Goal: Transaction & Acquisition: Book appointment/travel/reservation

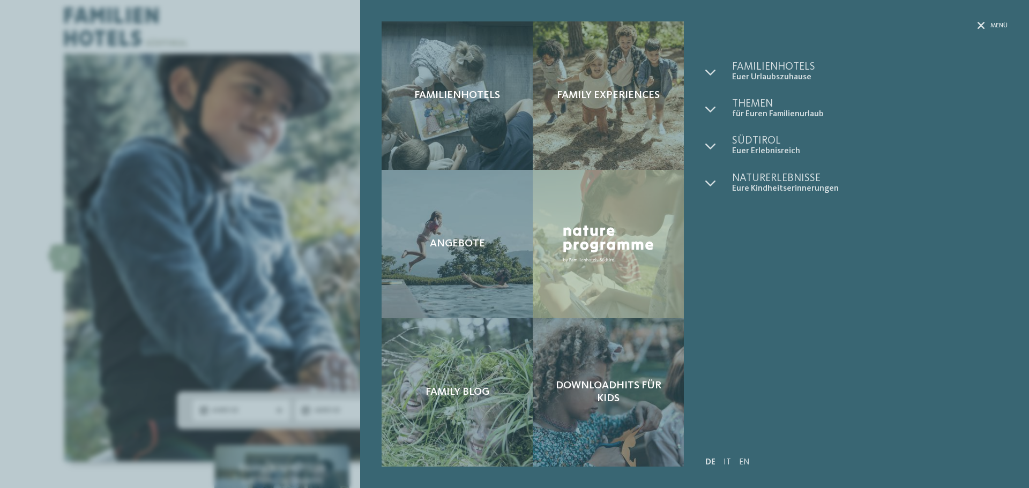
click at [775, 61] on div "Menü" at bounding box center [856, 41] width 302 height 40
click at [775, 70] on span "Familienhotels" at bounding box center [869, 67] width 275 height 11
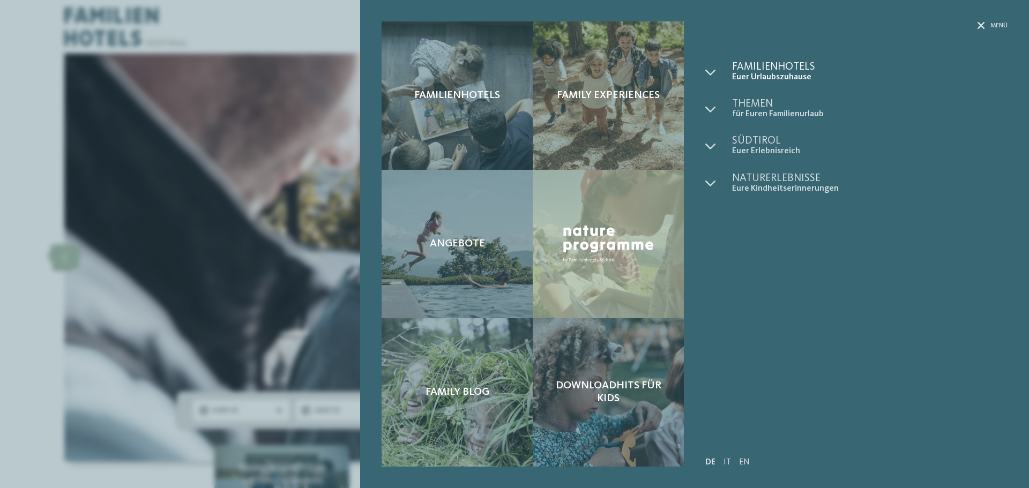
click at [775, 70] on span "Familienhotels" at bounding box center [869, 67] width 275 height 11
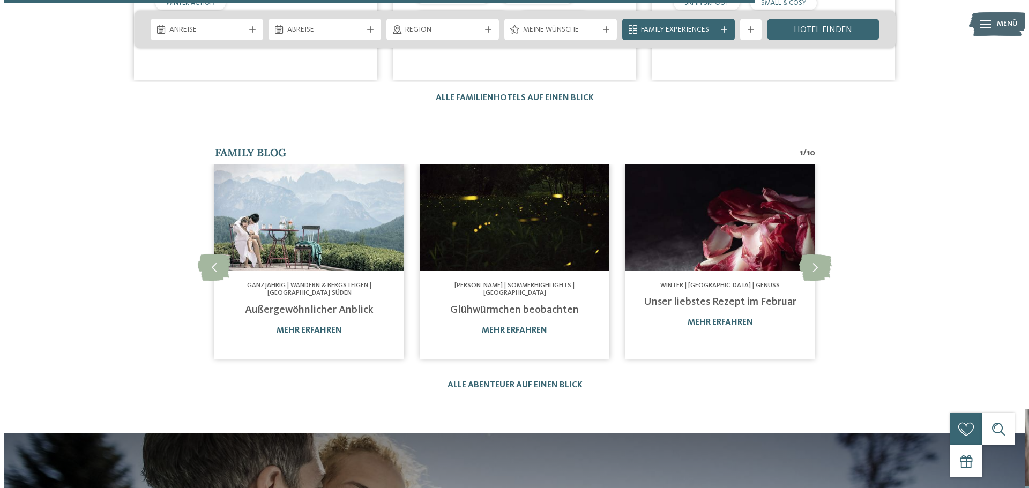
scroll to position [2357, 0]
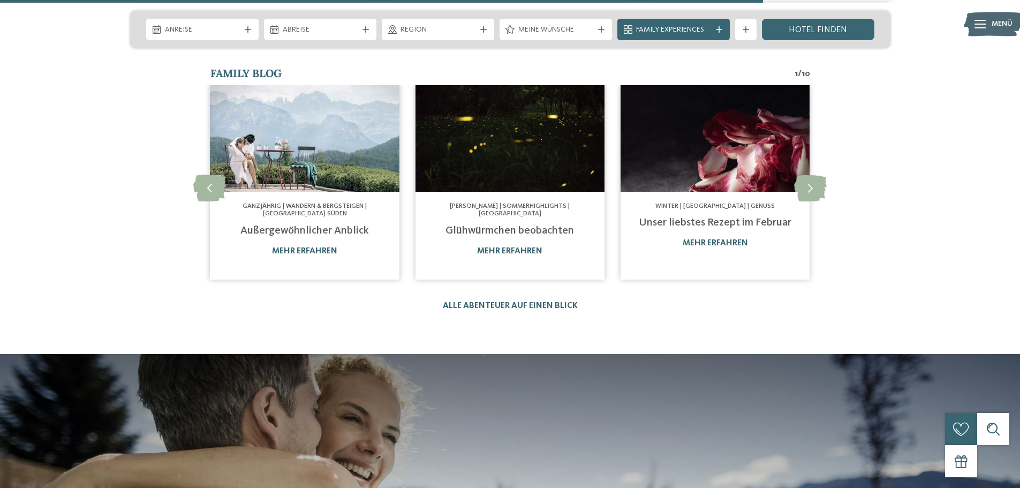
click at [988, 22] on img at bounding box center [993, 24] width 59 height 29
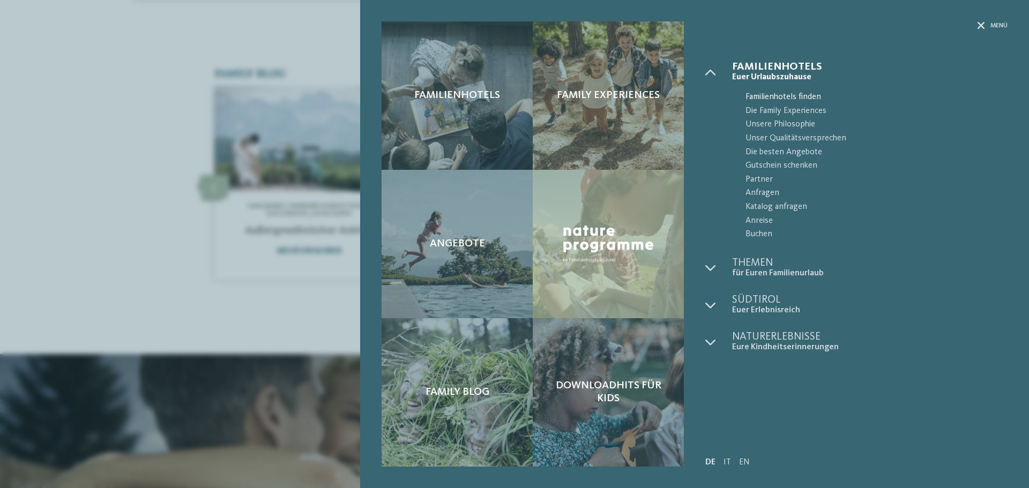
click at [757, 95] on span "Familienhotels finden" at bounding box center [876, 98] width 262 height 14
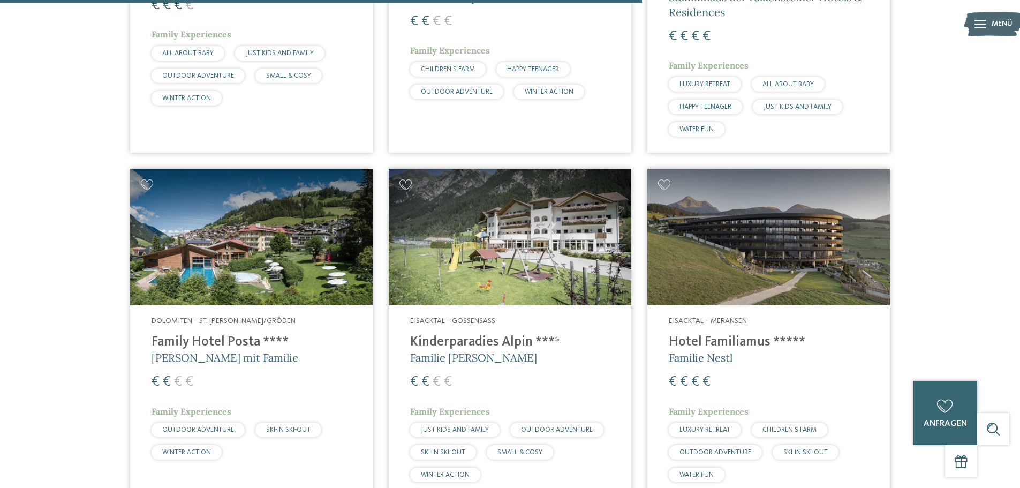
scroll to position [2303, 0]
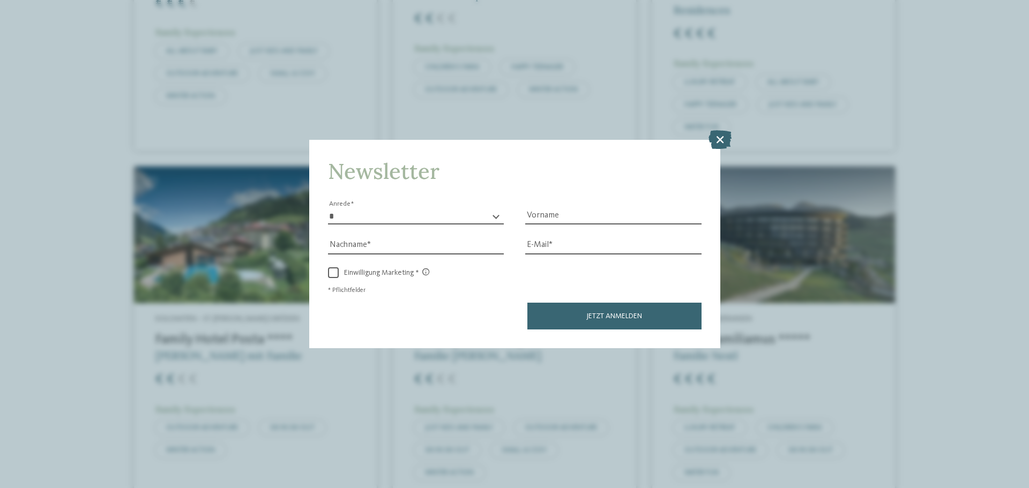
click at [723, 147] on icon at bounding box center [719, 139] width 23 height 19
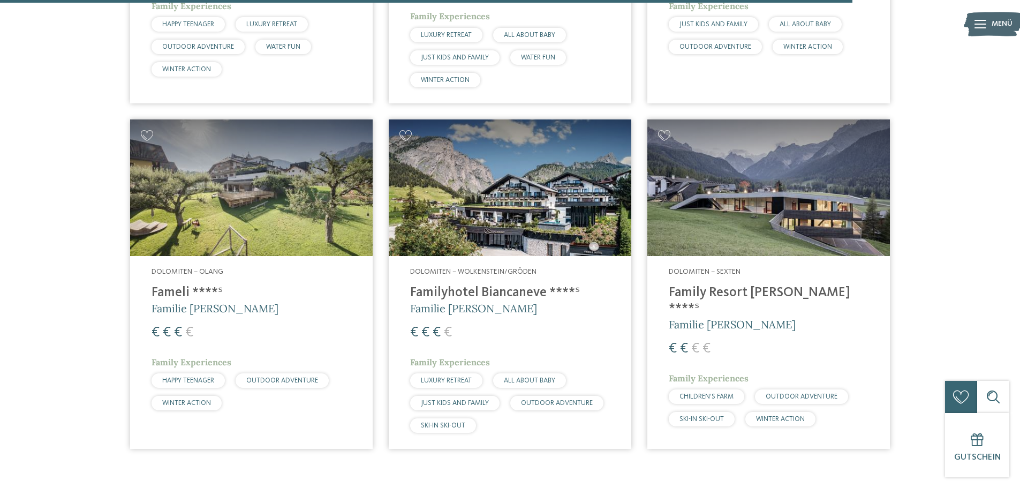
scroll to position [3053, 0]
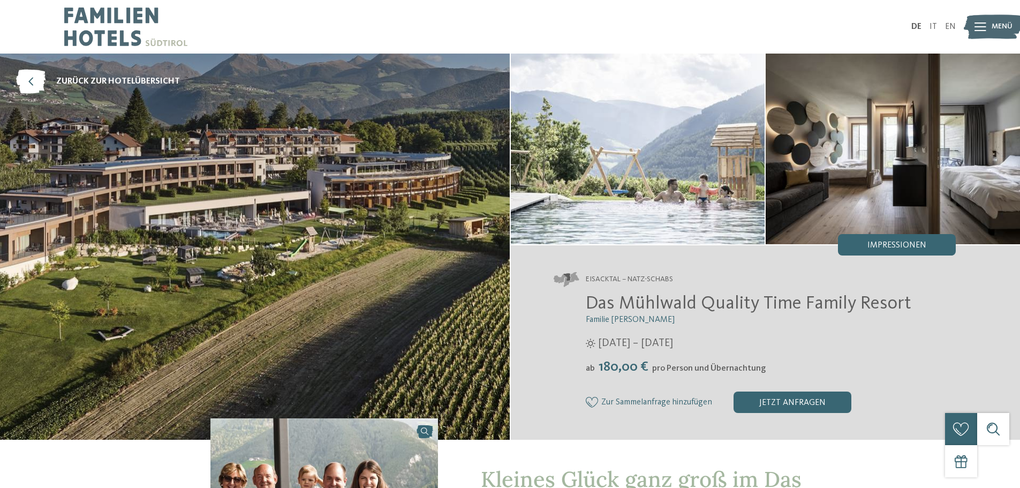
click at [648, 277] on span "Eisacktal – Natz-Schabs" at bounding box center [629, 279] width 87 height 11
copy div "Eisacktal – Natz-Schabs"
click at [618, 237] on img at bounding box center [638, 149] width 254 height 191
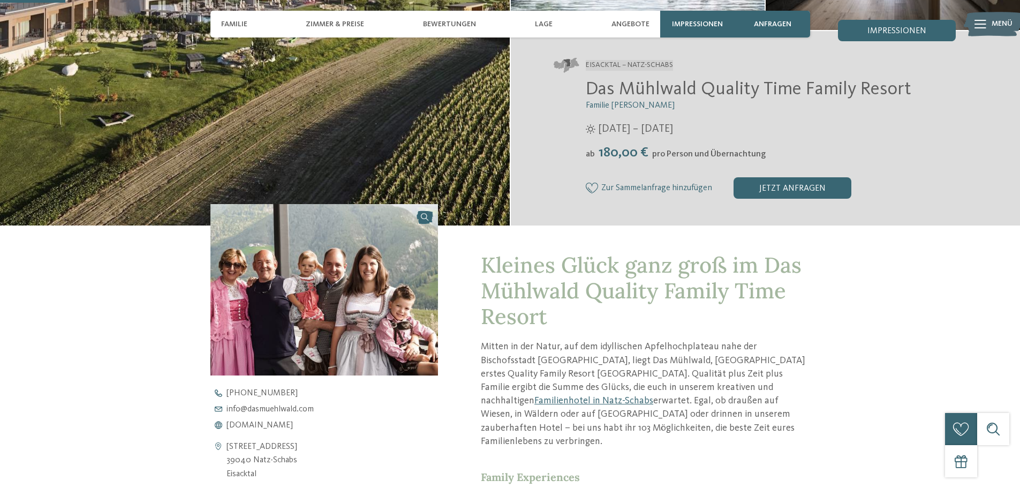
scroll to position [536, 0]
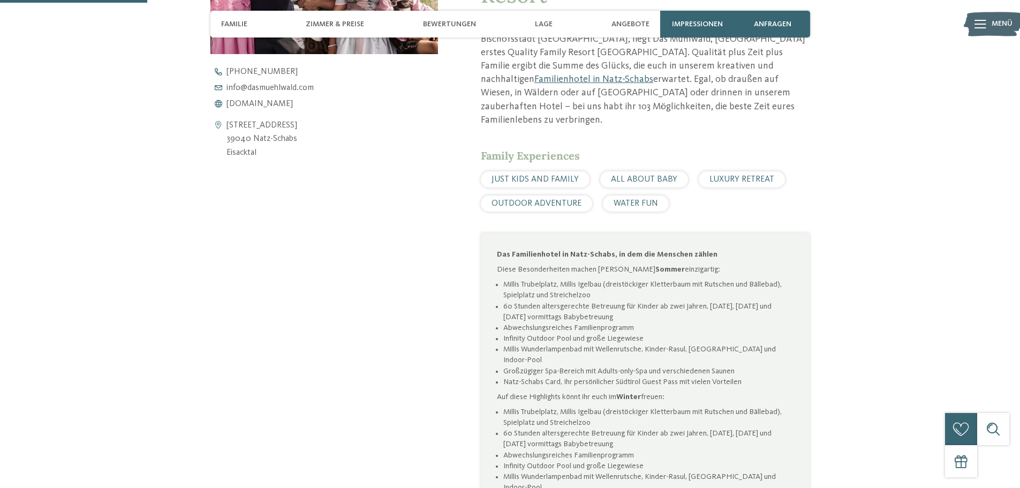
click at [523, 175] on span "JUST KIDS AND FAMILY" at bounding box center [535, 179] width 87 height 9
copy div "JUST KIDS AND FAMILY"
click at [566, 279] on li "Millis Trubelplatz, Millis Igelbau (dreistöckiger Kletterbaum mit Rutschen und …" at bounding box center [649, 289] width 290 height 21
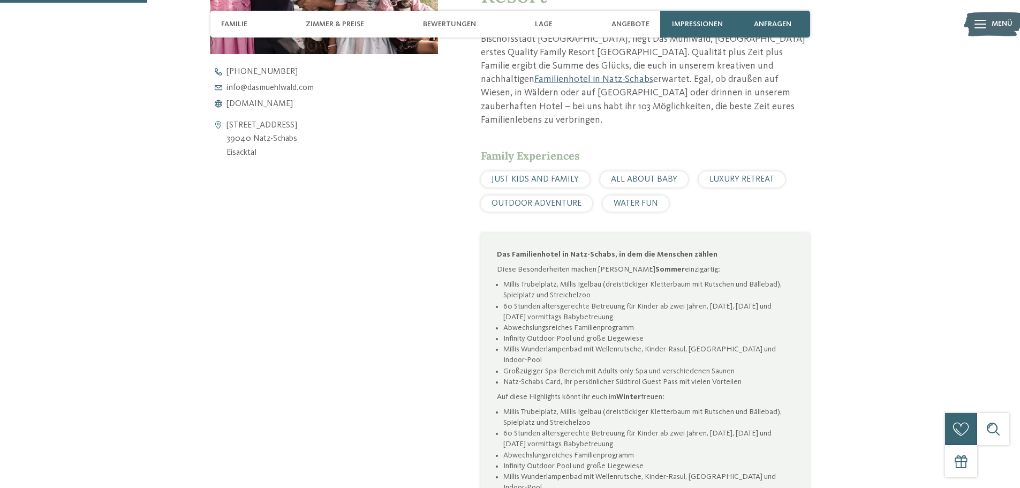
click at [644, 157] on div "Family Experiences JUST KIDS AND FAMILY ALL ABOUT BABY LUXURY RETREAT OUTDOOR A…" at bounding box center [645, 179] width 329 height 63
click at [644, 171] on div "ALL ABOUT BABY" at bounding box center [645, 179] width 88 height 16
copy div "ALL ABOUT BABY"
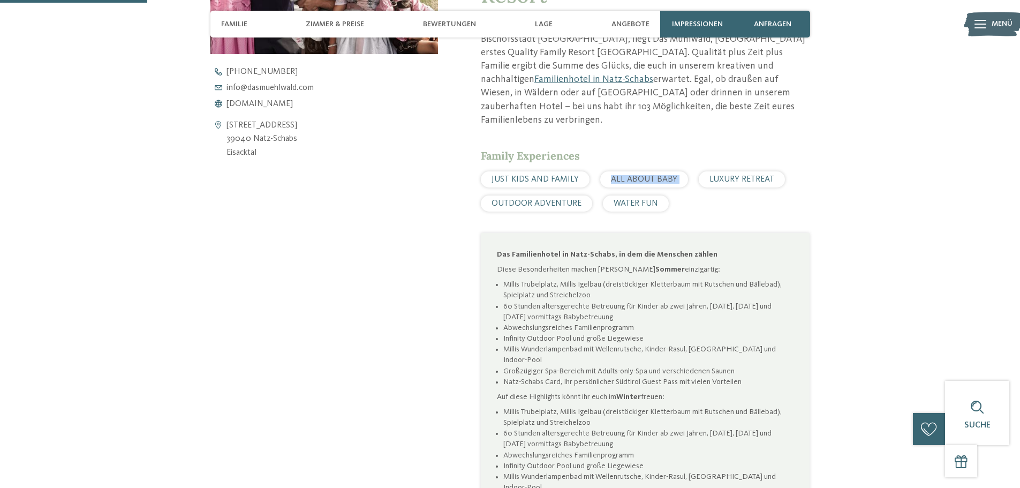
click at [741, 301] on li "60 Stunden altersgerechte Betreuung für Kinder ab zwei Jahren, Dienstag, Donner…" at bounding box center [649, 311] width 290 height 21
click at [723, 175] on span "LUXURY RETREAT" at bounding box center [742, 179] width 65 height 9
copy div "LUXURY RETREAT"
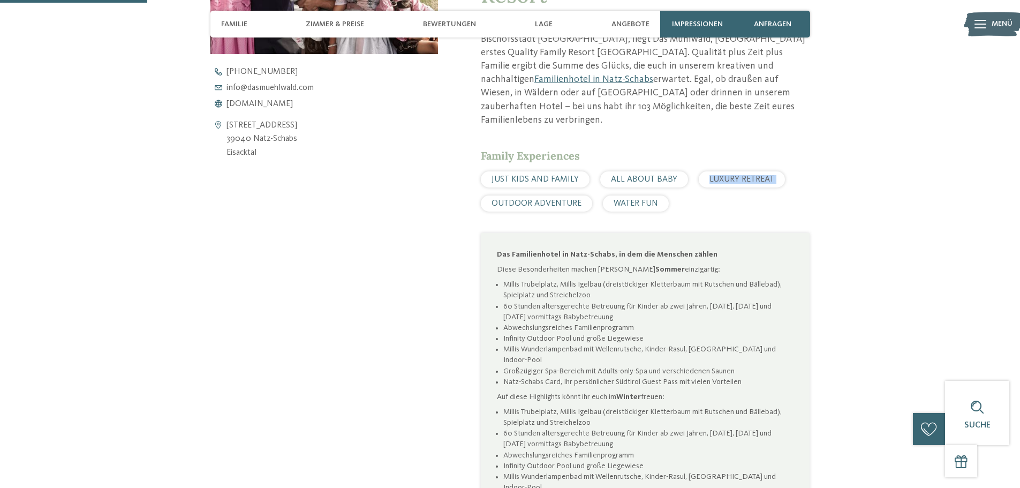
click at [573, 262] on div "Das Familienhotel in Natz-Schabs, in dem die Menschen zählen Diese Besonderheit…" at bounding box center [645, 382] width 297 height 266
click at [535, 199] on span "OUTDOOR ADVENTURE" at bounding box center [537, 203] width 90 height 9
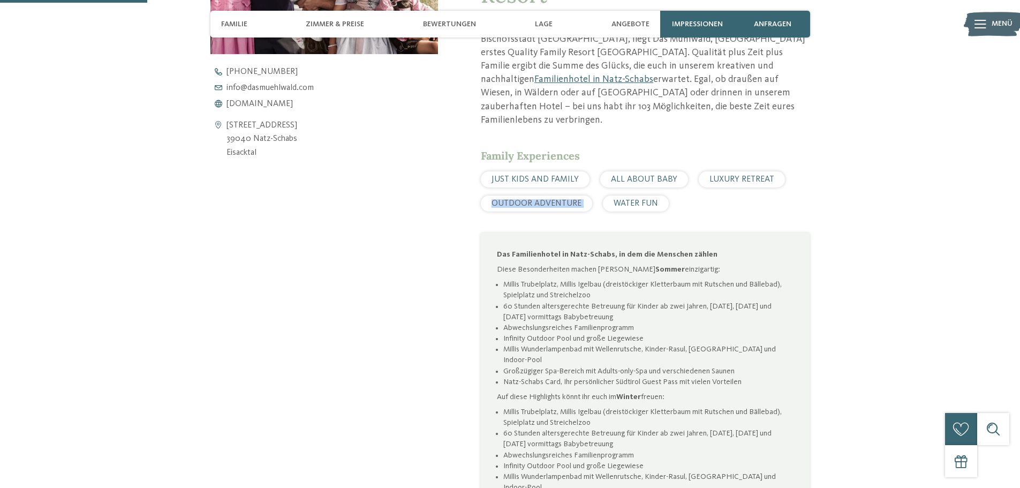
click at [535, 199] on span "OUTDOOR ADVENTURE" at bounding box center [537, 203] width 90 height 9
copy div "OUTDOOR ADVENTURE"
drag, startPoint x: 586, startPoint y: 318, endPoint x: 640, endPoint y: 237, distance: 97.3
click at [586, 322] on li "Abwechslungsreiches Familienprogramm" at bounding box center [649, 327] width 290 height 11
click at [631, 199] on span "WATER FUN" at bounding box center [636, 203] width 44 height 9
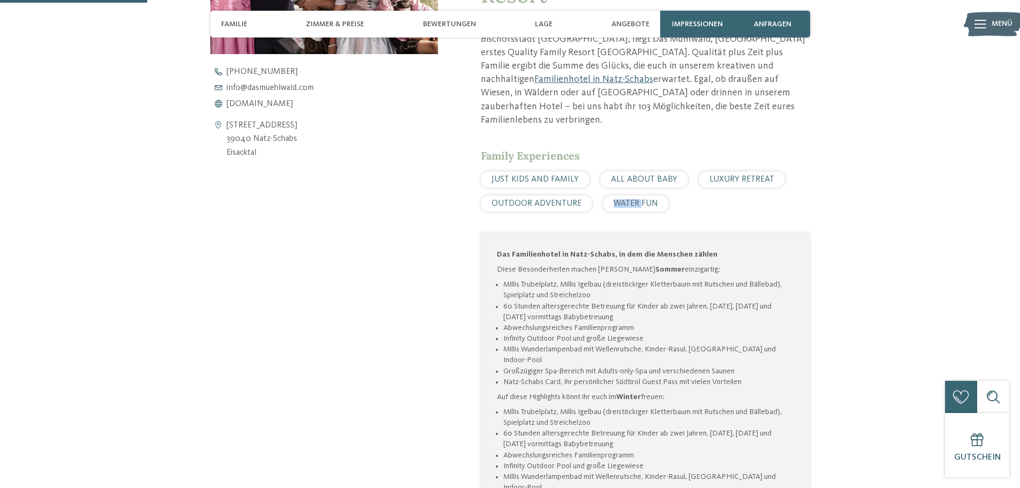
click at [631, 199] on span "WATER FUN" at bounding box center [636, 203] width 44 height 9
copy div "WATER FUN"
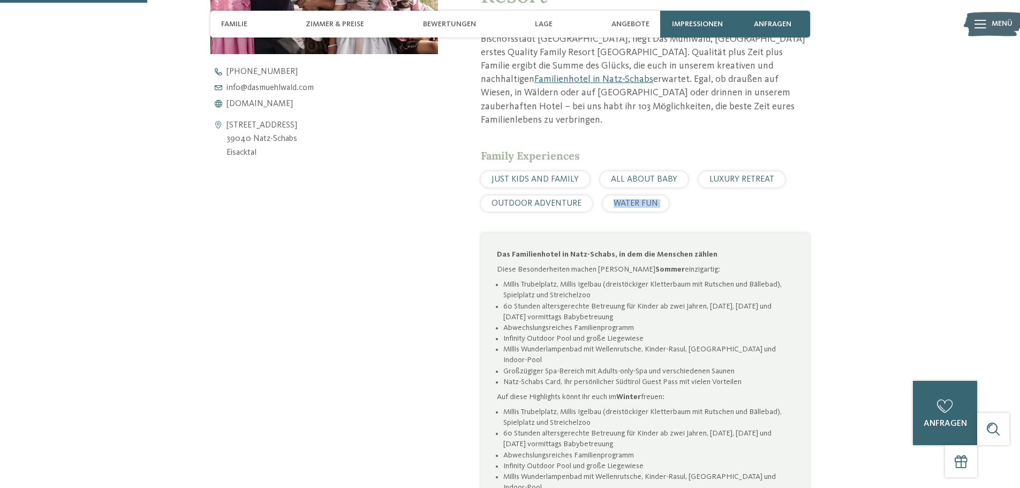
click at [694, 377] on li "Natz-Schabs Card, Ihr persönlicher Südtirol Guest Pass mit vielen Vorteilen" at bounding box center [649, 382] width 290 height 11
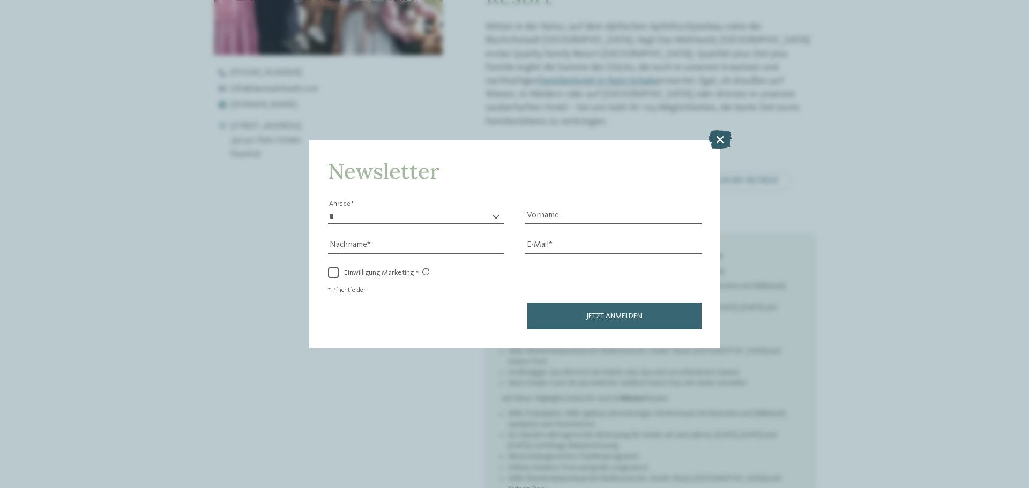
click at [717, 140] on icon at bounding box center [719, 139] width 23 height 19
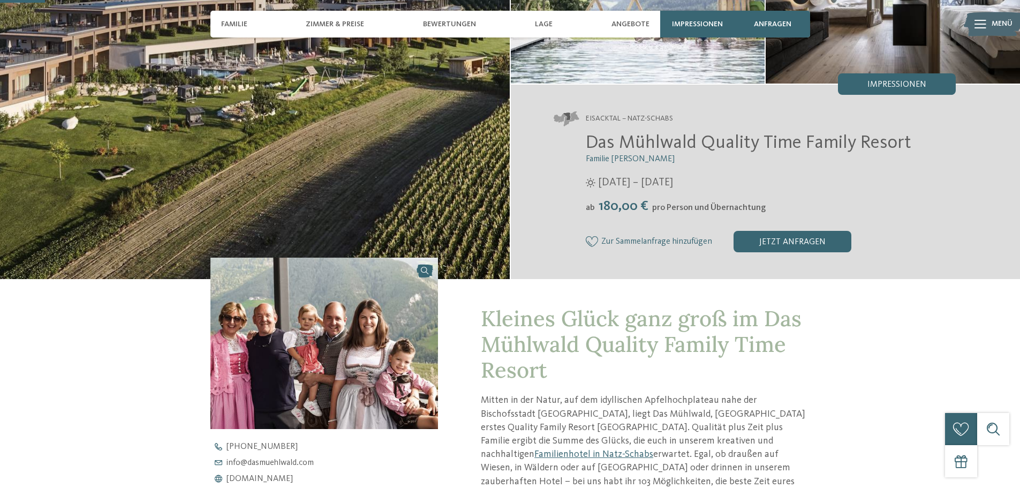
scroll to position [375, 0]
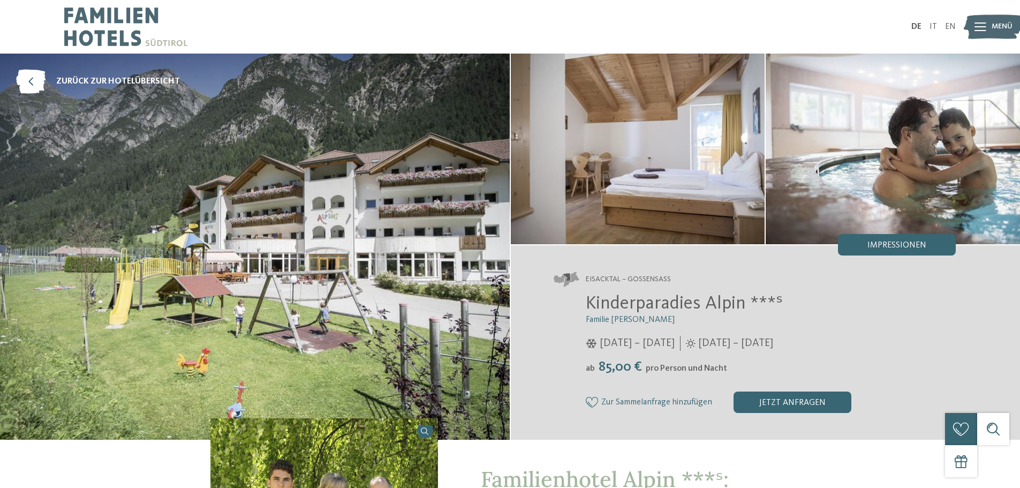
click at [617, 277] on span "Eisacktal – Gossensass" at bounding box center [628, 279] width 85 height 11
copy div "Eisacktal – Gossensass"
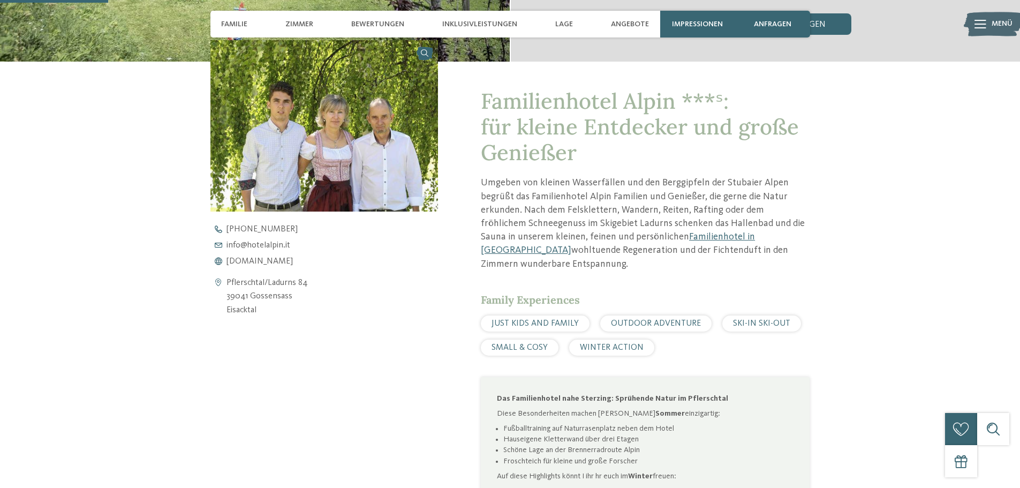
scroll to position [482, 0]
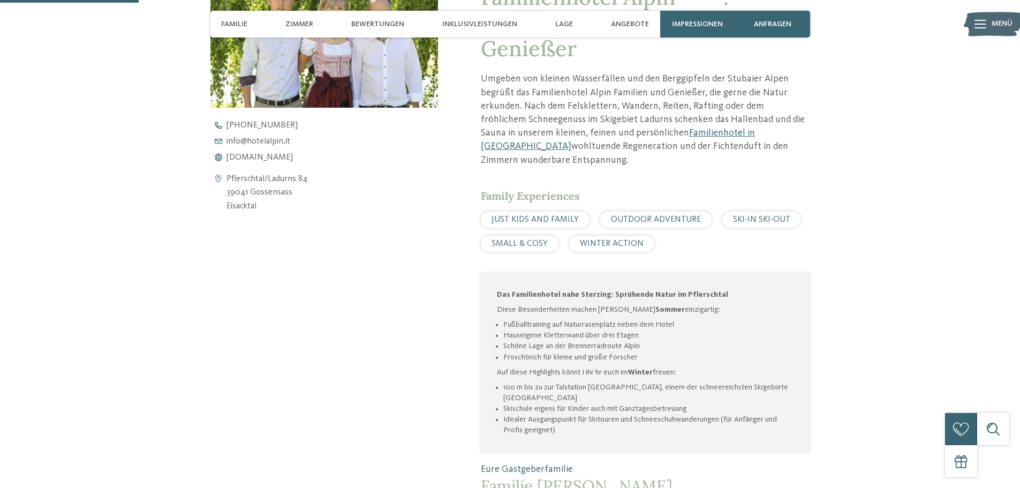
click at [530, 213] on div "JUST KIDS AND FAMILY" at bounding box center [535, 220] width 109 height 16
copy div "JUST KIDS AND FAMILY"
drag, startPoint x: 566, startPoint y: 266, endPoint x: 626, endPoint y: 234, distance: 68.1
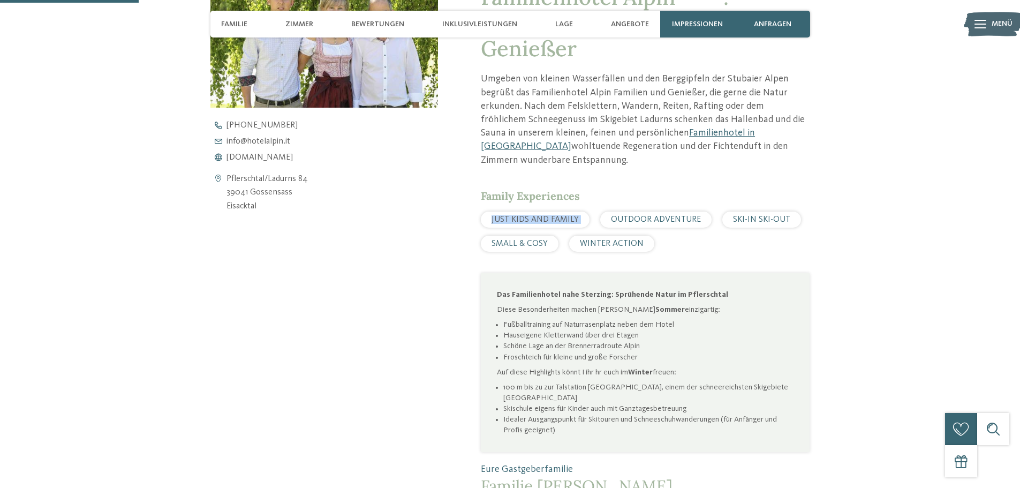
click at [566, 266] on div "Familienhotel Alpin ***ˢ: für kleine Entdecker und große Genießer Umgeben von k…" at bounding box center [645, 247] width 329 height 527
click at [635, 224] on div "OUTDOOR ADVENTURE" at bounding box center [656, 220] width 111 height 16
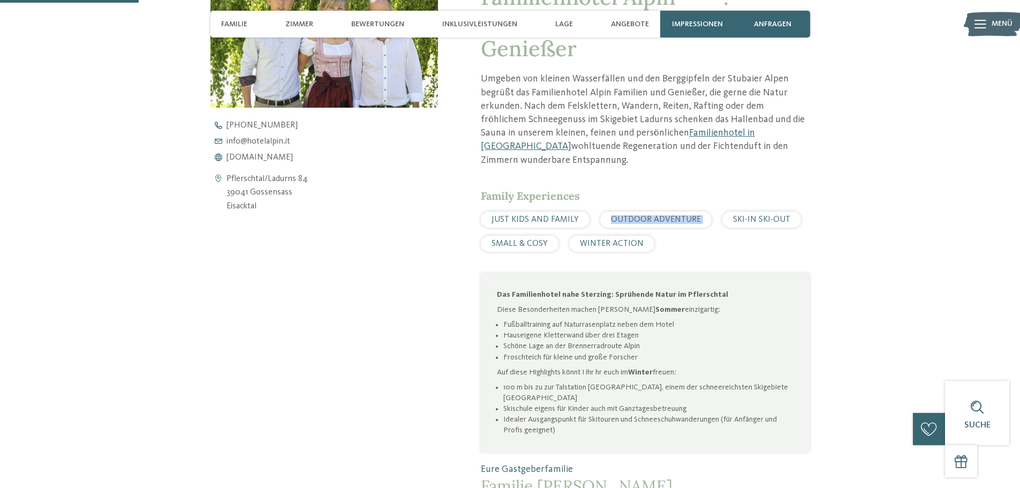
click at [635, 224] on div "OUTDOOR ADVENTURE" at bounding box center [656, 220] width 111 height 16
copy div "OUTDOOR ADVENTURE"
click at [744, 216] on span "SKI-IN SKI-OUT" at bounding box center [761, 219] width 57 height 9
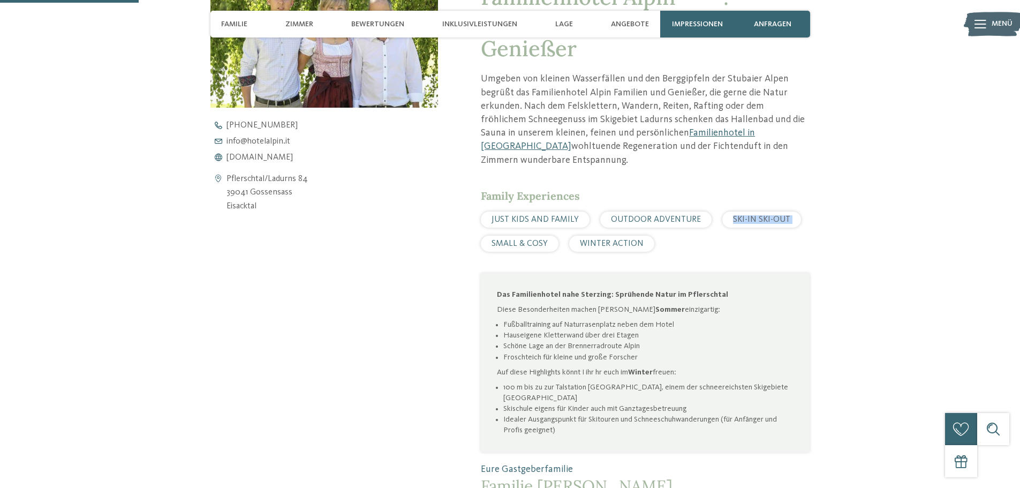
copy div "SKI-IN SKI-OUT"
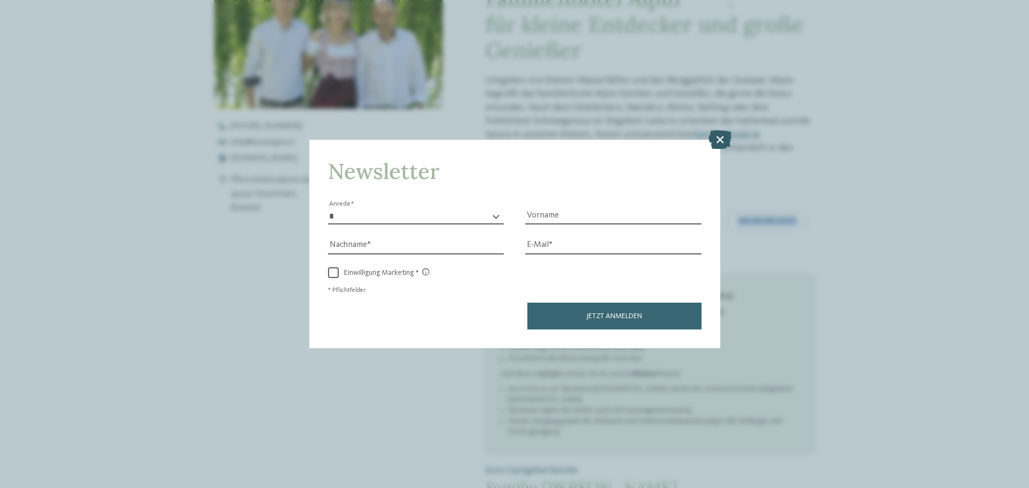
click at [712, 145] on icon at bounding box center [719, 139] width 23 height 19
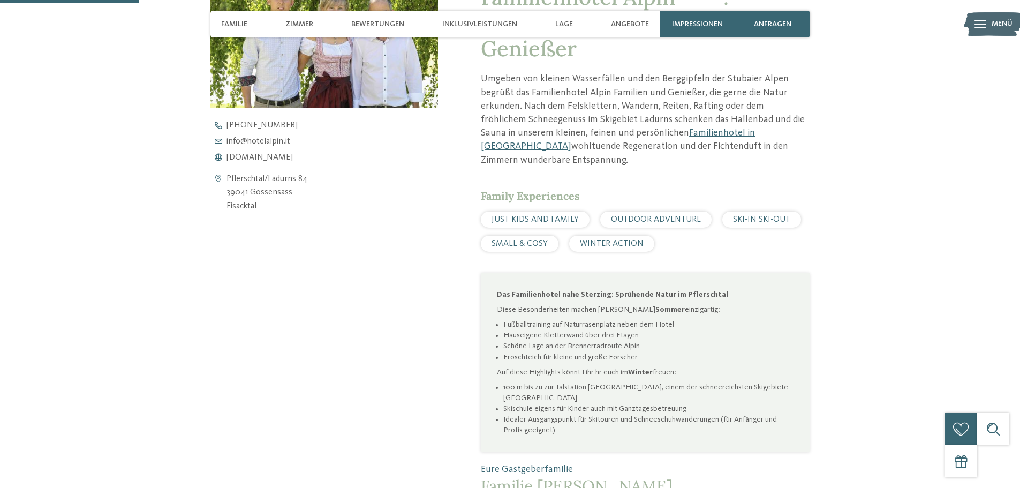
click at [513, 244] on span "SMALL & COSY" at bounding box center [520, 243] width 56 height 9
copy div "SMALL & COSY"
click at [661, 282] on div "Das Familienhotel nahe Sterzing: Sprühende Natur im Pflerschtal Diese Besonderh…" at bounding box center [645, 362] width 329 height 179
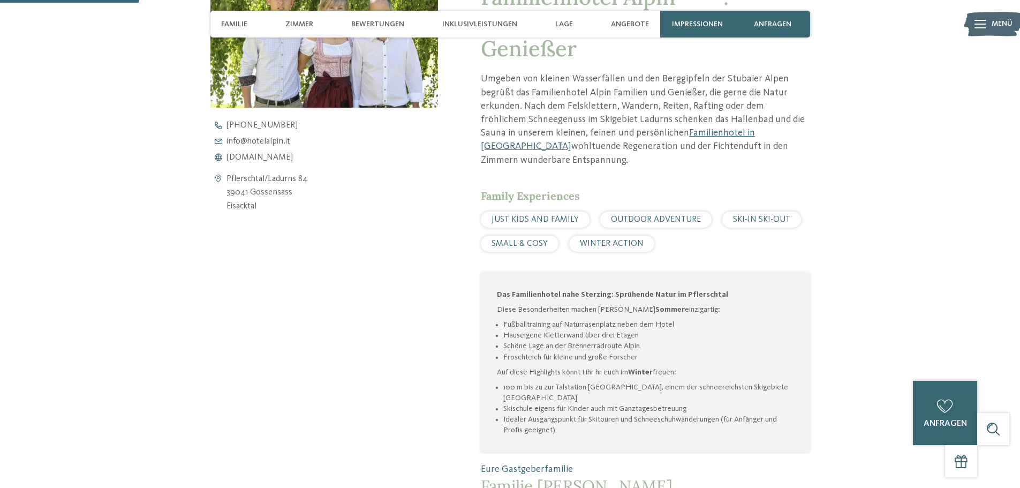
click at [611, 242] on span "WINTER ACTION" at bounding box center [612, 243] width 64 height 9
copy div "WINTER ACTION"
click at [611, 242] on span "WINTER ACTION" at bounding box center [612, 243] width 64 height 9
click at [597, 273] on div "Das Familienhotel nahe Sterzing: Sprühende Natur im Pflerschtal Diese Besonderh…" at bounding box center [645, 362] width 329 height 179
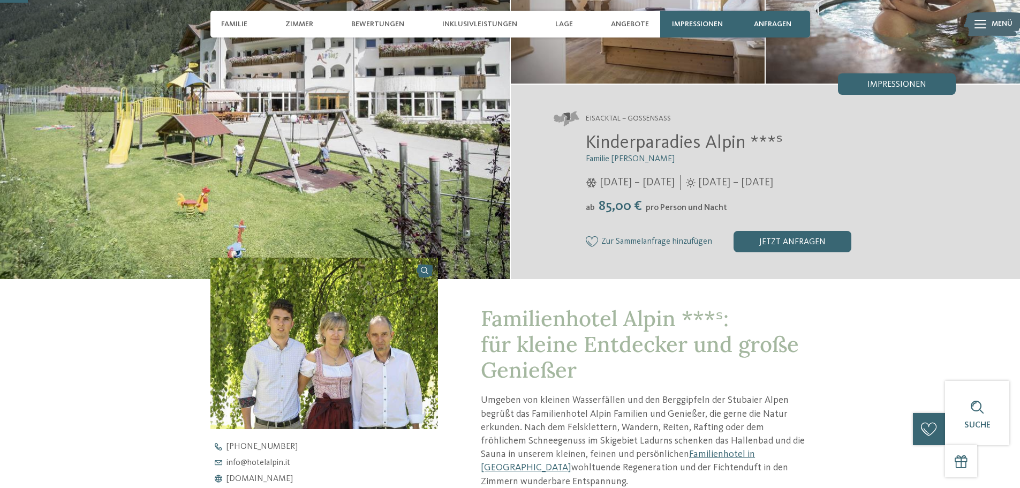
scroll to position [0, 0]
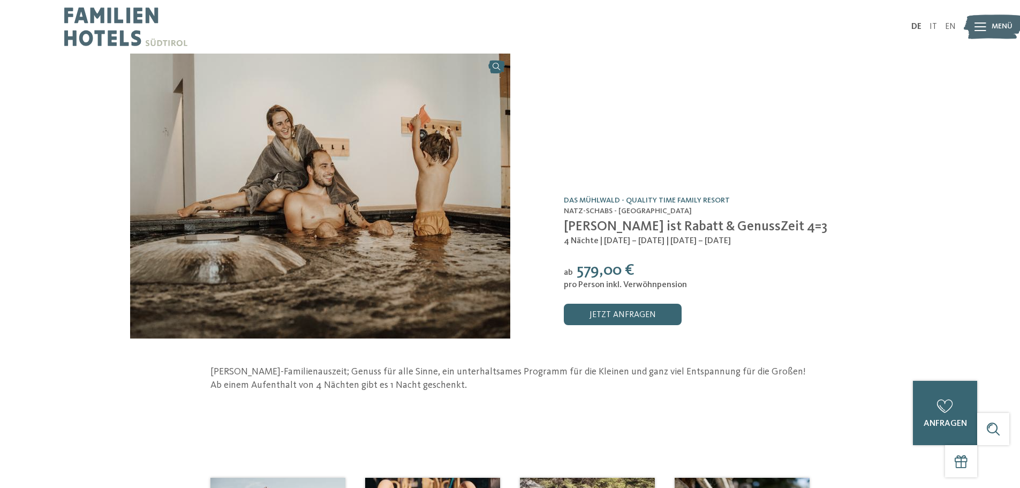
click at [591, 229] on span "Herbst ist Rabatt & GenussZeit 4=3" at bounding box center [696, 226] width 264 height 13
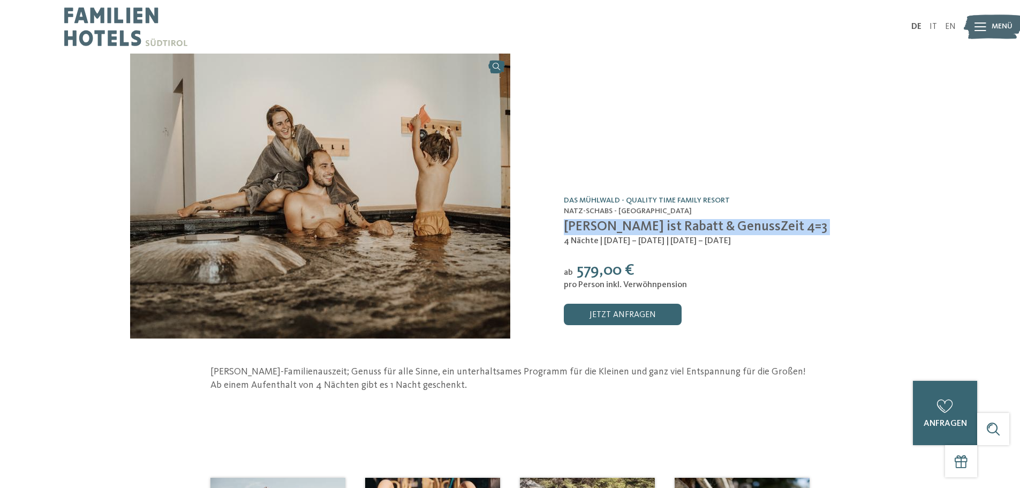
click at [591, 229] on span "Herbst ist Rabatt & GenussZeit 4=3" at bounding box center [696, 226] width 264 height 13
copy div "Herbst ist Rabatt & GenussZeit 4=3"
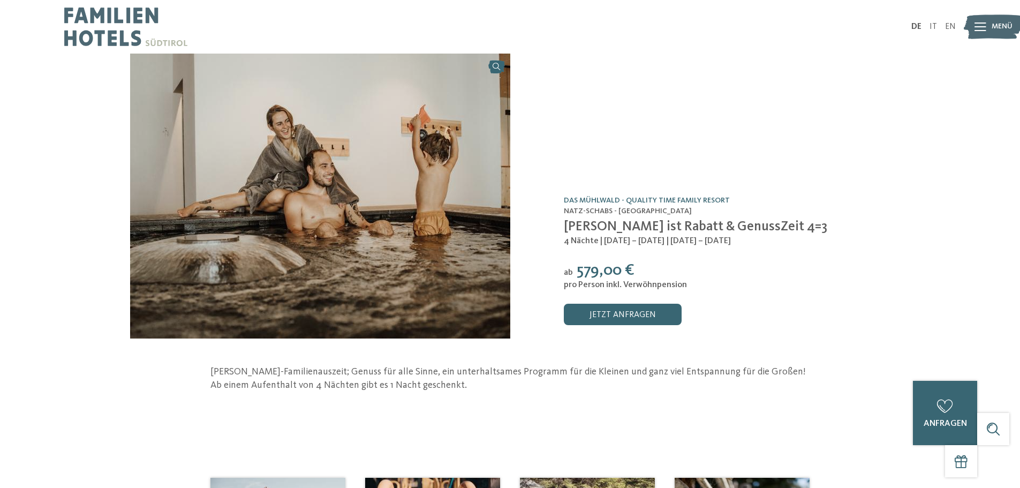
click at [641, 282] on span "pro Person inkl. Verwöhnpension" at bounding box center [625, 285] width 123 height 9
click at [599, 247] on div "4 Nächte | 26.09. – 25.10.2025 | 09.11. – 05.12.2025" at bounding box center [727, 241] width 327 height 12
click at [599, 246] on div "4 Nächte | 26.09. – 25.10.2025 | 09.11. – 05.12.2025" at bounding box center [727, 241] width 327 height 12
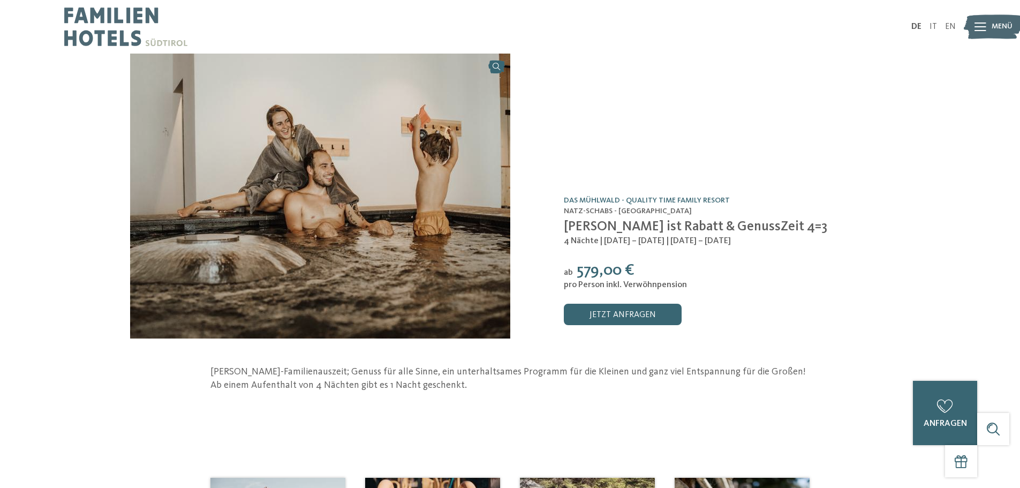
copy div "4 Nächte | 26.09. – 25.10.2025 | 09.11. – 05.12.2025"
click at [582, 356] on div "Angebot /0" at bounding box center [510, 223] width 1020 height 339
click at [560, 269] on div "Angebot /0 Das Mühlwald - Quality Time Family Resort Natz-Schabs - Eisacktal He…" at bounding box center [701, 196] width 380 height 285
drag, startPoint x: 578, startPoint y: 268, endPoint x: 596, endPoint y: 272, distance: 18.5
click at [596, 272] on span "579,00 €" at bounding box center [606, 270] width 58 height 16
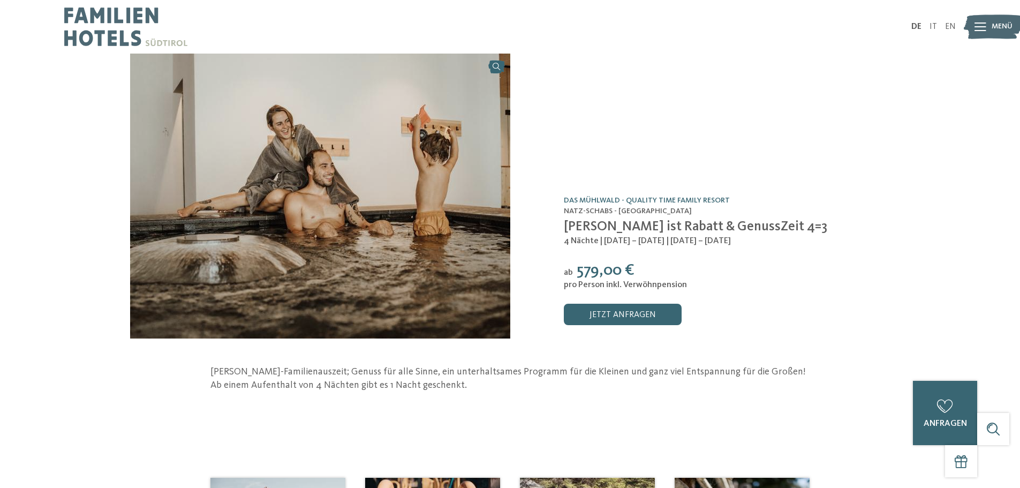
copy span "579"
click at [584, 282] on span "pro Person inkl. Verwöhnpension" at bounding box center [625, 285] width 123 height 9
copy div "pro Person inkl. Verwöhnpension"
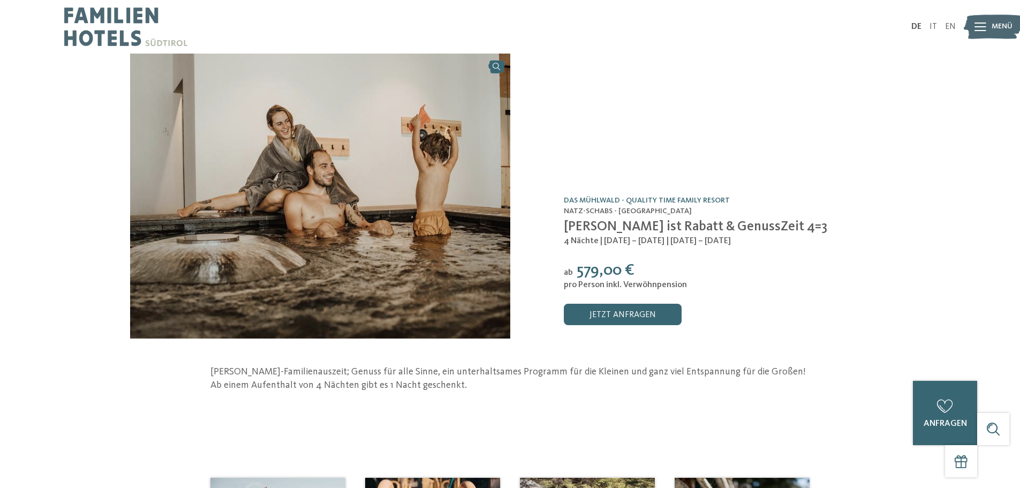
click at [957, 308] on div "Angebot /0" at bounding box center [510, 223] width 1020 height 339
click at [482, 361] on div "Angebot /0" at bounding box center [510, 223] width 1020 height 339
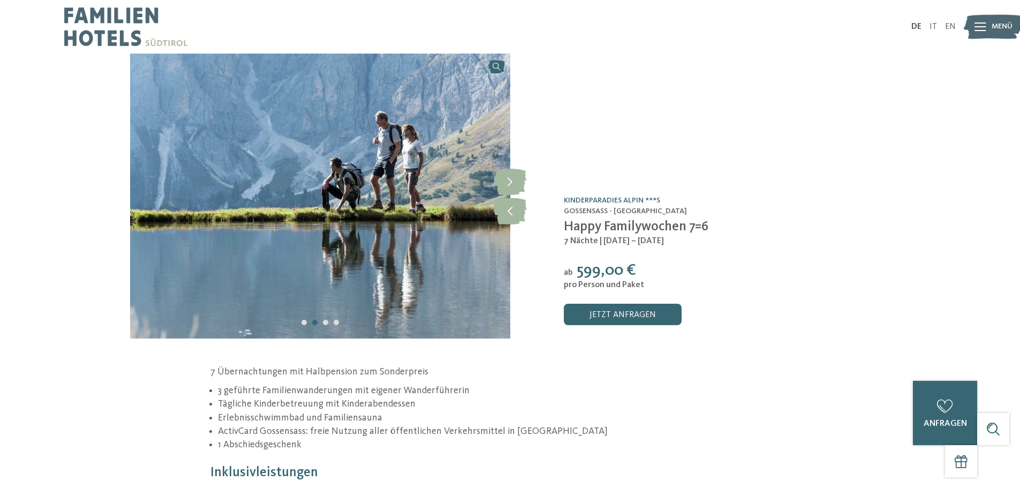
drag, startPoint x: 745, startPoint y: 314, endPoint x: 775, endPoint y: 320, distance: 30.0
click at [745, 314] on div "jetzt anfragen" at bounding box center [727, 314] width 327 height 21
click at [152, 286] on img at bounding box center [320, 196] width 380 height 285
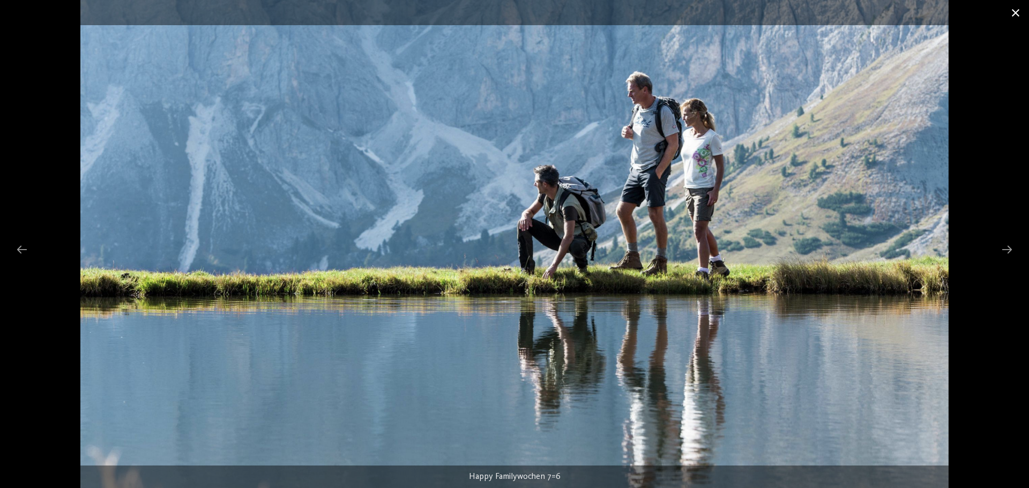
click at [1019, 4] on span at bounding box center [1015, 12] width 27 height 25
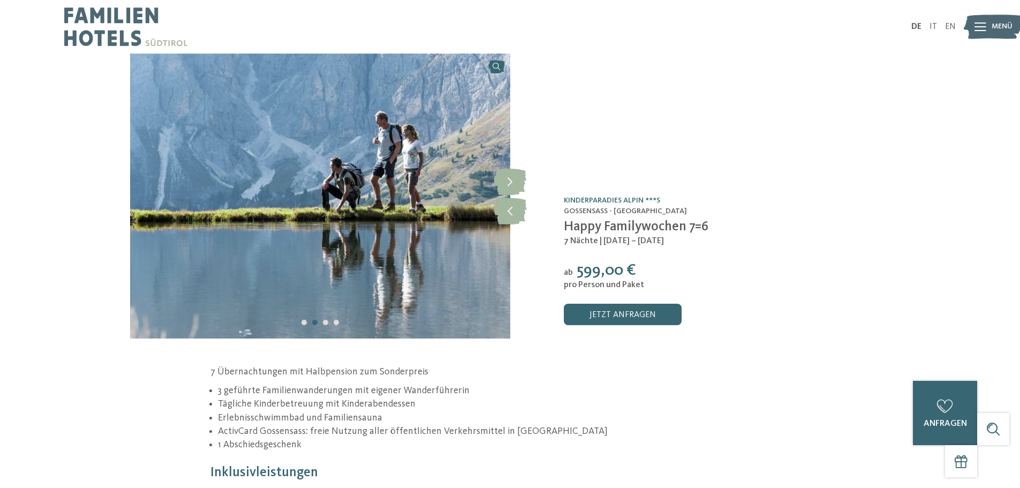
click at [643, 223] on span "Happy Familywochen 7=6" at bounding box center [636, 226] width 145 height 13
copy div "Happy Familywochen 7=6"
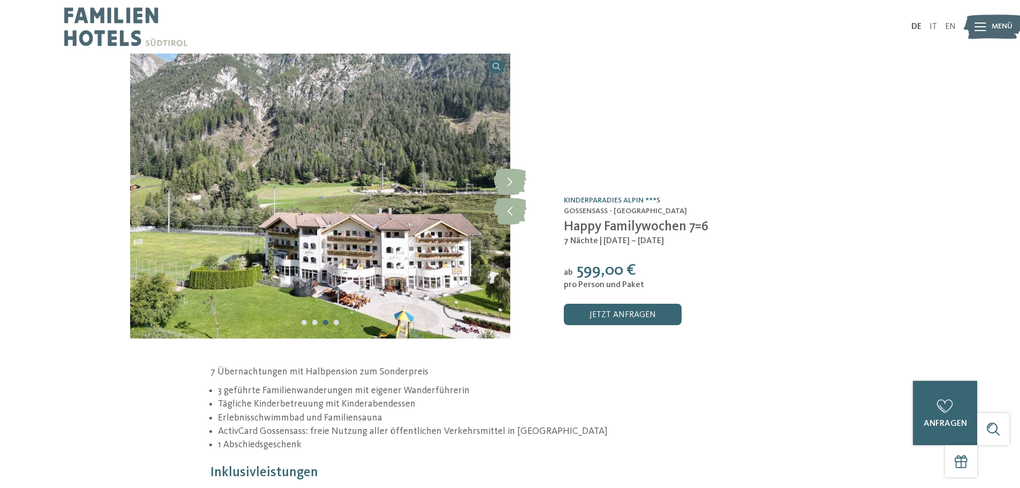
click at [561, 267] on div "Angebot /0 Kinderparadies Alpin ***S [GEOGRAPHIC_DATA] - [GEOGRAPHIC_DATA] Happ…" at bounding box center [701, 196] width 380 height 285
click at [587, 271] on span "599,00 €" at bounding box center [606, 270] width 59 height 16
drag, startPoint x: 544, startPoint y: 240, endPoint x: 630, endPoint y: 232, distance: 86.0
click at [544, 241] on div "Angebot /0 Kinderparadies Alpin ***S [GEOGRAPHIC_DATA] - [GEOGRAPHIC_DATA] Happ…" at bounding box center [701, 196] width 380 height 285
click at [589, 236] on div "7 Nächte | [DATE] – [DATE]" at bounding box center [727, 241] width 327 height 12
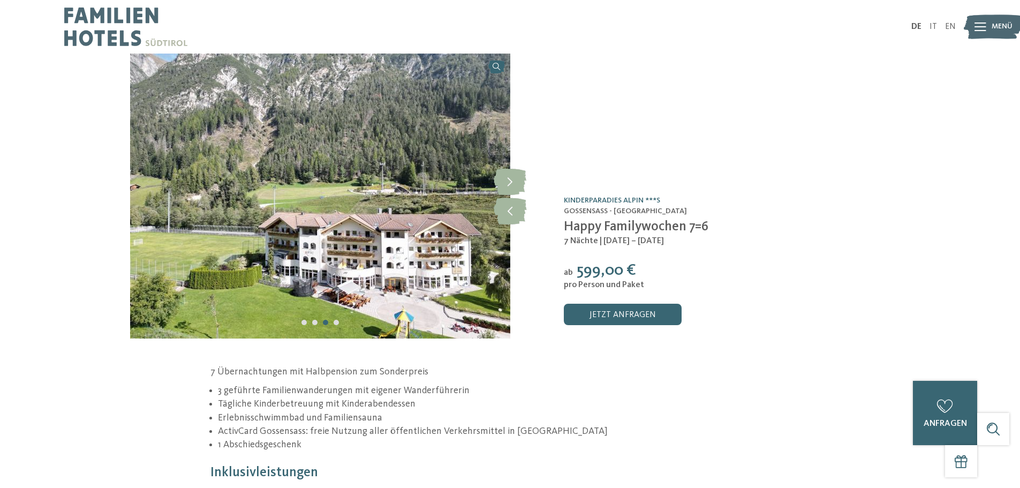
click at [589, 236] on div "7 Nächte | [DATE] – [DATE]" at bounding box center [727, 241] width 327 height 12
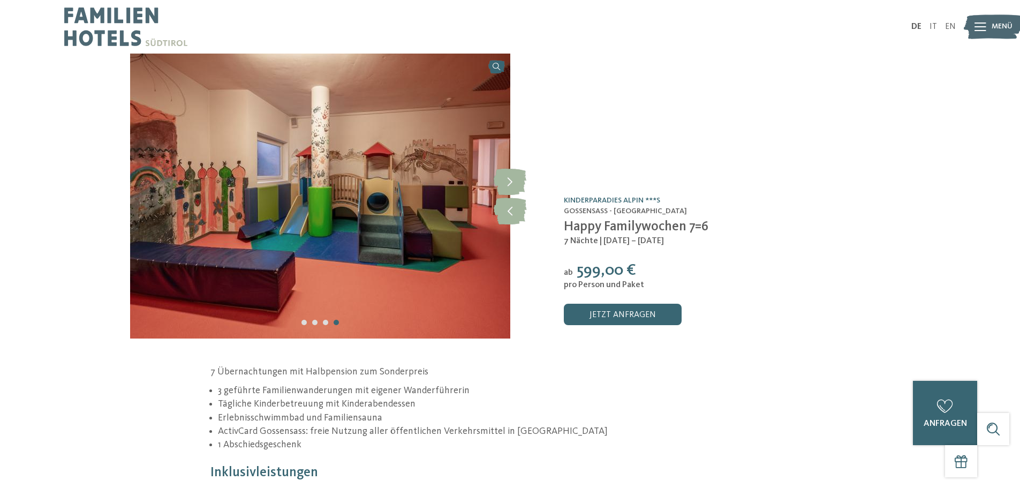
copy div "7 Nächte | [DATE] – [DATE]"
click at [591, 297] on div "Angebot /0 Kinderparadies Alpin ***S [GEOGRAPHIC_DATA] - [GEOGRAPHIC_DATA] Happ…" at bounding box center [701, 196] width 380 height 285
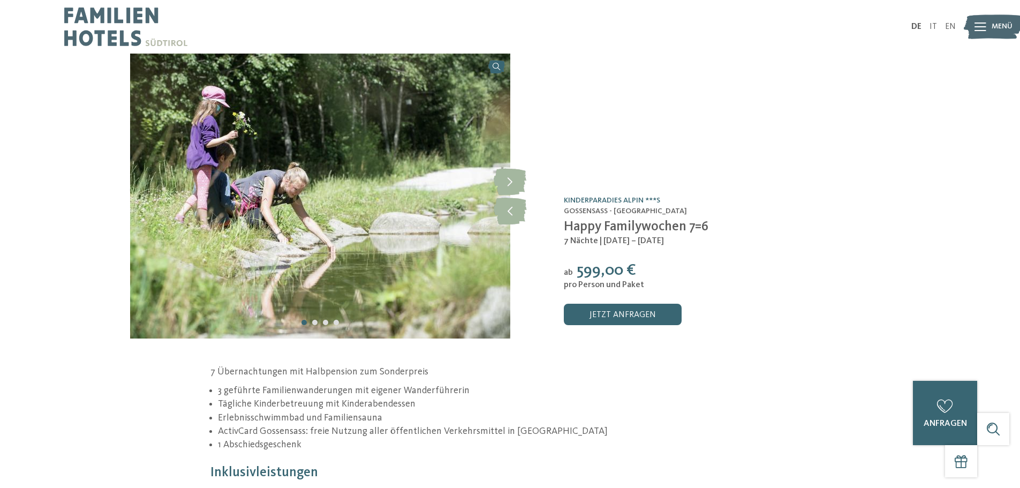
drag, startPoint x: 577, startPoint y: 271, endPoint x: 601, endPoint y: 268, distance: 23.7
click at [601, 268] on span "599,00 €" at bounding box center [606, 270] width 59 height 16
copy span "599"
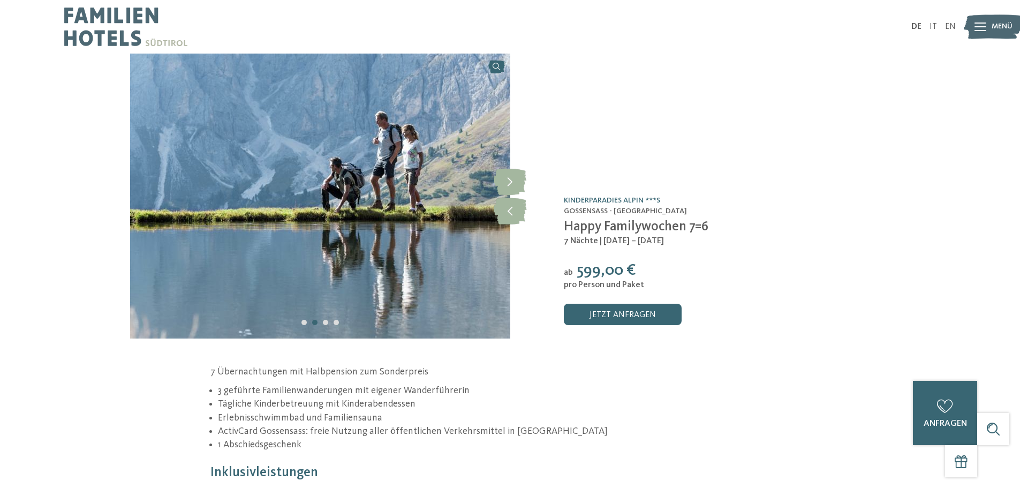
click at [602, 276] on span "599,00 €" at bounding box center [606, 270] width 59 height 16
click at [604, 287] on span "pro Person und Paket" at bounding box center [604, 285] width 80 height 9
copy div "pro Person und Paket"
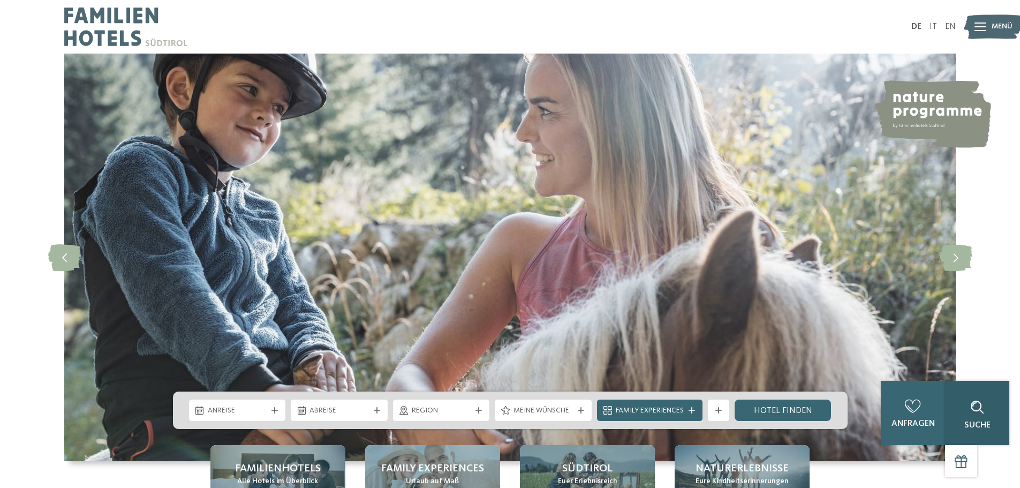
click at [988, 418] on div at bounding box center [977, 407] width 21 height 21
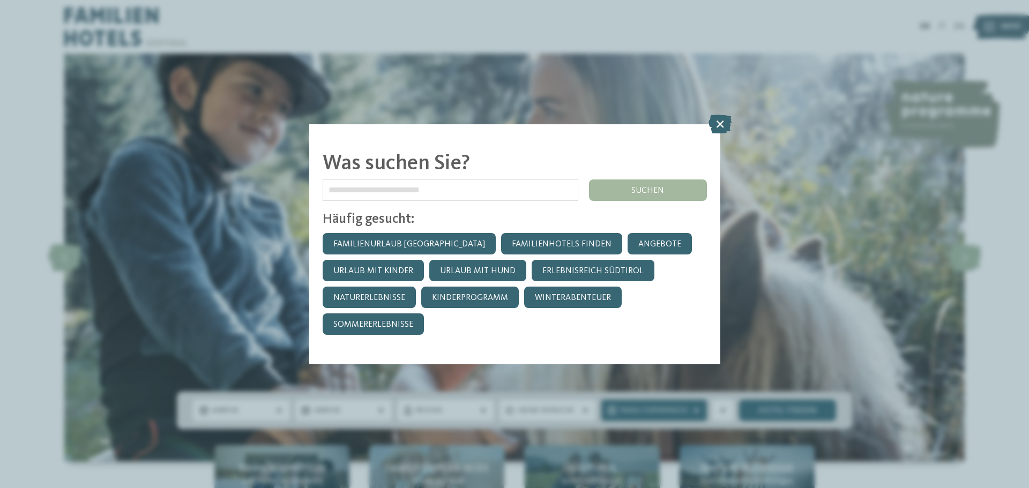
click at [511, 182] on input "text" at bounding box center [450, 189] width 256 height 21
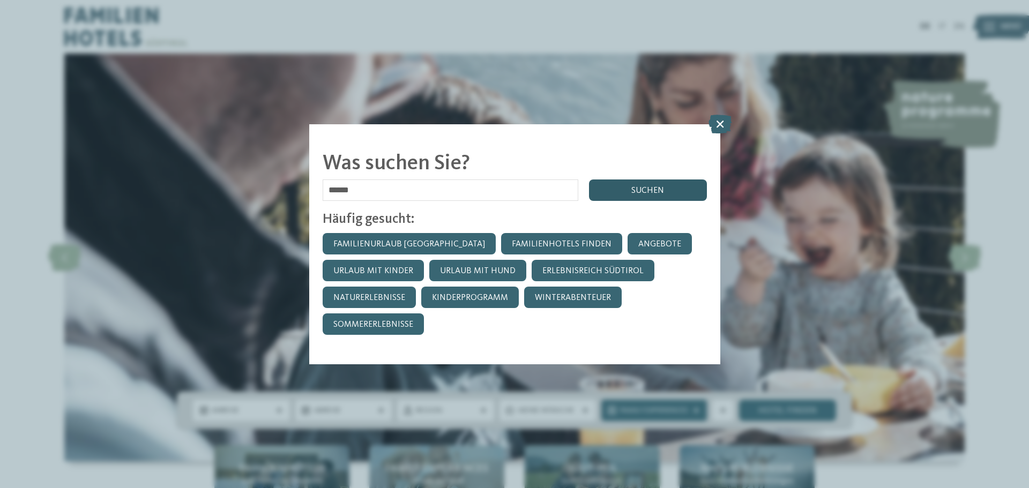
type input "******"
click at [608, 194] on div "suchen" at bounding box center [648, 189] width 118 height 21
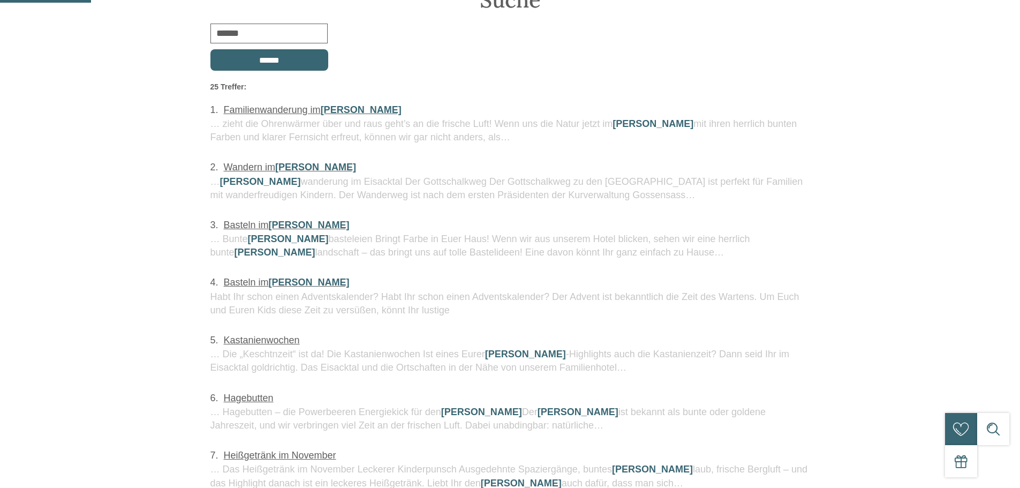
scroll to position [107, 0]
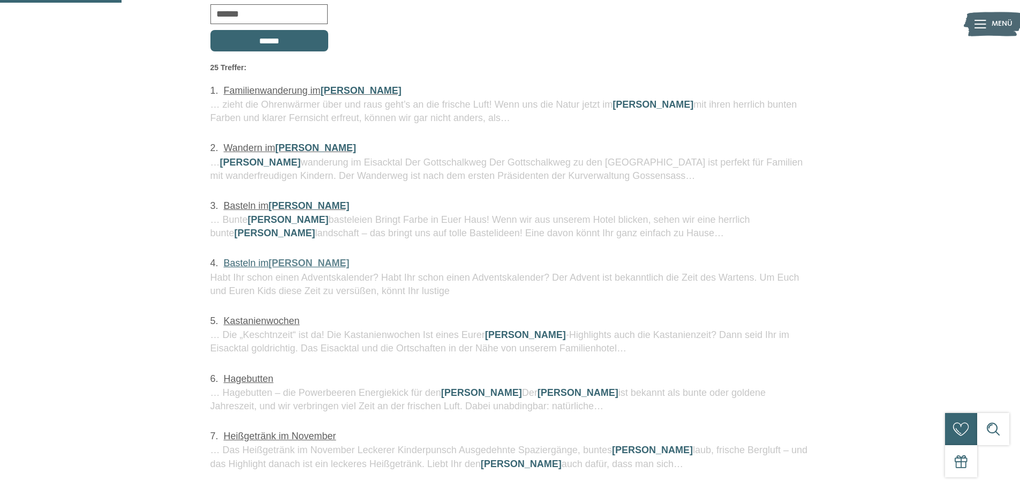
click at [271, 265] on link "Basteln im [PERSON_NAME]" at bounding box center [287, 263] width 126 height 11
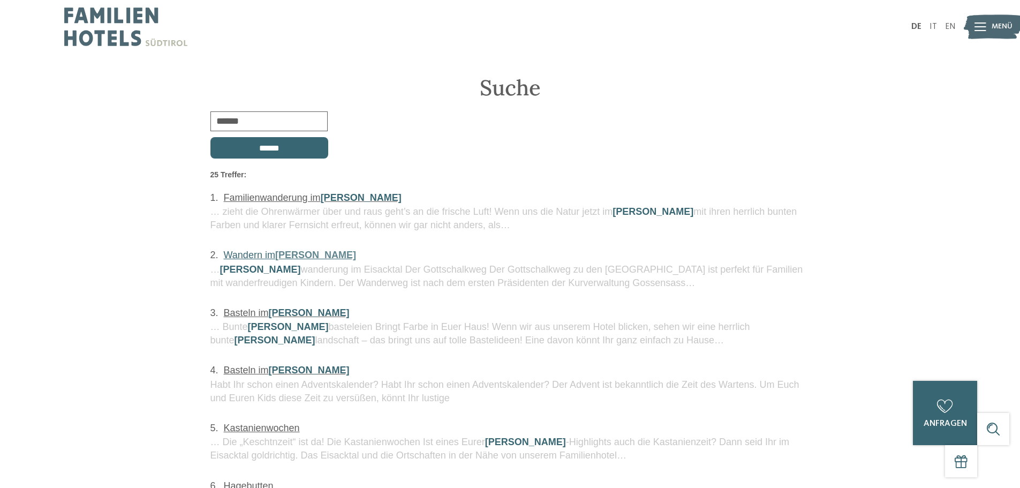
click at [237, 259] on link "Wandern im Herbst" at bounding box center [290, 255] width 132 height 11
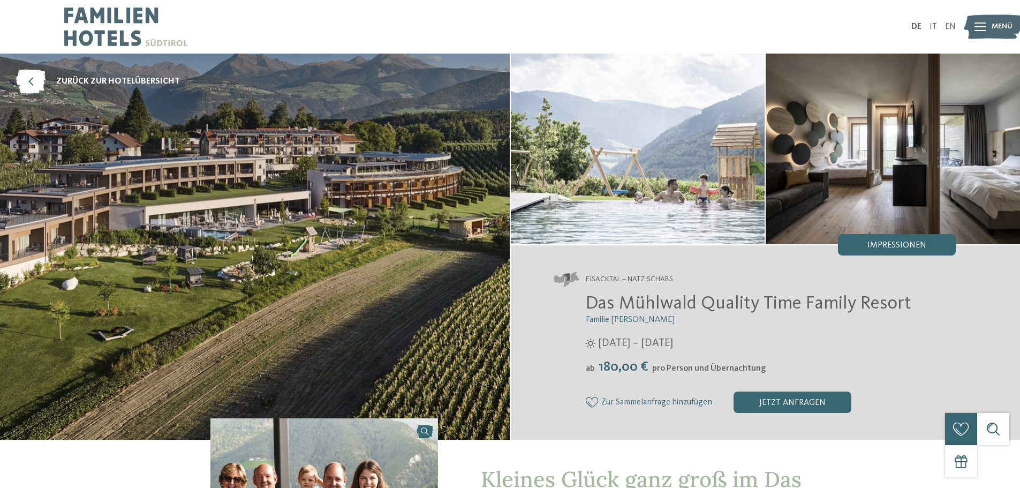
click at [933, 24] on link "IT" at bounding box center [933, 26] width 7 height 9
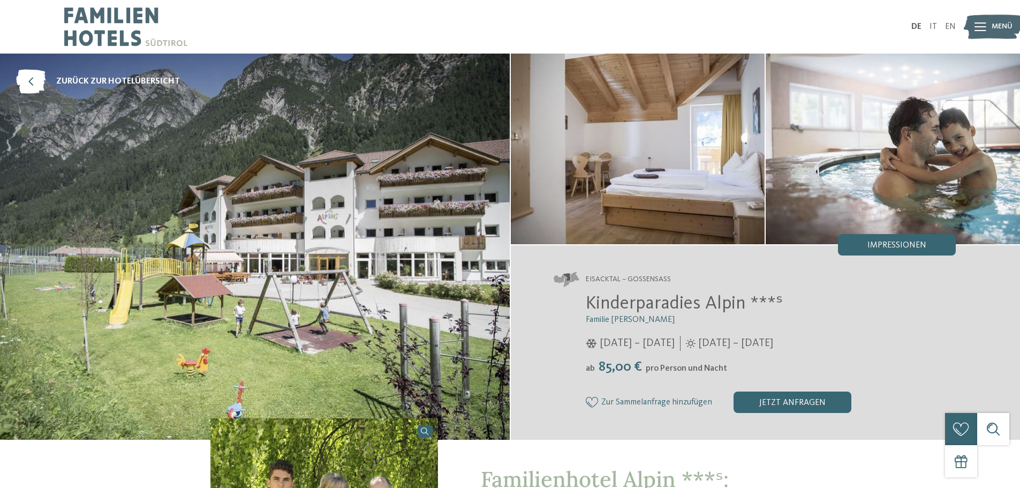
click at [935, 22] on div "DE IT EN Menü" at bounding box center [734, 27] width 446 height 54
click at [929, 27] on ul "DE IT EN" at bounding box center [934, 26] width 44 height 9
click at [932, 28] on link "IT" at bounding box center [933, 26] width 7 height 9
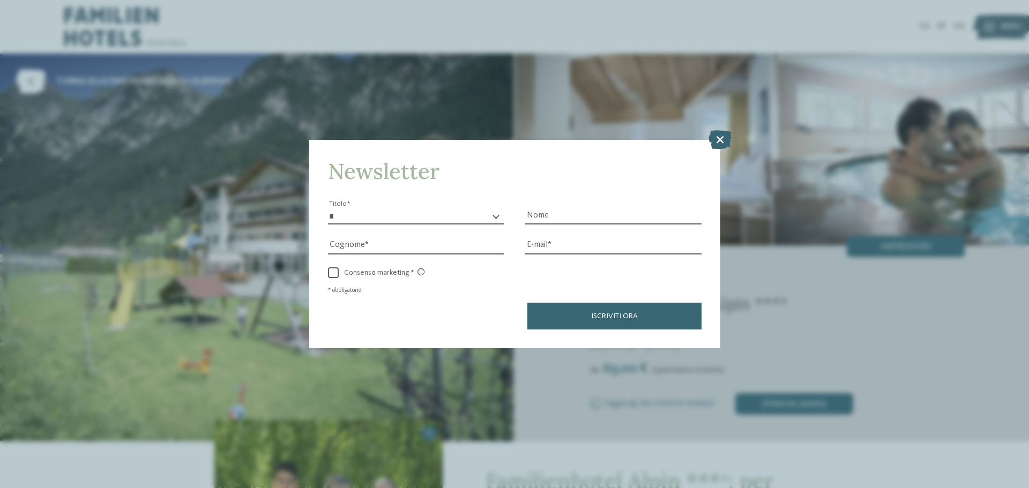
drag, startPoint x: 719, startPoint y: 131, endPoint x: 679, endPoint y: 127, distance: 39.8
click at [719, 131] on icon at bounding box center [719, 139] width 23 height 19
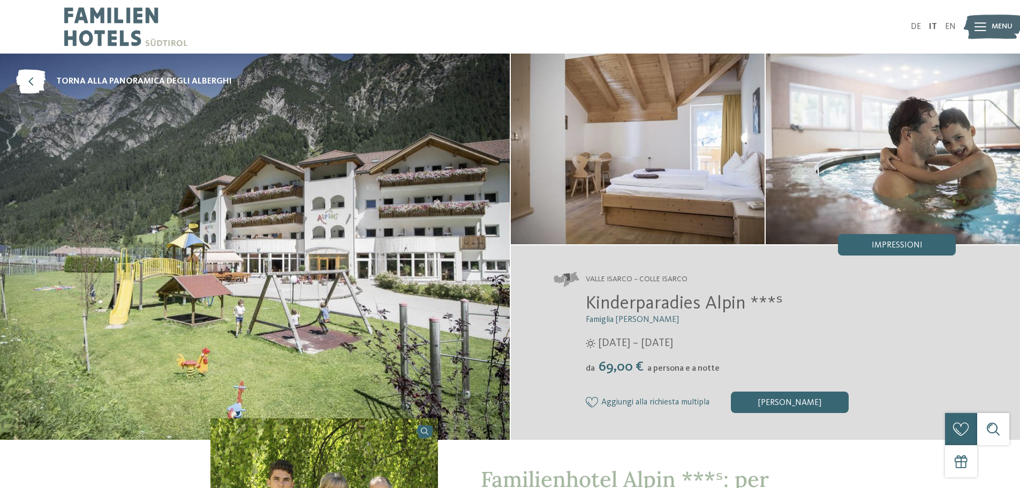
click at [644, 337] on span "[DATE] – [DATE]" at bounding box center [635, 343] width 75 height 15
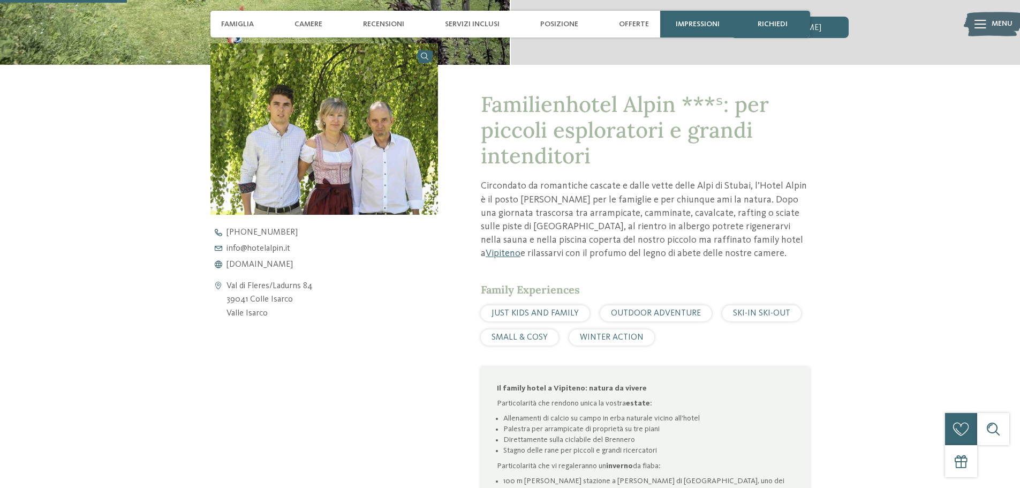
scroll to position [482, 0]
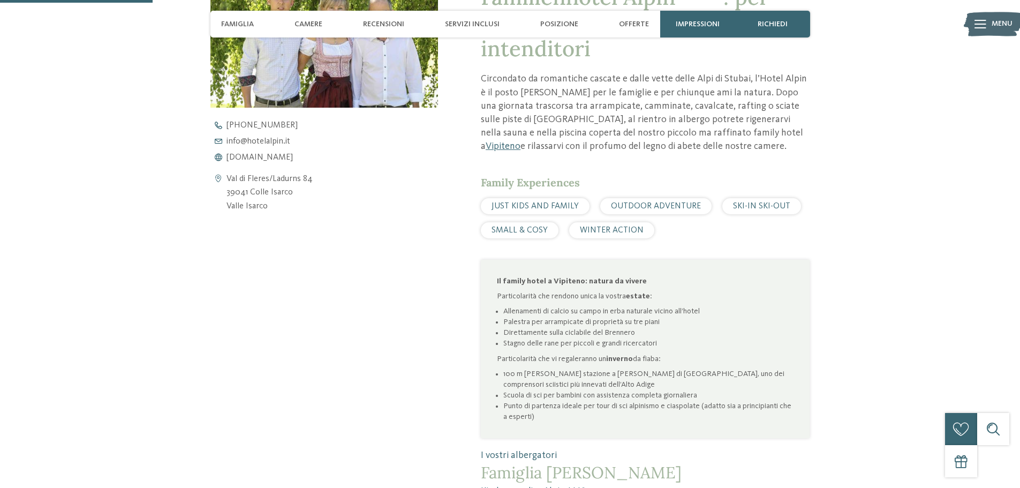
click at [517, 206] on span "JUST KIDS AND FAMILY" at bounding box center [535, 206] width 87 height 9
copy div "JUST KIDS AND FAMILY"
click at [530, 267] on div "Il family hotel a Vipiteno: natura da vivere Particolarità che rendono unica la…" at bounding box center [645, 349] width 329 height 179
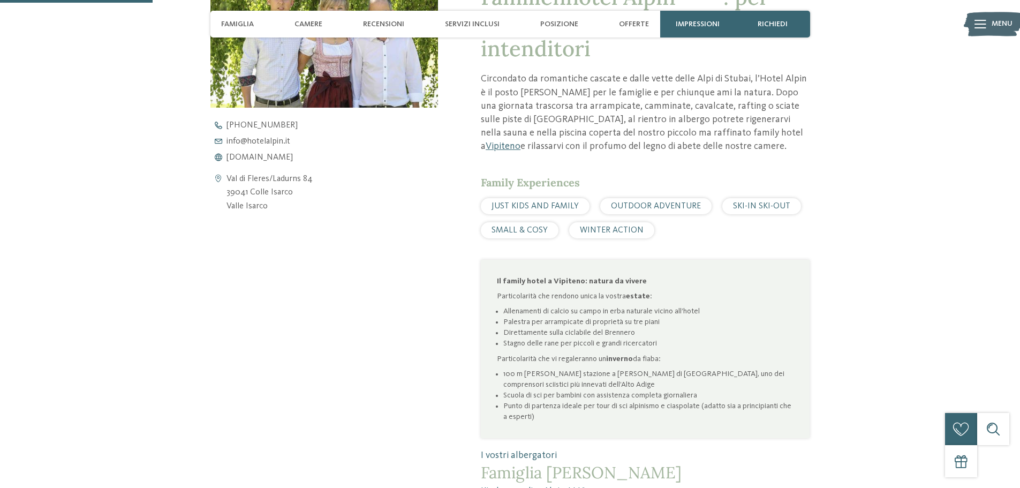
click at [637, 216] on div "JUST KIDS AND FAMILY OUTDOOR ADVENTURE SKI-IN SKI-OUT SMALL & COSY WINTER ACTION" at bounding box center [645, 218] width 329 height 40
click at [640, 211] on div "OUTDOOR ADVENTURE" at bounding box center [656, 206] width 111 height 16
click at [641, 209] on span "OUTDOOR ADVENTURE" at bounding box center [656, 206] width 90 height 9
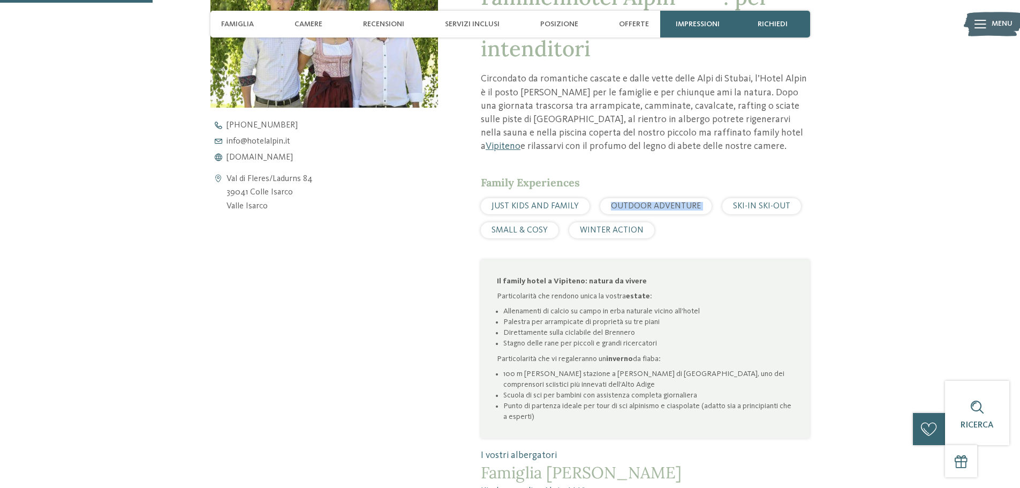
click at [641, 209] on span "OUTDOOR ADVENTURE" at bounding box center [656, 206] width 90 height 9
drag, startPoint x: 676, startPoint y: 256, endPoint x: 687, endPoint y: 189, distance: 67.3
click at [674, 254] on div "Familienhotel Alpin ***ˢ: per piccoli esploratori e grandi intenditori Circonda…" at bounding box center [645, 240] width 329 height 513
click at [745, 207] on span "SKI-IN SKI-OUT" at bounding box center [761, 206] width 57 height 9
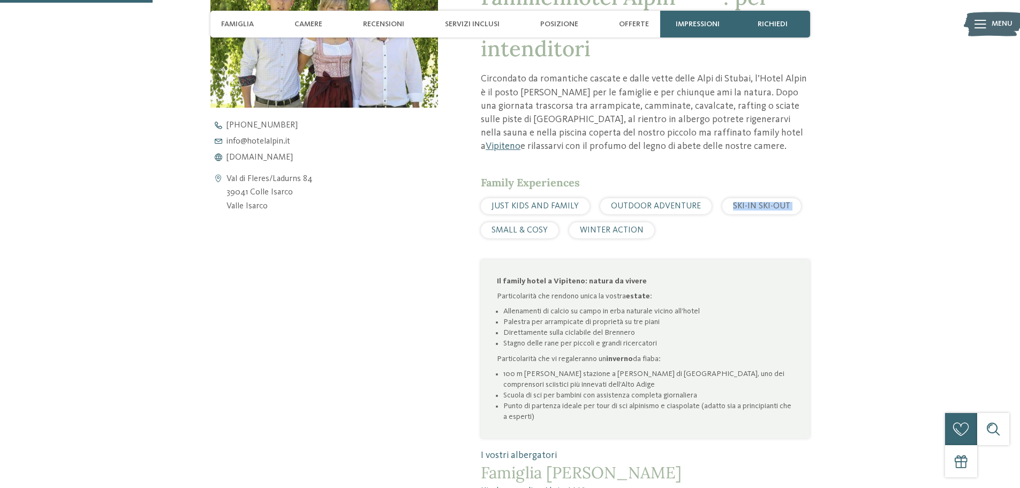
click at [745, 207] on span "SKI-IN SKI-OUT" at bounding box center [761, 206] width 57 height 9
copy div "SKI-IN SKI-OUT"
click at [617, 243] on div "Familienhotel Alpin ***ˢ: per piccoli esploratori e grandi intenditori Circonda…" at bounding box center [645, 240] width 329 height 513
click at [521, 228] on span "SMALL & COSY" at bounding box center [520, 230] width 56 height 9
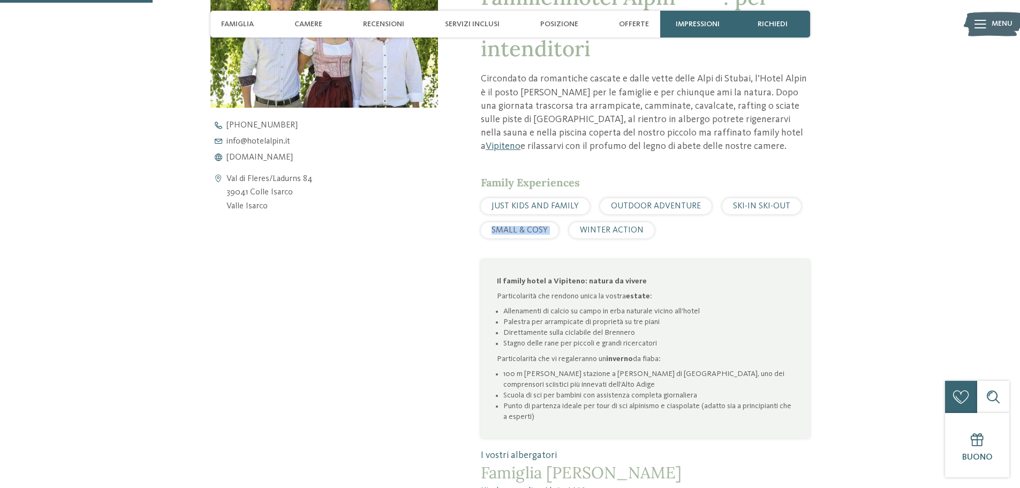
click at [521, 228] on span "SMALL & COSY" at bounding box center [520, 230] width 56 height 9
copy div "SMALL & COSY"
click at [742, 283] on p "Il family hotel a Vipiteno: natura da vivere" at bounding box center [645, 281] width 297 height 11
click at [621, 234] on span "WINTER ACTION" at bounding box center [612, 230] width 64 height 9
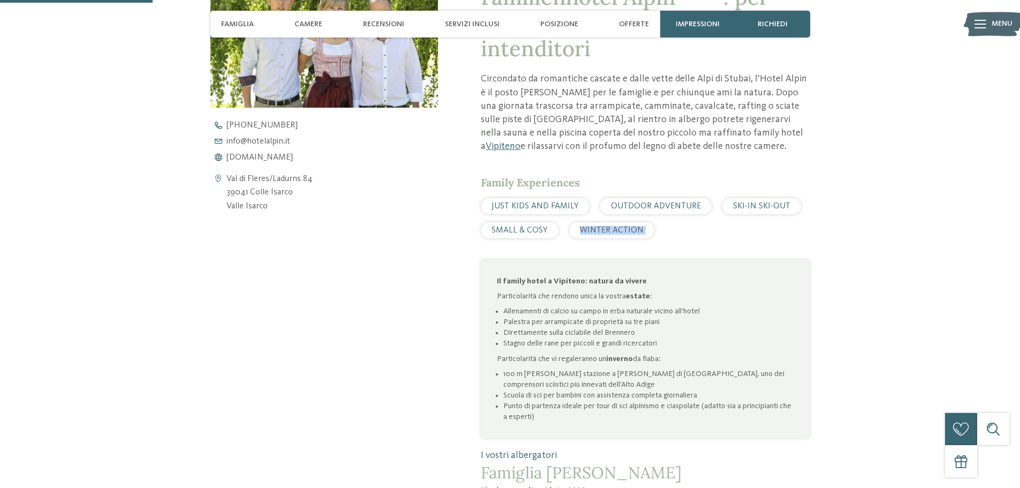
click at [621, 234] on span "WINTER ACTION" at bounding box center [612, 230] width 64 height 9
copy div "WINTER ACTION"
drag, startPoint x: 782, startPoint y: 275, endPoint x: 782, endPoint y: 282, distance: 7.5
click at [782, 275] on div "Il family hotel a Vipiteno: natura da vivere Particolarità che rendono unica la…" at bounding box center [645, 349] width 329 height 179
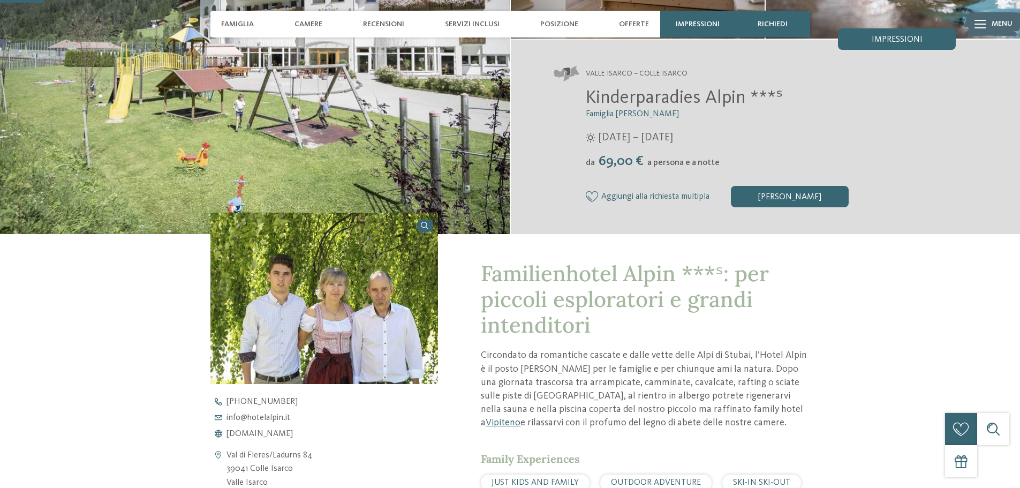
scroll to position [107, 0]
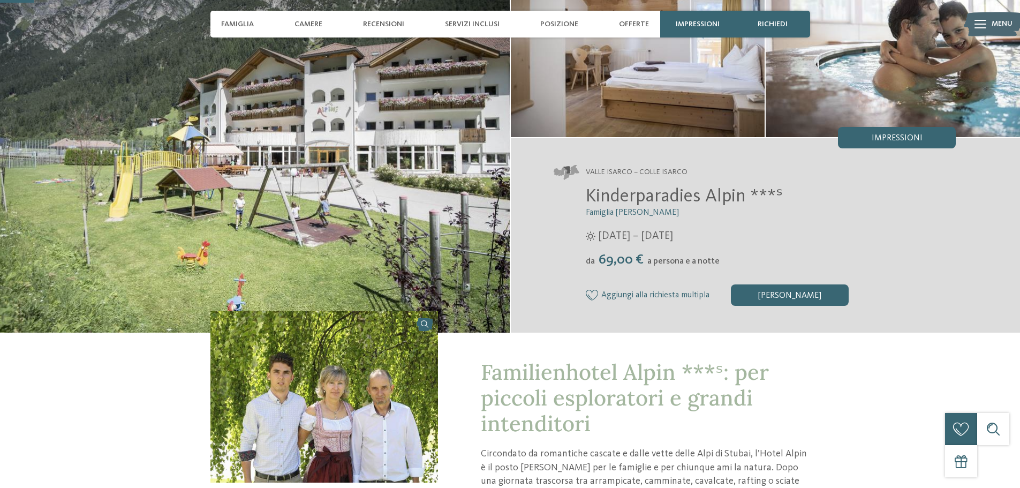
click at [604, 174] on span "Valle Isarco – Colle Isarco" at bounding box center [637, 172] width 102 height 11
copy div "Valle Isarco – Colle Isarco"
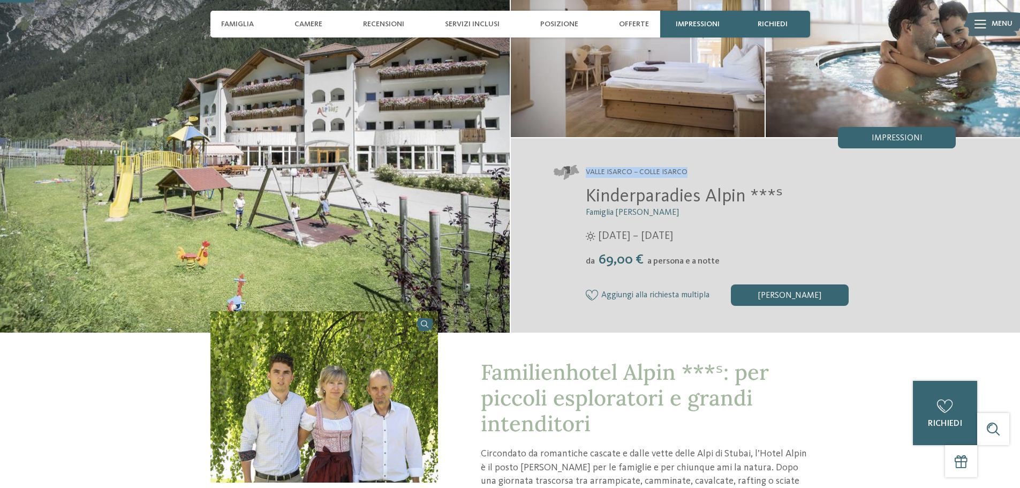
click at [318, 387] on img at bounding box center [325, 396] width 228 height 171
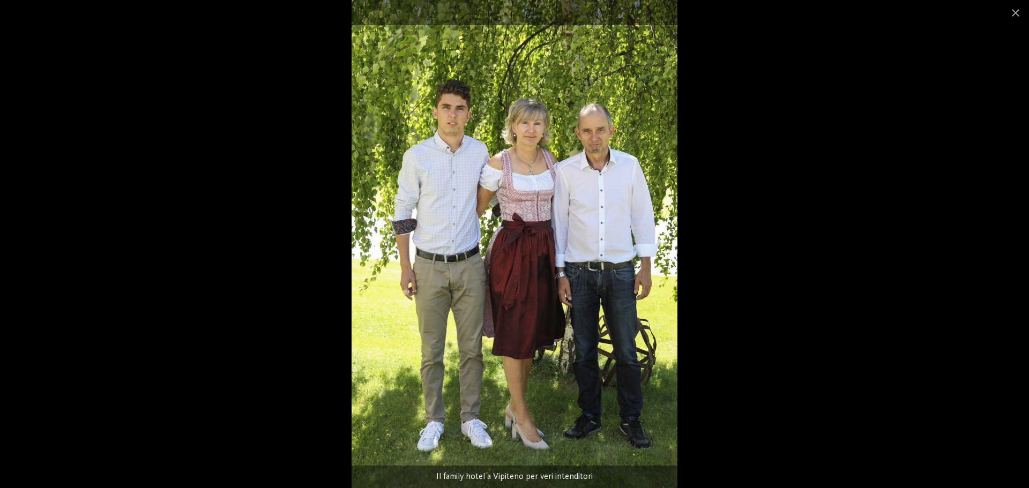
click at [812, 232] on div at bounding box center [514, 244] width 1029 height 488
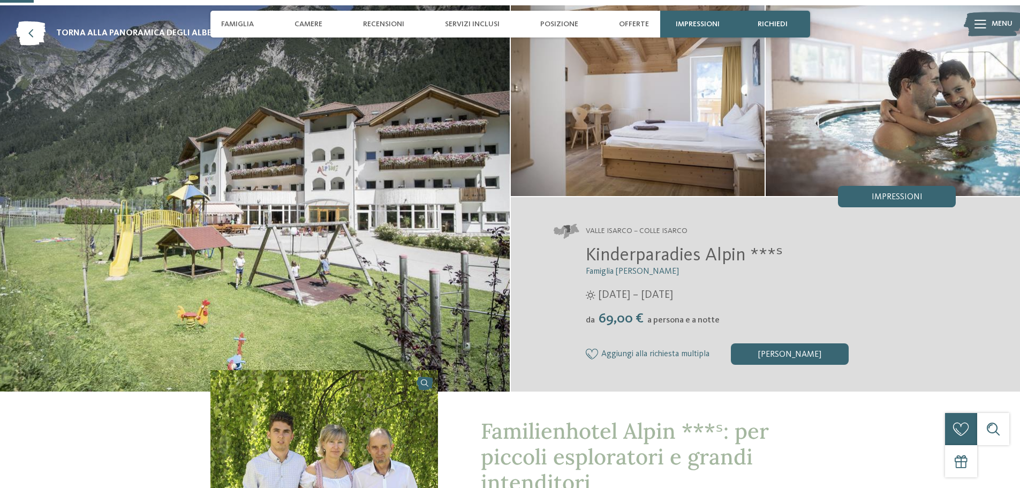
scroll to position [0, 0]
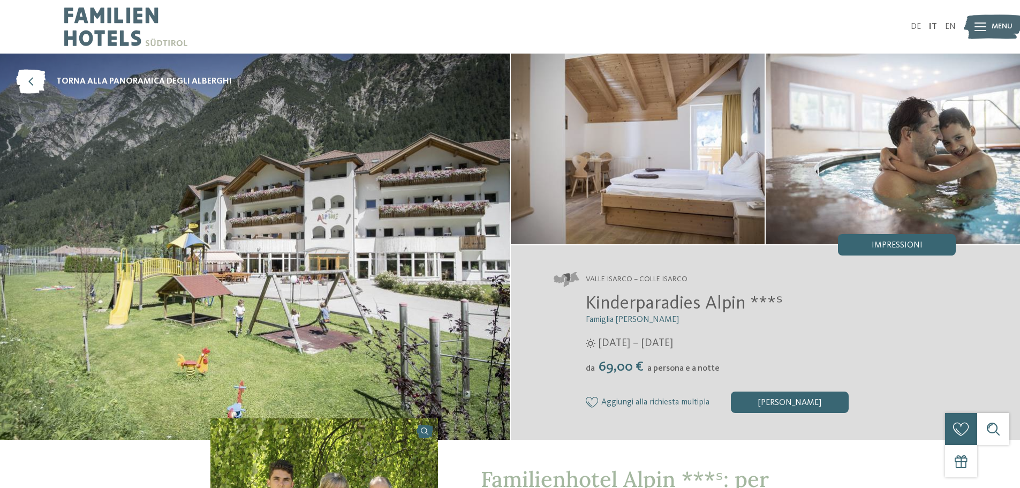
drag, startPoint x: 952, startPoint y: 26, endPoint x: 768, endPoint y: 19, distance: 183.9
click at [952, 26] on link "EN" at bounding box center [951, 26] width 11 height 9
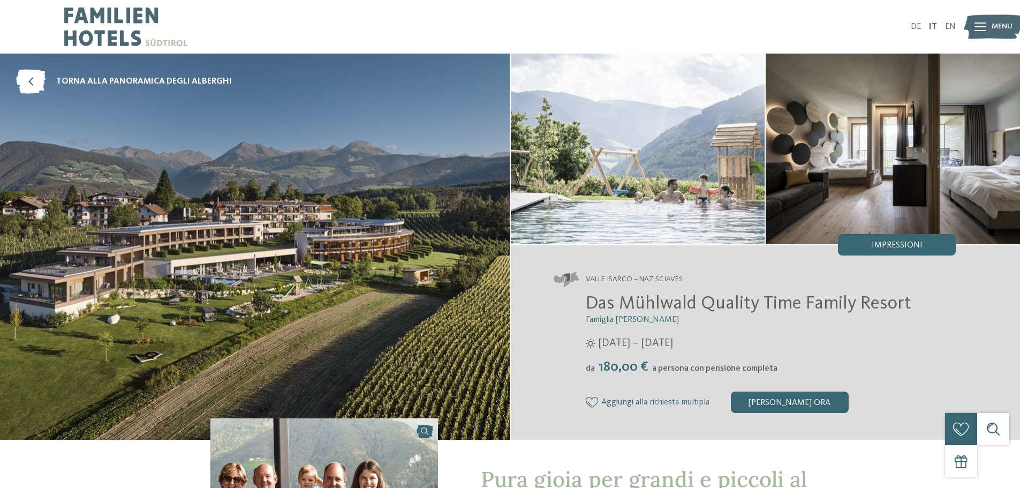
click at [636, 274] on address "Valle Isarco – Naz-Sciaves" at bounding box center [755, 279] width 403 height 15
copy div "Valle Isarco – Naz-Sciaves"
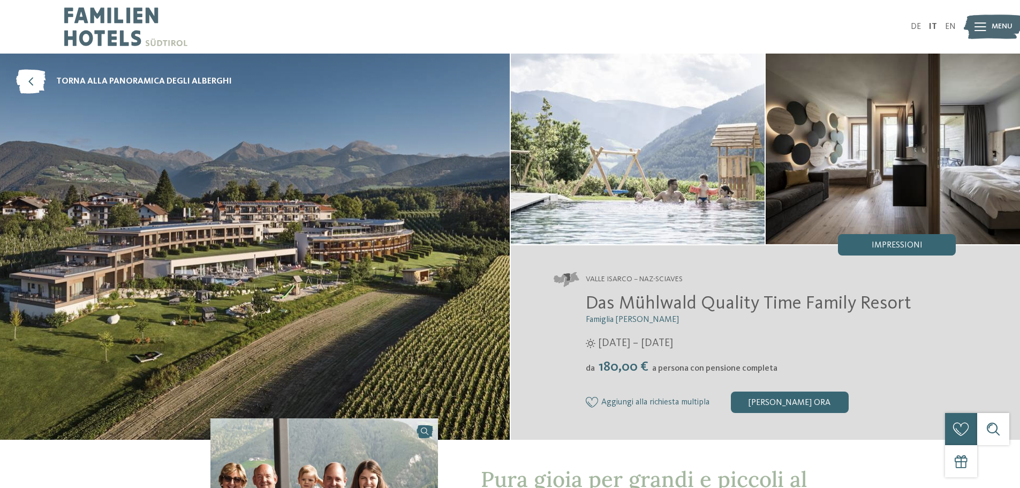
click at [658, 288] on div "Valle Isarco – Naz-Sciaves Das Mühlwald Quality Time Family Resort Famiglia Tau…" at bounding box center [766, 342] width 510 height 194
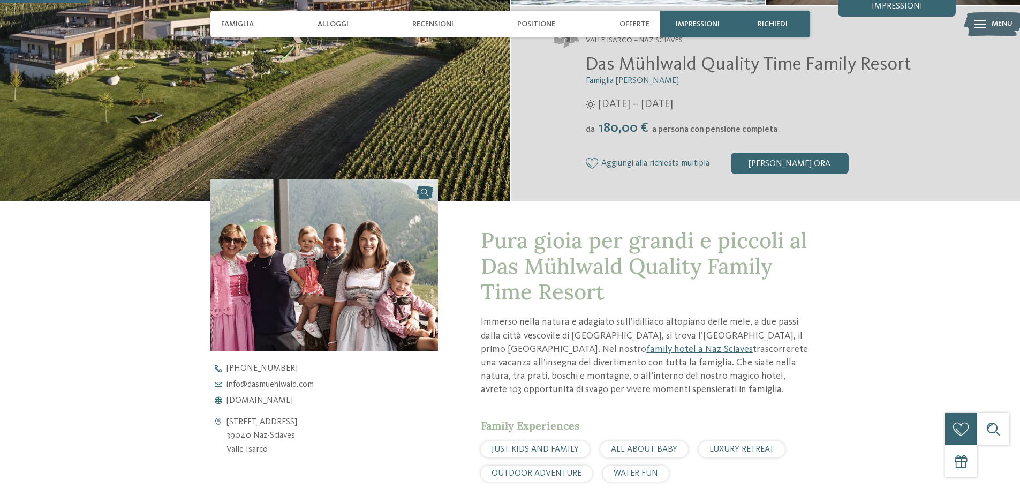
scroll to position [321, 0]
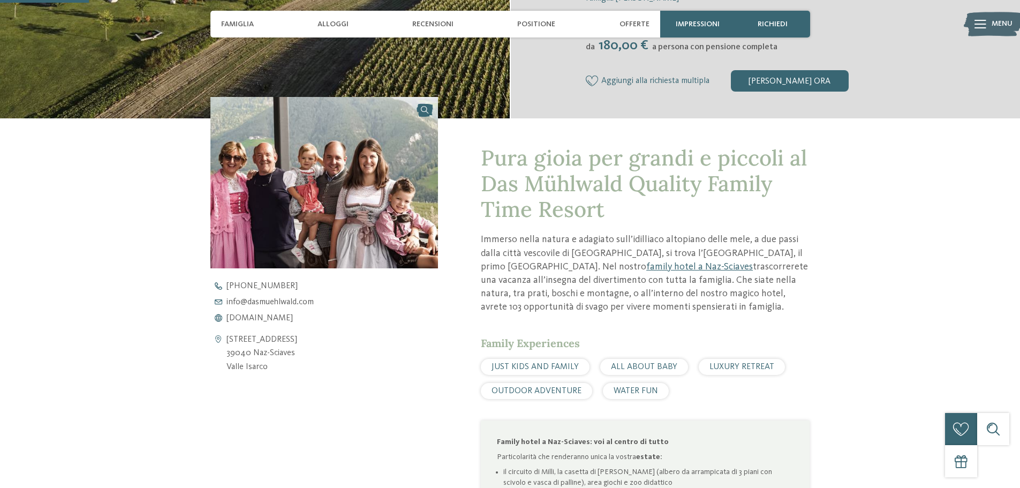
click at [556, 369] on span "JUST KIDS AND FAMILY" at bounding box center [535, 367] width 87 height 9
copy div "JUST KIDS AND FAMILY"
click at [767, 356] on div "Family Experiences JUST KIDS AND FAMILY ALL ABOUT BABY LUXURY RETREAT OUTDOOR A…" at bounding box center [645, 367] width 329 height 63
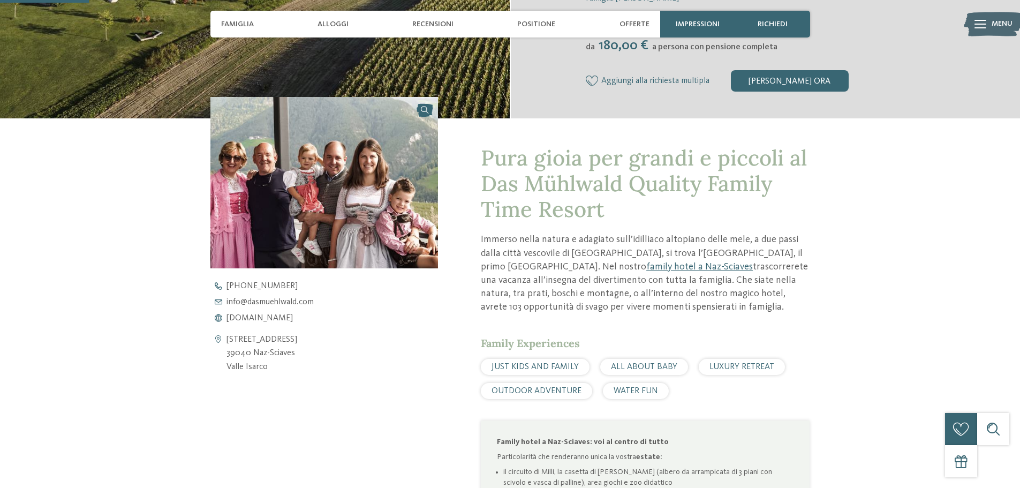
click at [616, 366] on span "ALL ABOUT BABY" at bounding box center [644, 367] width 66 height 9
copy div "ALL ABOUT BABY"
click at [656, 355] on div "Family Experiences JUST KIDS AND FAMILY ALL ABOUT BABY LUXURY RETREAT OUTDOOR A…" at bounding box center [645, 367] width 329 height 63
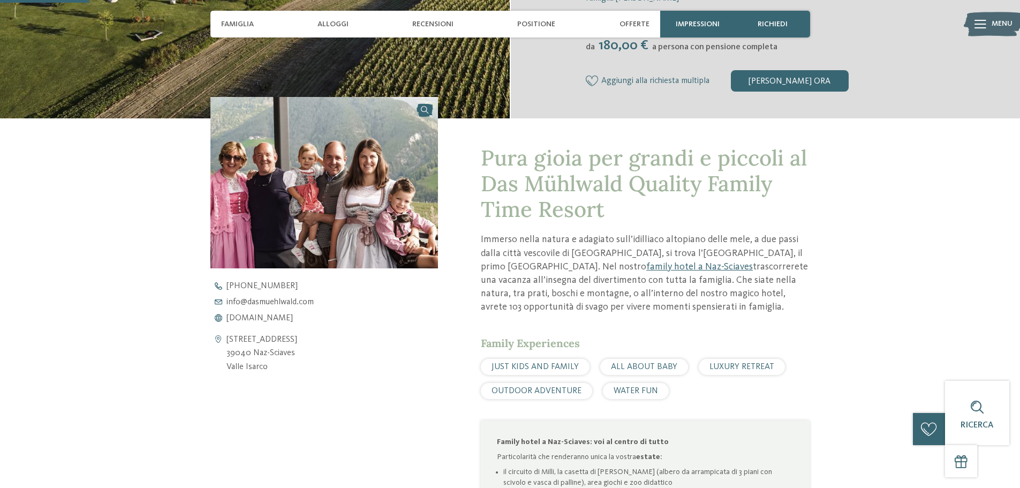
click at [718, 359] on div "LUXURY RETREAT" at bounding box center [742, 367] width 86 height 16
click at [721, 367] on span "LUXURY RETREAT" at bounding box center [742, 367] width 65 height 9
copy div "LUXURY RETREAT"
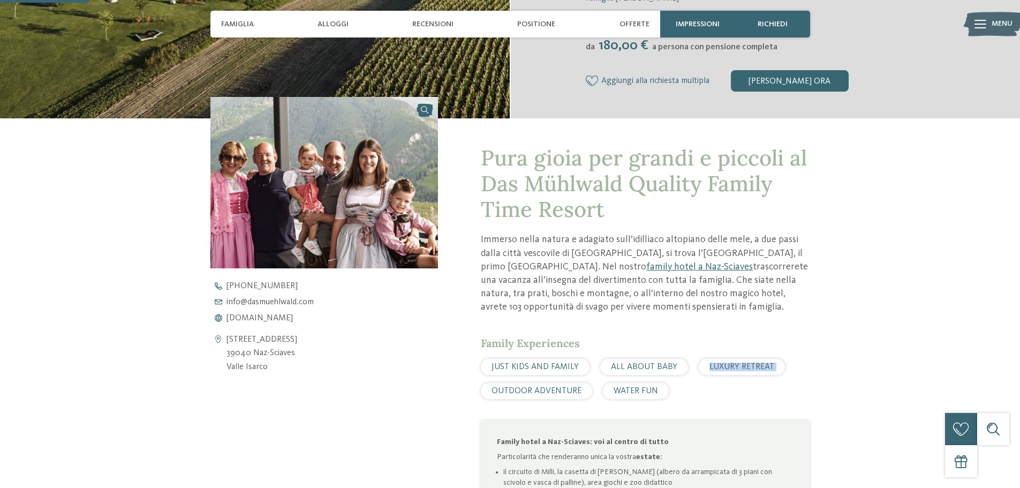
click at [674, 401] on div "Pura gioia per grandi e piccoli al Das Mühlwald Quality Family Time Resort Imme…" at bounding box center [645, 461] width 329 height 632
click at [519, 391] on span "OUTDOOR ADVENTURE" at bounding box center [537, 391] width 90 height 9
copy div "OUTDOOR ADVENTURE"
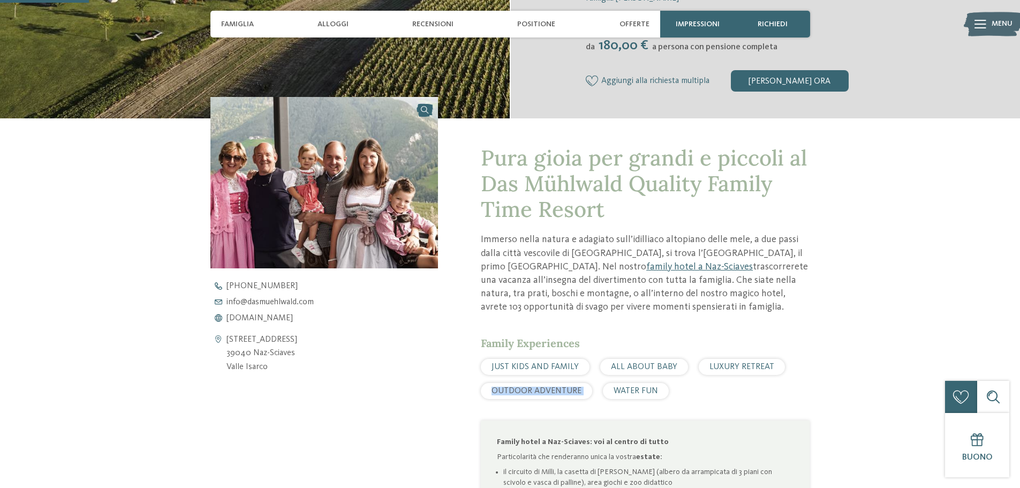
click at [558, 347] on span "Family Experiences" at bounding box center [530, 342] width 99 height 13
click at [637, 387] on span "WATER FUN" at bounding box center [636, 391] width 44 height 9
copy div "WATER FUN"
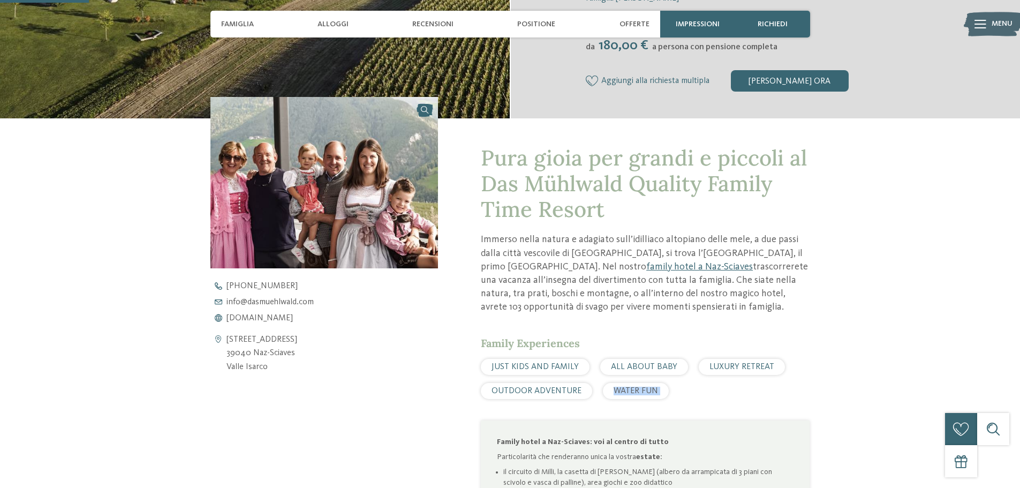
click at [651, 312] on p "Immerso nella natura e adagiato sull’idilliaco altopiano delle mele, a due pass…" at bounding box center [645, 273] width 329 height 81
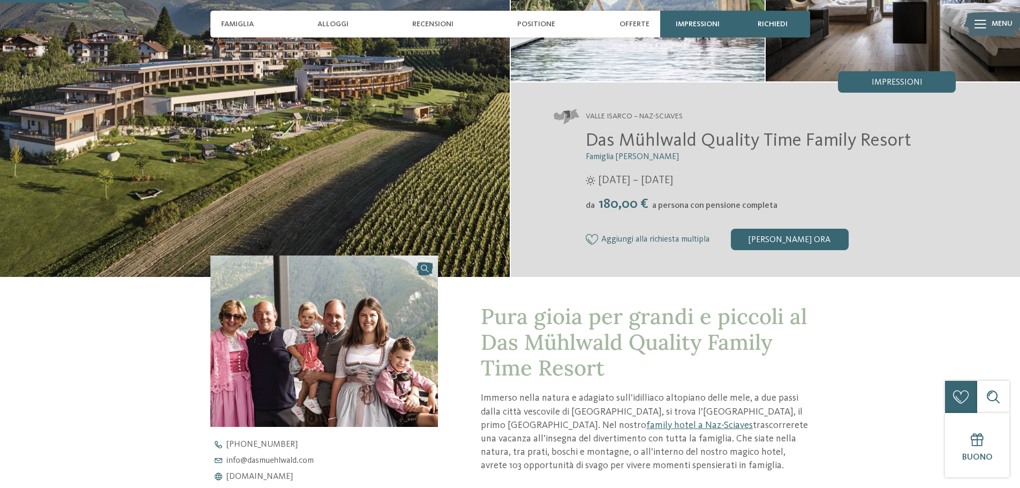
scroll to position [0, 0]
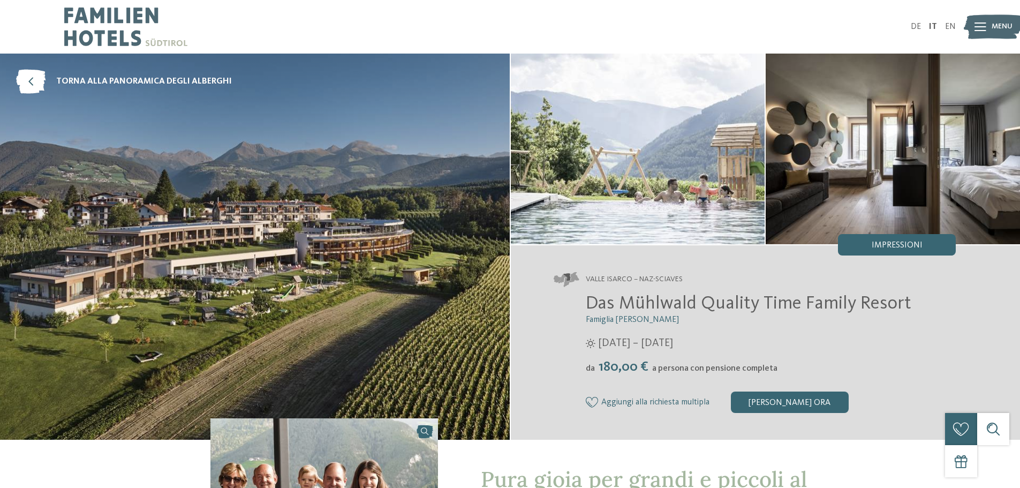
click at [953, 22] on div "DE IT EN Menu" at bounding box center [734, 27] width 446 height 54
click at [950, 32] on div "DE IT EN Menu" at bounding box center [734, 27] width 446 height 54
click at [950, 29] on link "EN" at bounding box center [951, 26] width 11 height 9
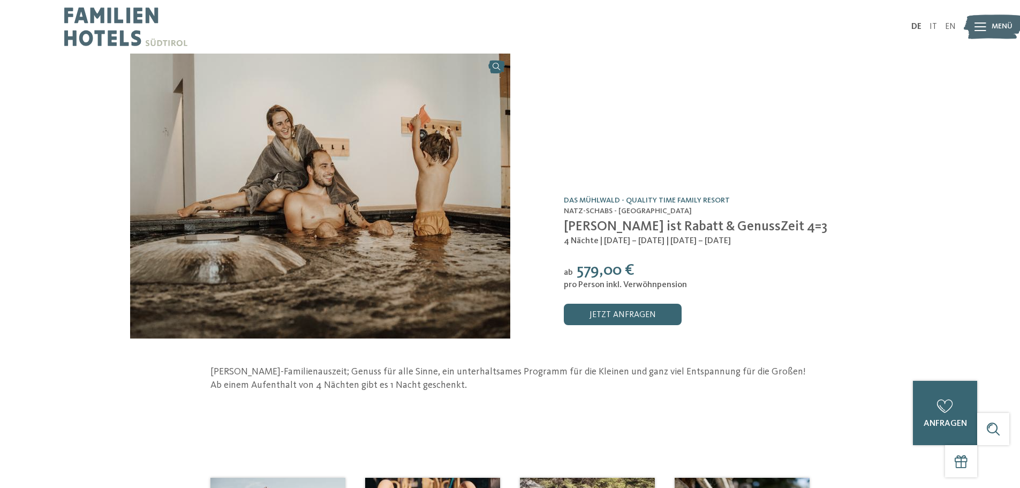
drag, startPoint x: 934, startPoint y: 27, endPoint x: 910, endPoint y: 9, distance: 30.2
click at [934, 27] on link "IT" at bounding box center [933, 26] width 7 height 9
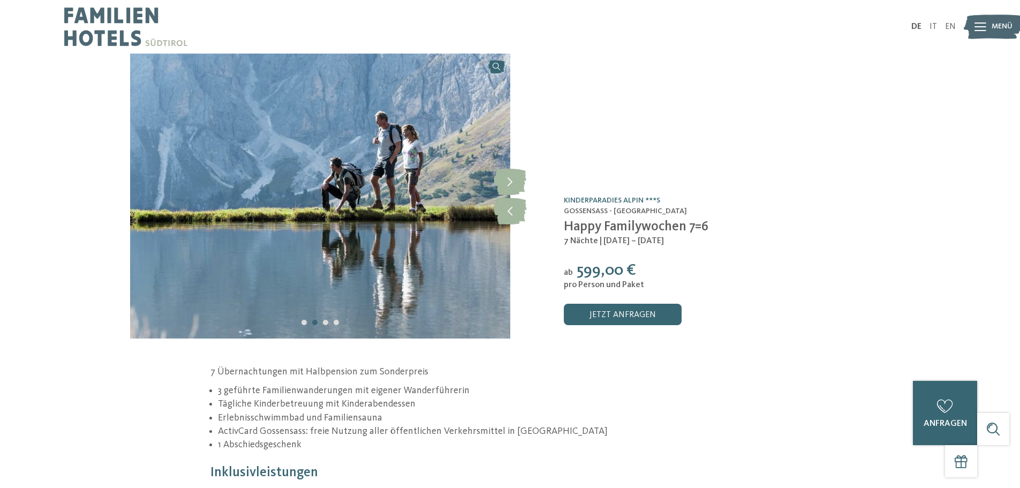
drag, startPoint x: 937, startPoint y: 25, endPoint x: 898, endPoint y: 1, distance: 45.9
click at [937, 25] on link "IT" at bounding box center [933, 26] width 7 height 9
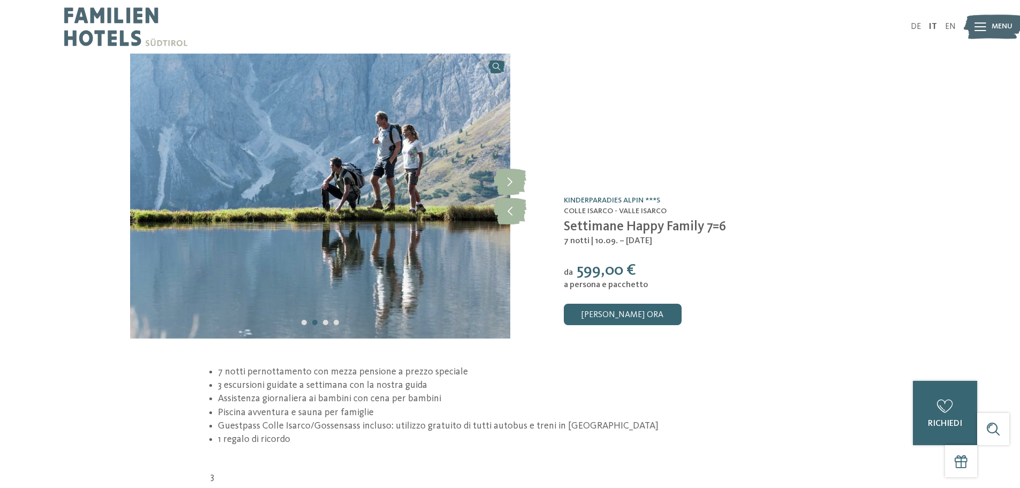
click at [379, 253] on img at bounding box center [320, 196] width 380 height 285
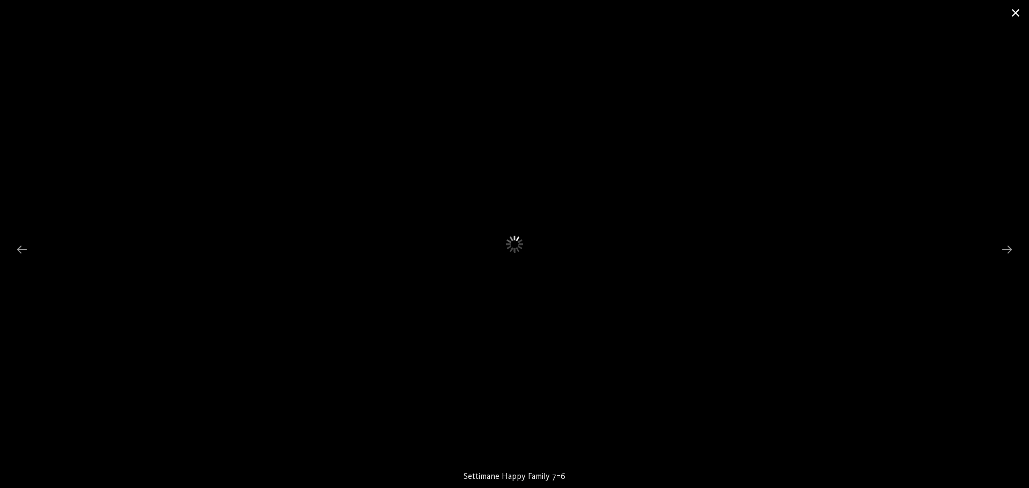
click at [1014, 13] on span at bounding box center [1015, 12] width 27 height 25
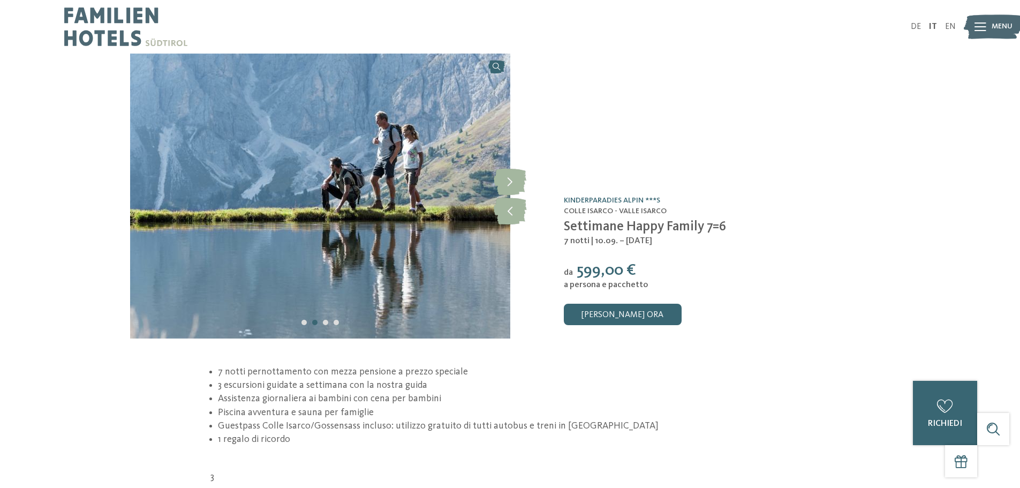
click at [641, 232] on span "Settimane Happy Family 7=6" at bounding box center [645, 226] width 162 height 13
copy div "Settimane Happy Family 7=6"
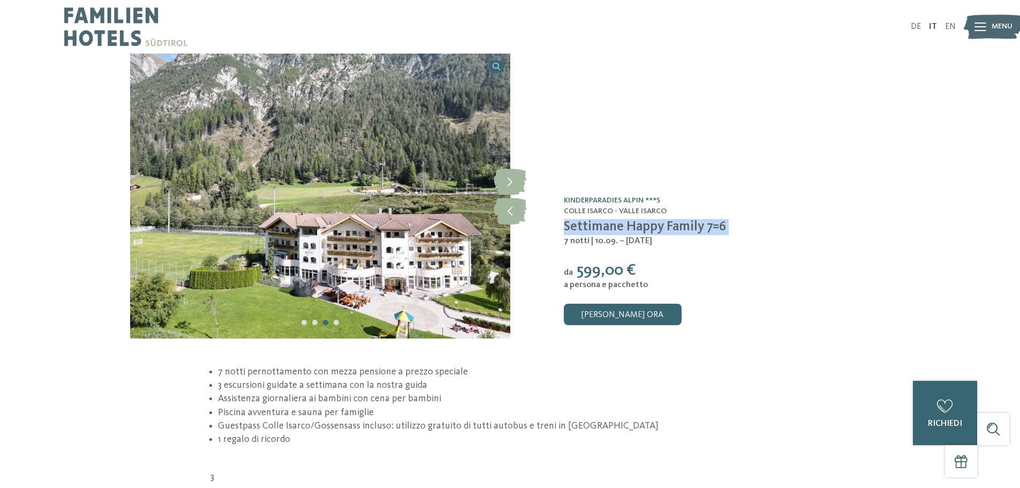
click at [546, 241] on div "Offerta /0 Kinderparadies Alpin ***S Colle Isarco - Valle Isarco Settimane Happ…" at bounding box center [701, 196] width 380 height 285
click at [591, 241] on span "| 10.09. – 27.10.2025" at bounding box center [622, 241] width 62 height 9
copy div "7 notti | 10.09. – 27.10.2025"
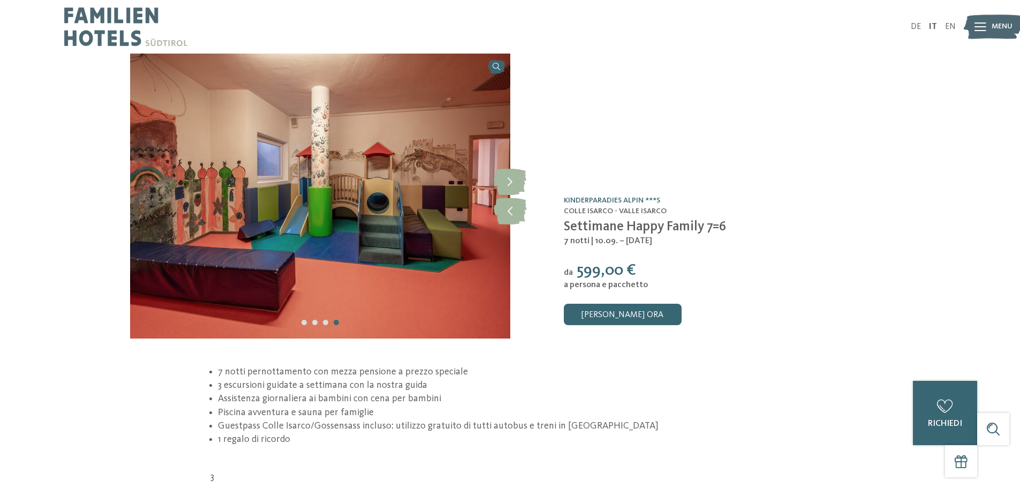
drag, startPoint x: 576, startPoint y: 270, endPoint x: 601, endPoint y: 273, distance: 24.8
click at [601, 273] on span "599,00 €" at bounding box center [606, 270] width 59 height 16
copy span "599"
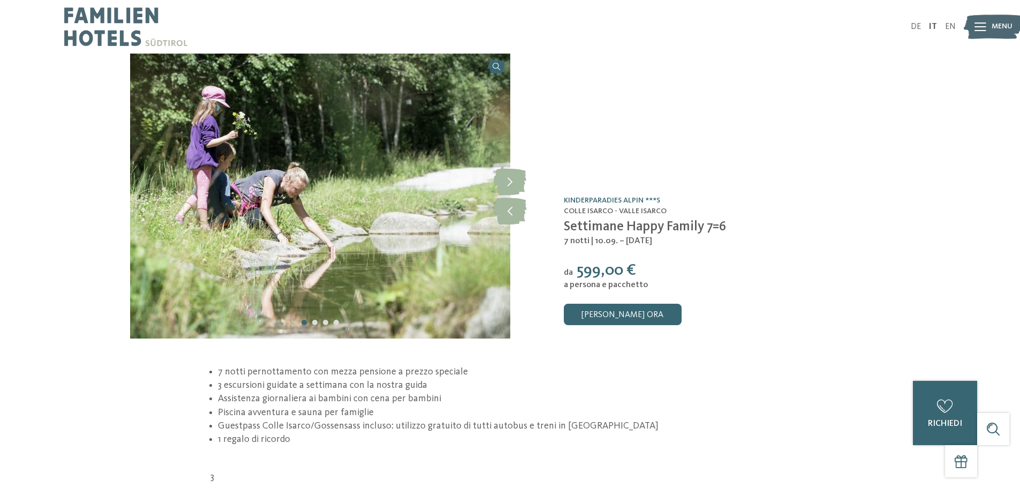
click at [621, 282] on span "a persona e pacchetto" at bounding box center [606, 285] width 84 height 9
copy div "a persona e pacchetto"
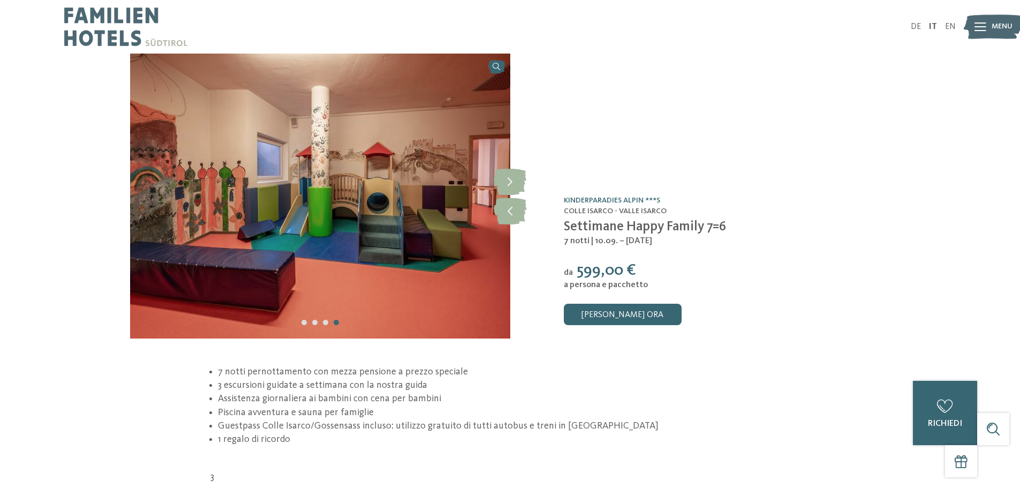
drag, startPoint x: 950, startPoint y: 30, endPoint x: 931, endPoint y: 8, distance: 29.6
click at [950, 30] on link "EN" at bounding box center [951, 26] width 11 height 9
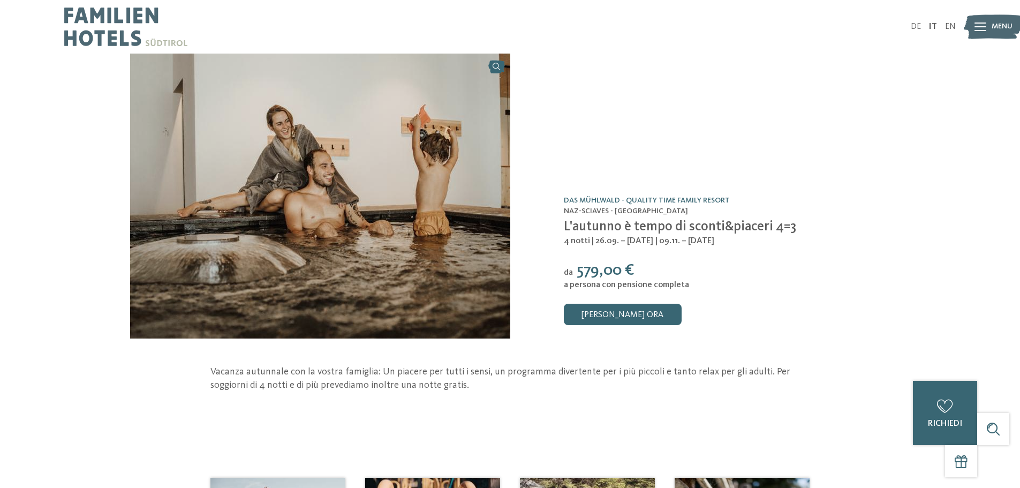
click at [590, 229] on span "L'autunno è tempo di sconti&piaceri 4=3" at bounding box center [680, 226] width 232 height 13
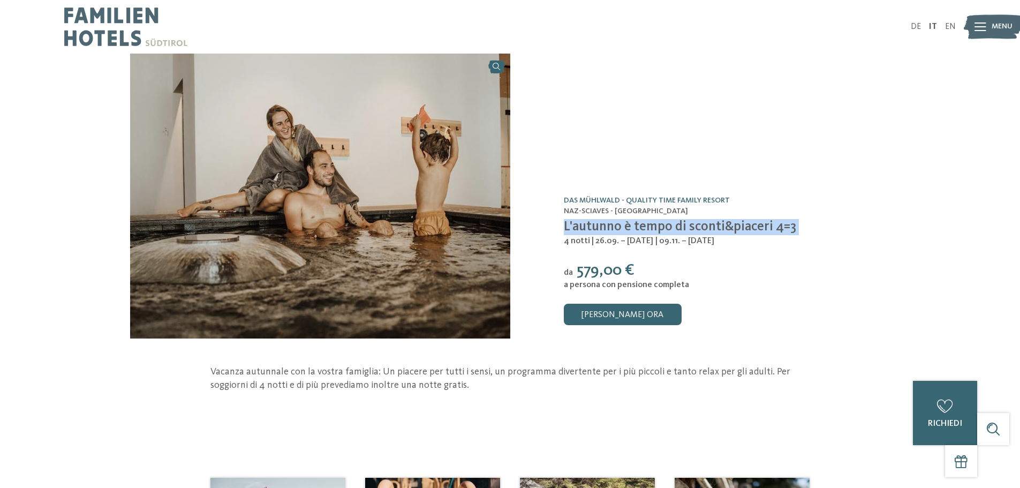
click at [590, 229] on span "L'autunno è tempo di sconti&piaceri 4=3" at bounding box center [680, 226] width 232 height 13
copy div "L'autunno è tempo di sconti&piaceri 4=3"
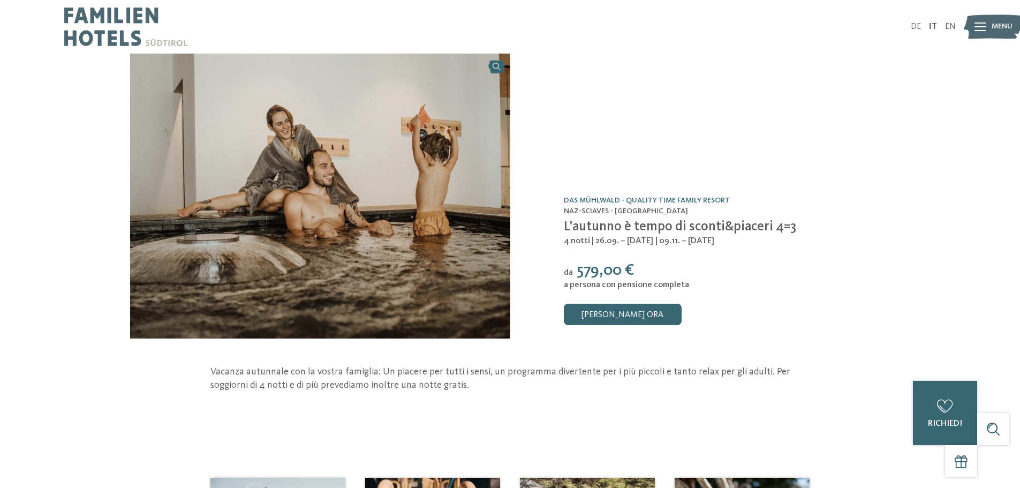
click at [625, 242] on span "| 26.09. – [DATE] | 09.11. – [DATE]" at bounding box center [652, 241] width 123 height 9
click at [576, 240] on span "4 notti" at bounding box center [577, 241] width 26 height 9
copy div "4 notti | 26.09. – 25.10.2025 | 09.11. – 05.12.2025"
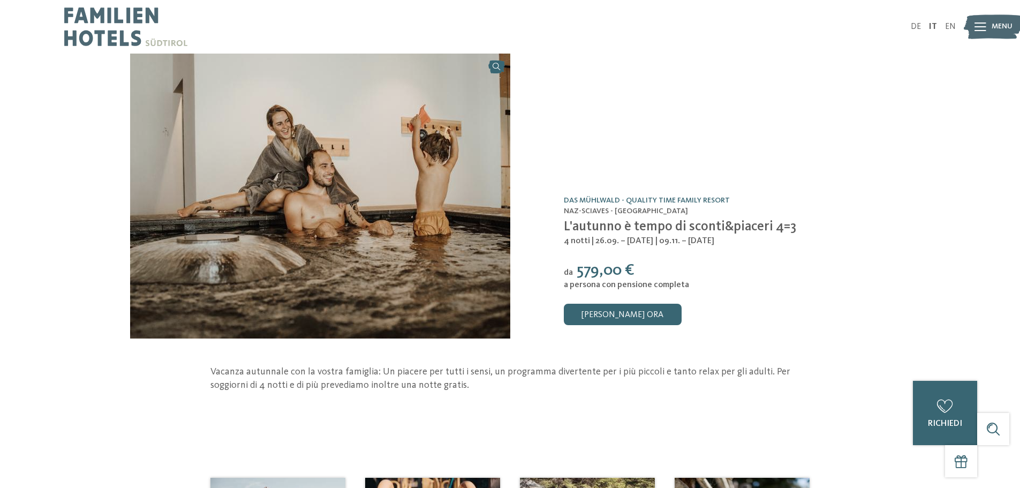
drag, startPoint x: 592, startPoint y: 199, endPoint x: 617, endPoint y: 228, distance: 37.9
click at [592, 199] on link "Das Mühlwald - Quality Time Family Resort" at bounding box center [647, 200] width 166 height 7
drag, startPoint x: 576, startPoint y: 273, endPoint x: 598, endPoint y: 271, distance: 22.1
click at [598, 271] on span "579,00 €" at bounding box center [606, 270] width 58 height 16
copy span "579"
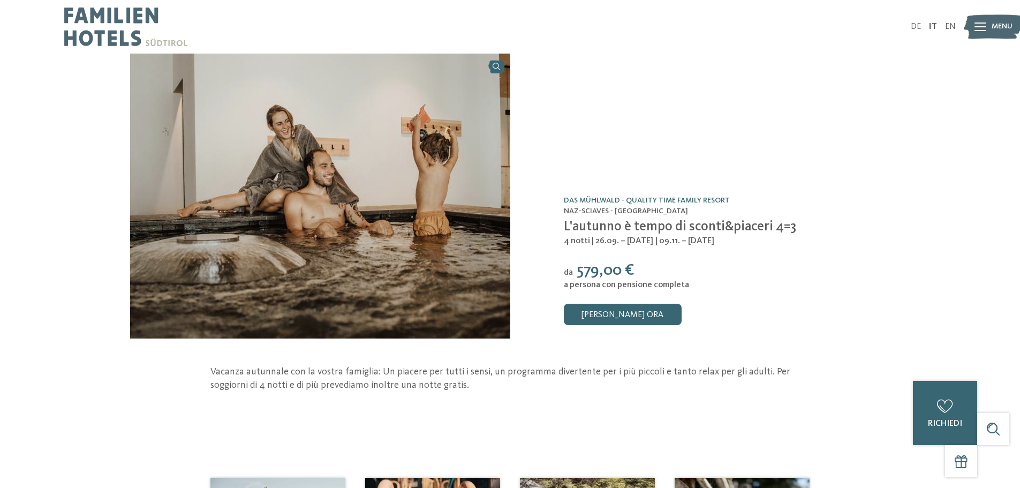
click at [599, 284] on span "a persona con pensione completa" at bounding box center [626, 285] width 125 height 9
copy div "a persona con pensione completa"
drag, startPoint x: 953, startPoint y: 25, endPoint x: 918, endPoint y: 1, distance: 42.4
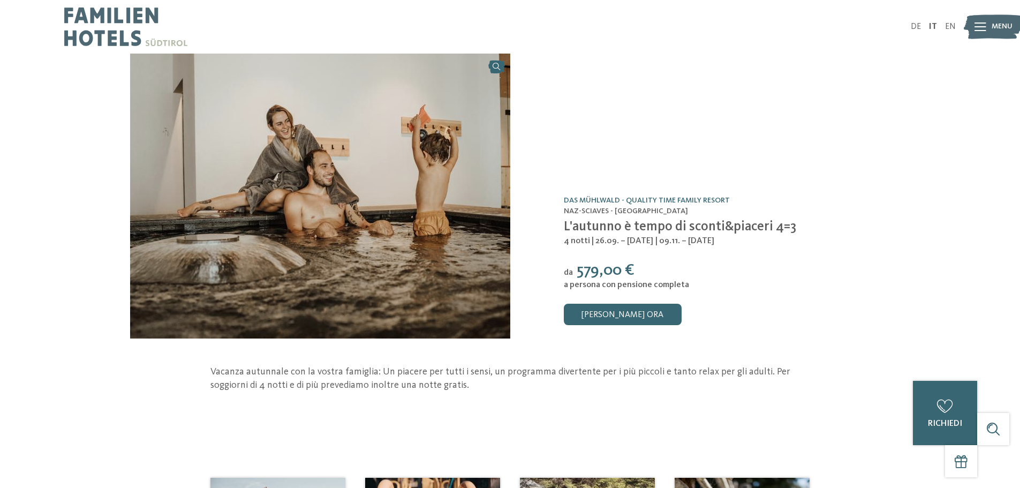
click at [953, 25] on link "EN" at bounding box center [951, 26] width 11 height 9
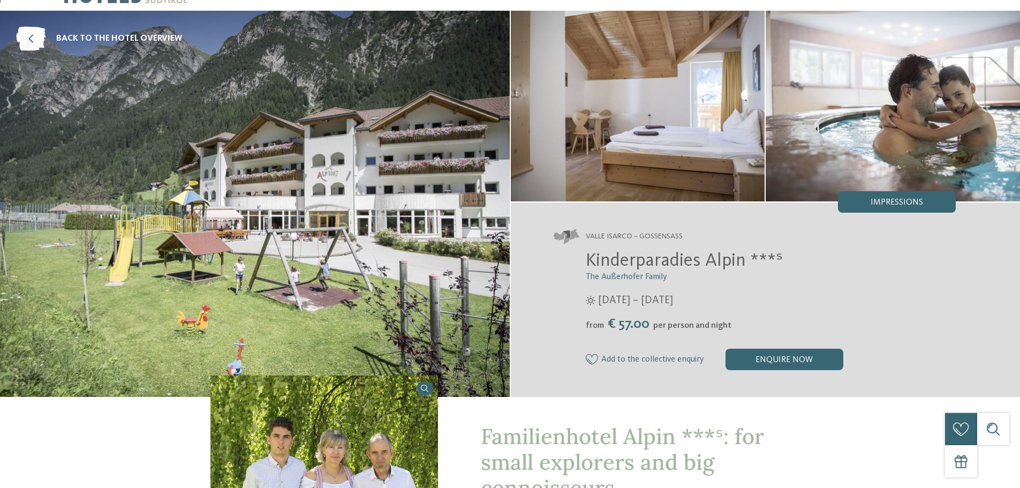
scroll to position [107, 0]
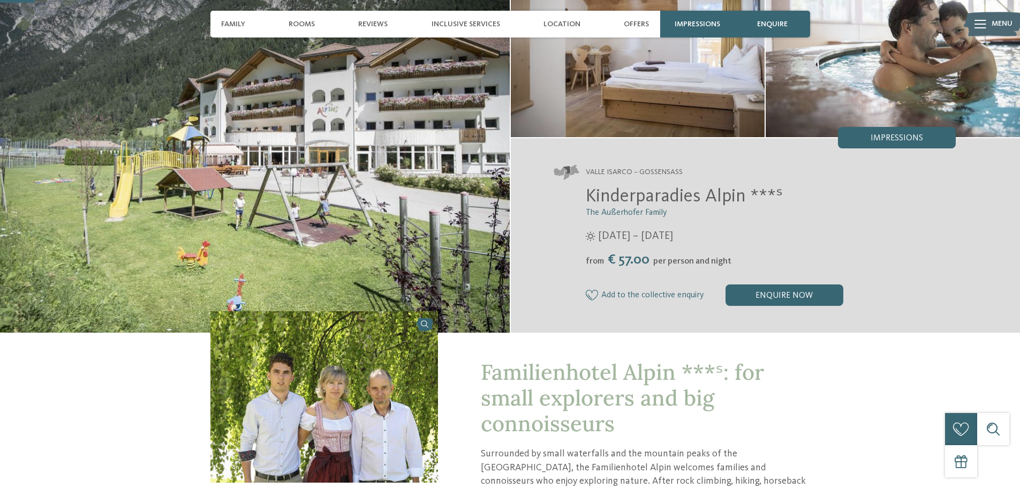
click at [636, 178] on address "Valle Isarco – Gossensass" at bounding box center [755, 172] width 403 height 15
copy div "Valle Isarco – Gossensass"
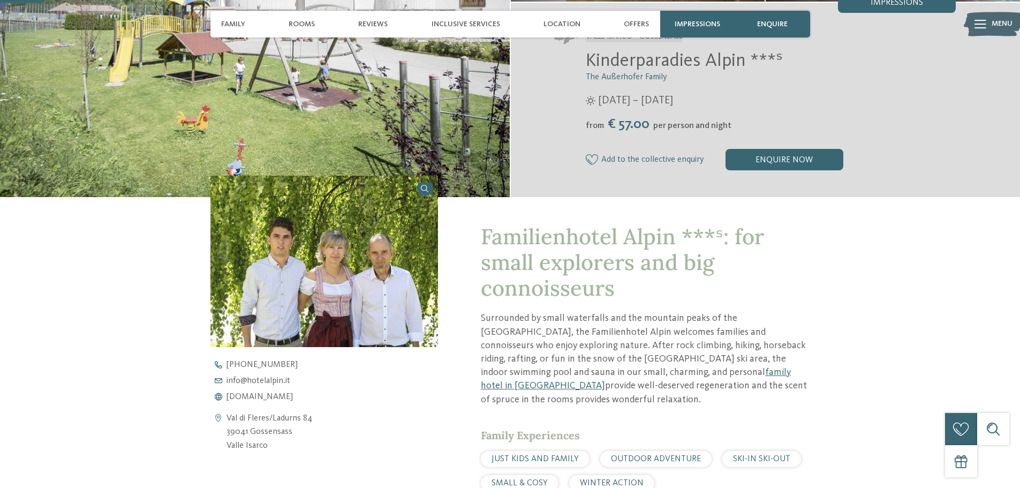
scroll to position [321, 0]
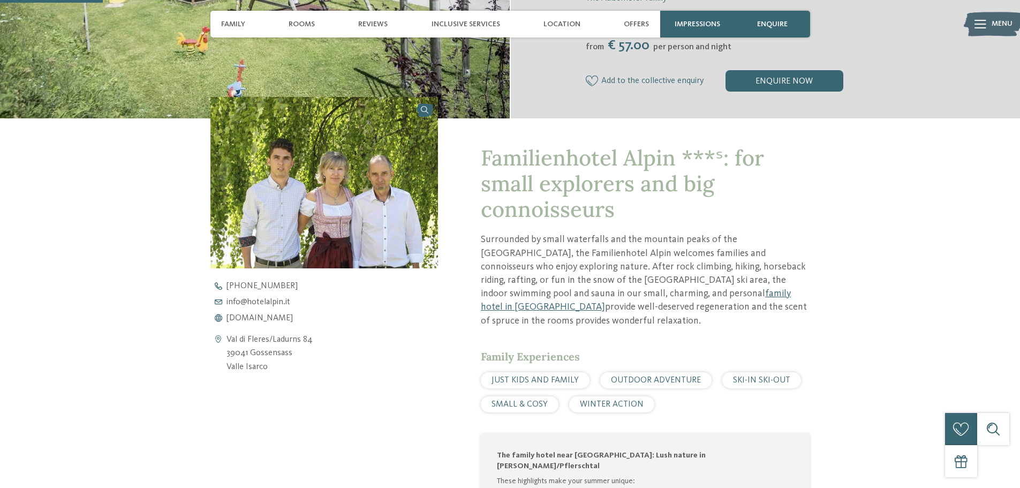
click at [541, 376] on span "JUST KIDS AND FAMILY" at bounding box center [535, 380] width 87 height 9
copy div "JUST KIDS AND FAMILY"
click at [637, 313] on p "Surrounded by small waterfalls and the mountain peaks of the Stubai Alps, the F…" at bounding box center [645, 280] width 329 height 94
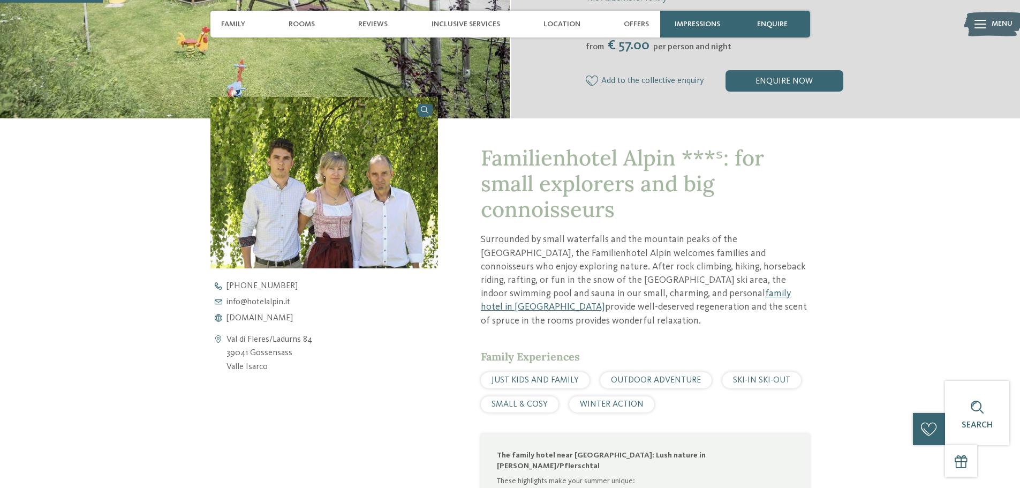
click at [670, 376] on span "OUTDOOR ADVENTURE" at bounding box center [656, 380] width 90 height 9
copy div "OUTDOOR ADVENTURE"
drag, startPoint x: 586, startPoint y: 339, endPoint x: 639, endPoint y: 344, distance: 53.3
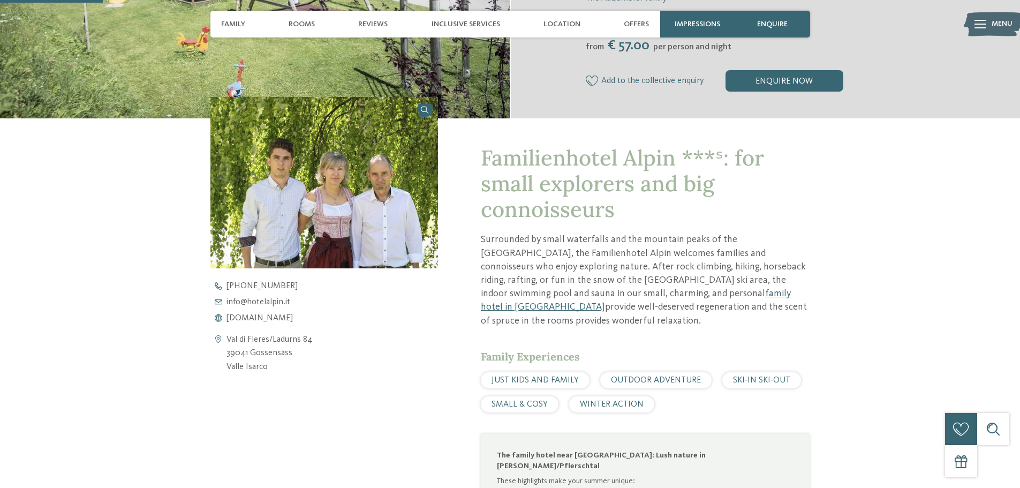
click at [586, 349] on div "Family Experiences" at bounding box center [645, 356] width 329 height 15
click at [737, 372] on div "SKI-IN SKI-OUT" at bounding box center [762, 380] width 79 height 16
click at [740, 376] on span "SKI-IN SKI-OUT" at bounding box center [761, 380] width 57 height 9
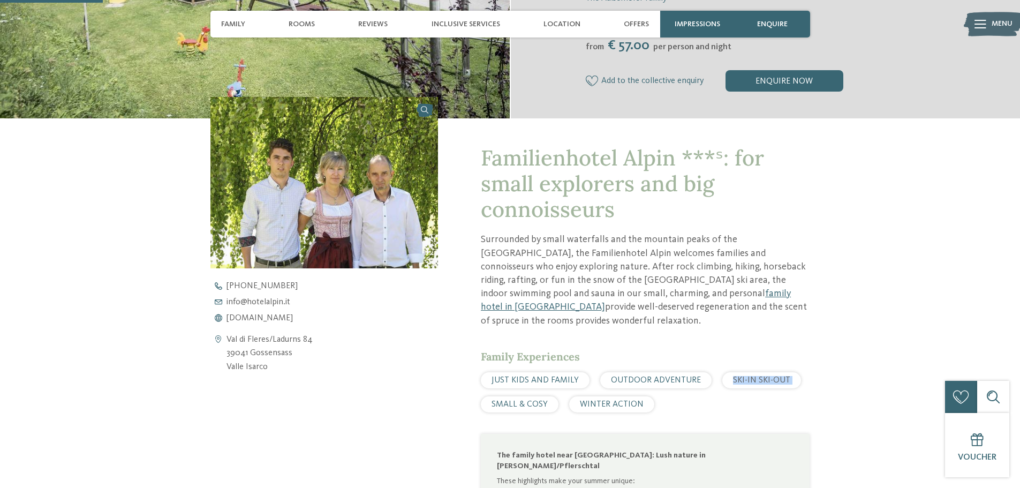
click at [740, 376] on span "SKI-IN SKI-OUT" at bounding box center [761, 380] width 57 height 9
click at [639, 312] on p "Surrounded by small waterfalls and the mountain peaks of the Stubai Alps, the F…" at bounding box center [645, 280] width 329 height 94
click at [521, 400] on span "SMALL & COSY" at bounding box center [520, 404] width 56 height 9
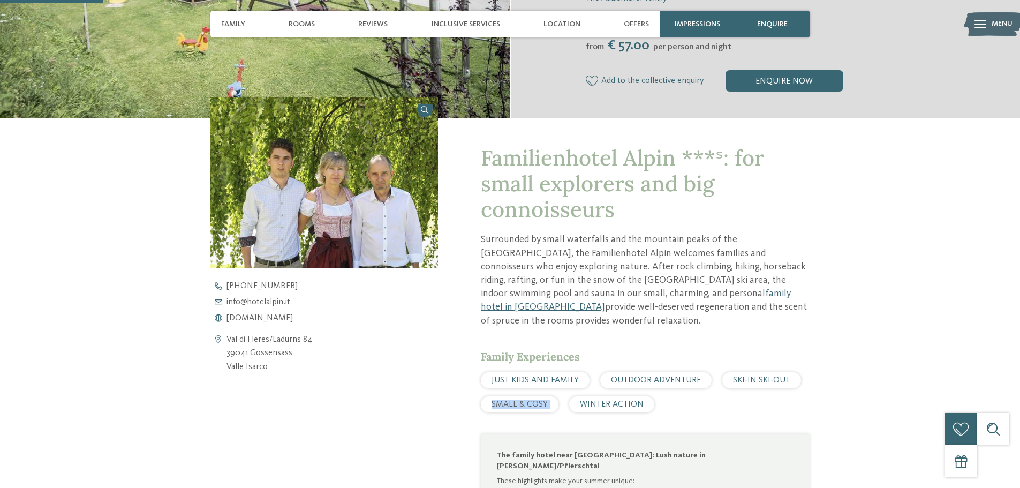
click at [521, 400] on span "SMALL & COSY" at bounding box center [520, 404] width 56 height 9
copy div "SMALL & COSY"
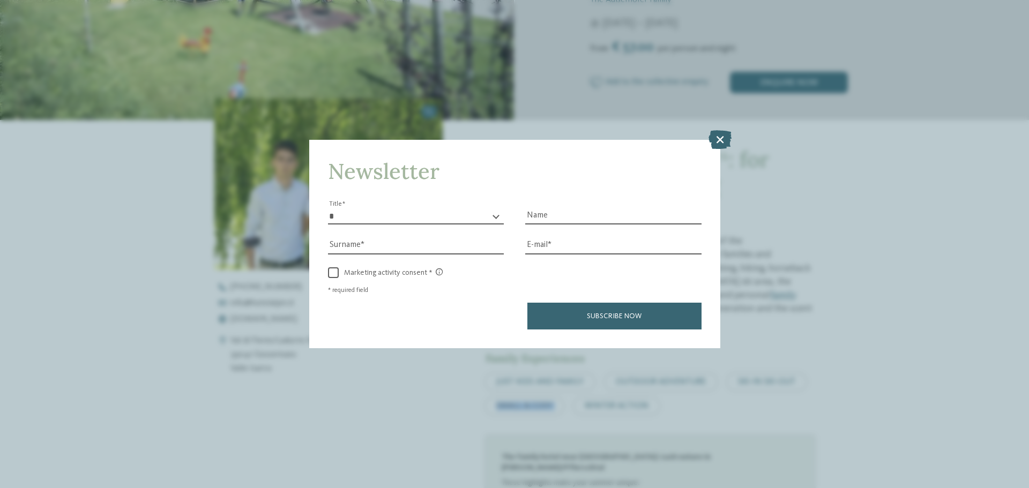
click at [728, 147] on icon at bounding box center [719, 139] width 23 height 19
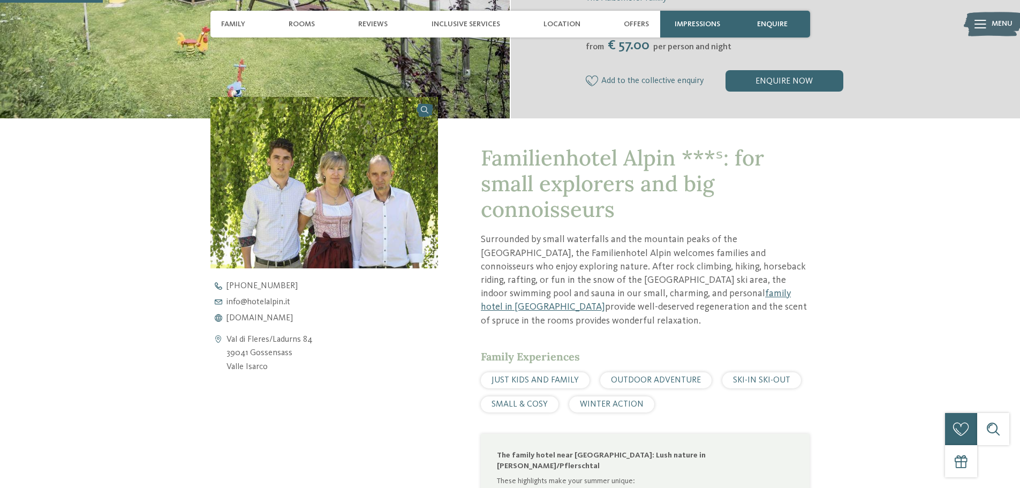
click at [598, 396] on div "WINTER ACTION" at bounding box center [611, 404] width 85 height 16
copy div "WINTER ACTION"
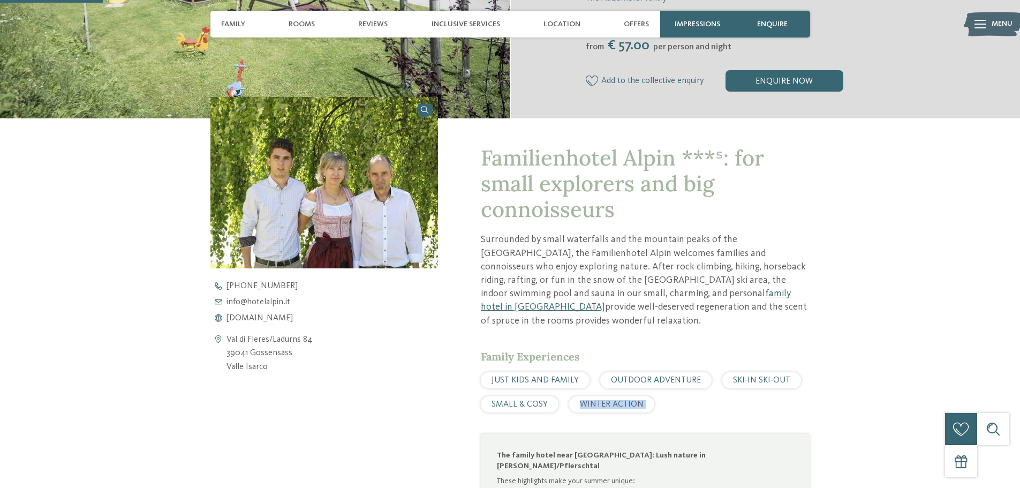
click at [764, 376] on span "SKI-IN SKI-OUT" at bounding box center [761, 380] width 57 height 9
copy div "SKI-IN SKI-OUT"
click at [519, 396] on div "SMALL & COSY" at bounding box center [520, 404] width 78 height 16
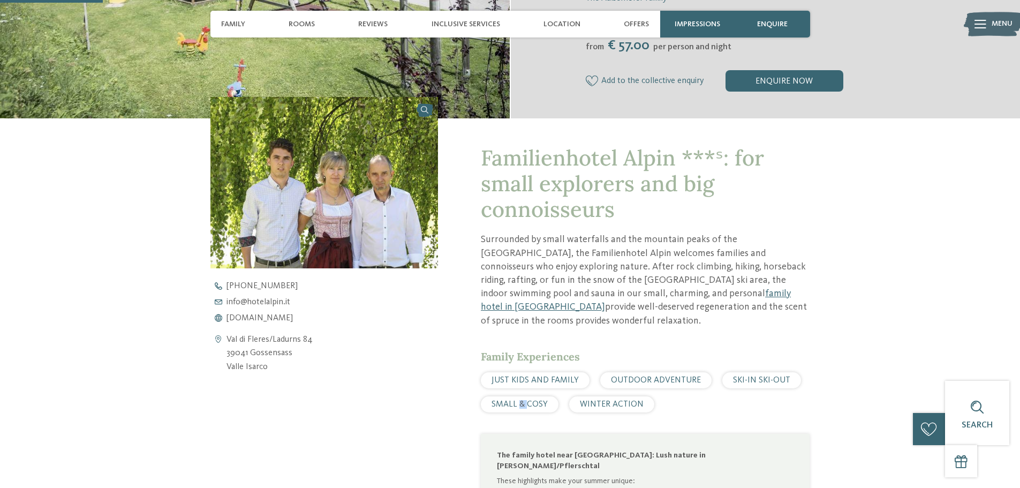
click at [519, 396] on div "SMALL & COSY" at bounding box center [520, 404] width 78 height 16
copy div "SMALL & COSY"
click at [699, 372] on div "OUTDOOR ADVENTURE" at bounding box center [656, 380] width 111 height 16
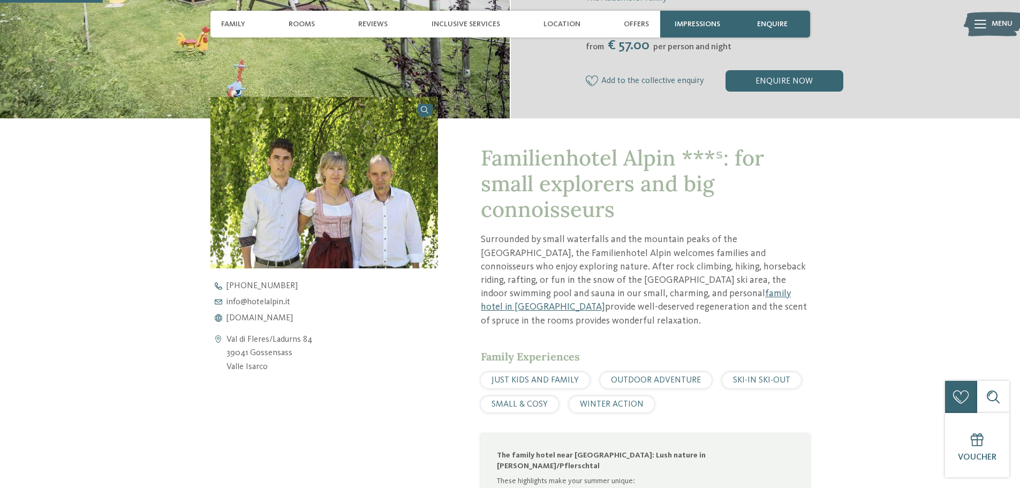
click at [611, 400] on span "WINTER ACTION" at bounding box center [612, 404] width 64 height 9
copy div "WINTER ACTION"
click at [627, 258] on p "Surrounded by small waterfalls and the mountain peaks of the Stubai Alps, the F…" at bounding box center [645, 280] width 329 height 94
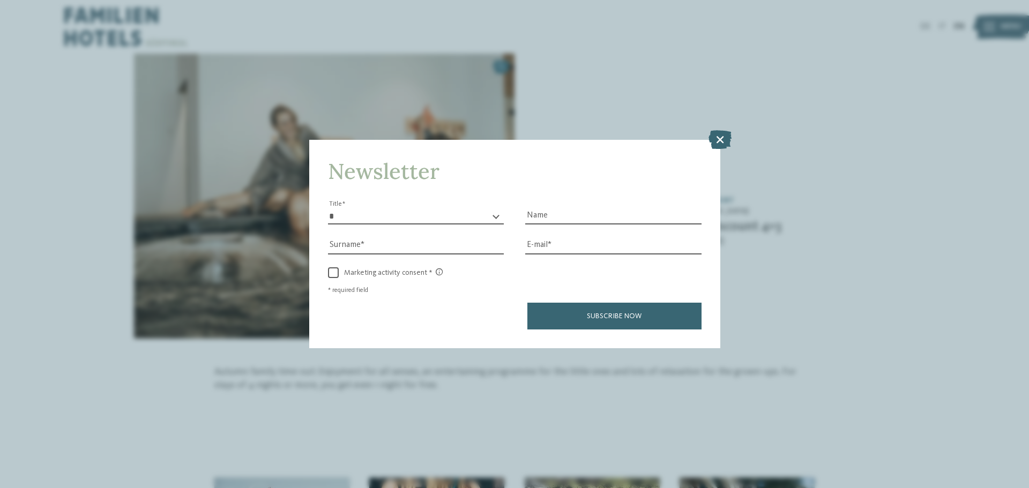
click at [799, 159] on div "Newsletter * ** ** ****** ** Title Name Surname E-mail link link" at bounding box center [514, 244] width 1029 height 488
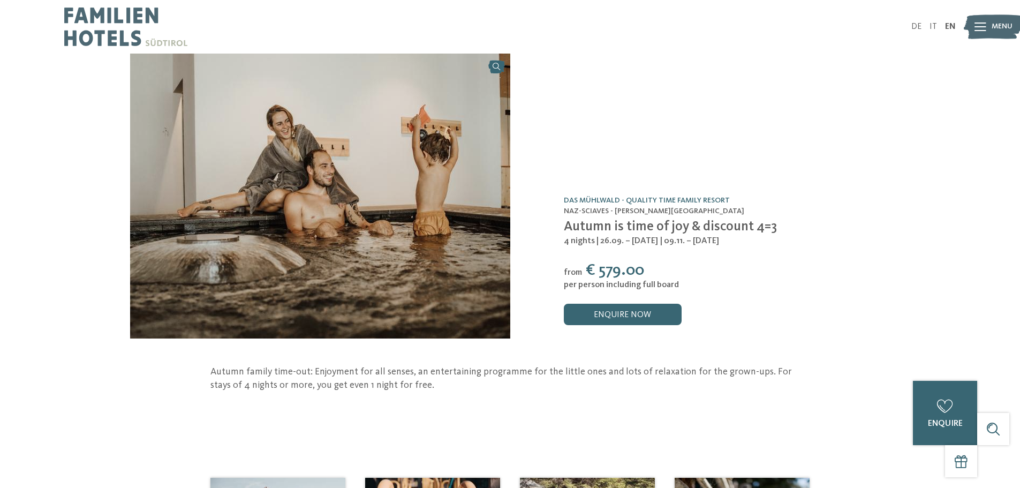
click at [602, 228] on span "Autumn is time of joy & discount 4=3" at bounding box center [670, 226] width 213 height 13
copy div "Autumn is time of joy & discount 4=3"
click at [594, 185] on div "Offer /0 Das Mühlwald - Quality Time Family Resort Naz-Sciaves - Valle Isarco A…" at bounding box center [701, 196] width 380 height 285
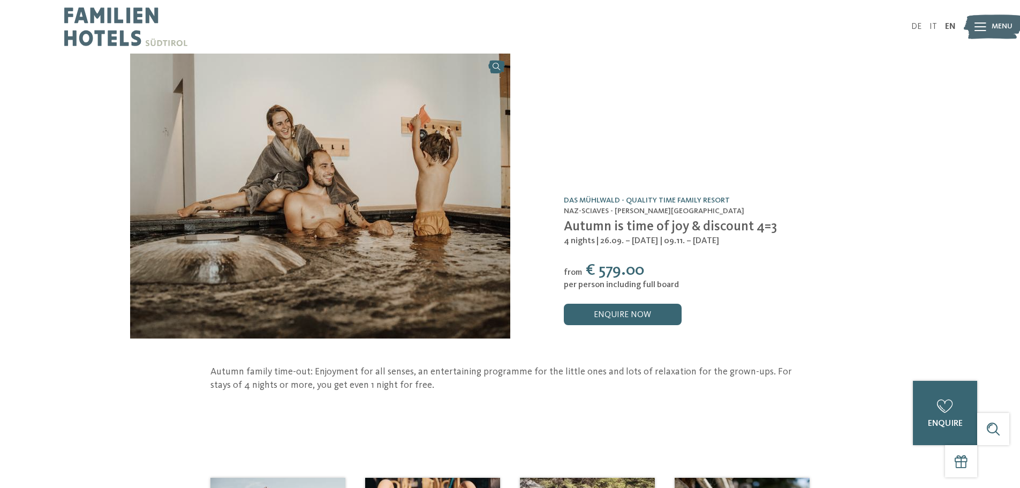
click at [594, 242] on span "4 nights" at bounding box center [579, 241] width 31 height 9
copy div "4 nights | 26.09. – 25.10.2025 | 09.11. – 05.12.2025"
click at [603, 269] on span "€ 579.00" at bounding box center [615, 270] width 58 height 16
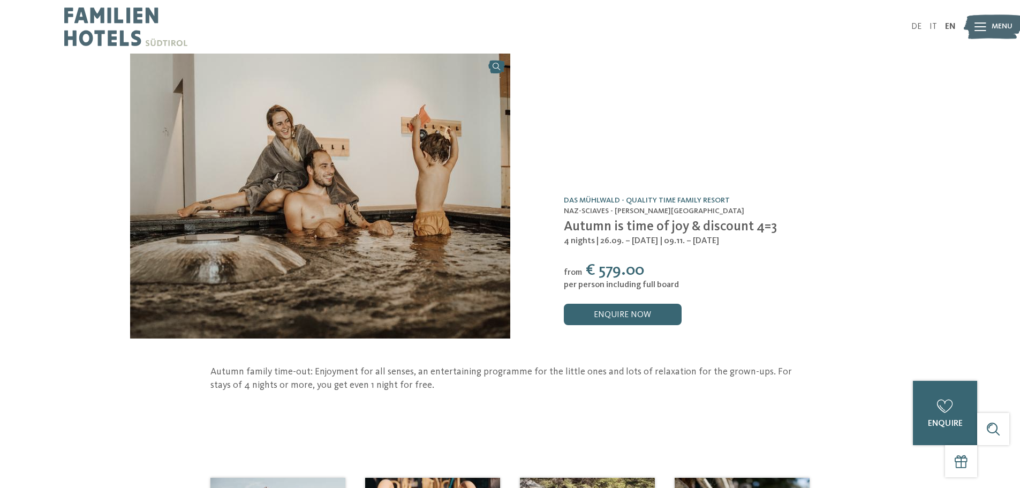
click at [591, 269] on span "€ 579.00" at bounding box center [615, 270] width 58 height 16
drag, startPoint x: 598, startPoint y: 271, endPoint x: 628, endPoint y: 268, distance: 30.1
click at [628, 268] on span "€ 579.00" at bounding box center [615, 270] width 58 height 16
copy span "579."
drag, startPoint x: 595, startPoint y: 322, endPoint x: 591, endPoint y: 301, distance: 21.8
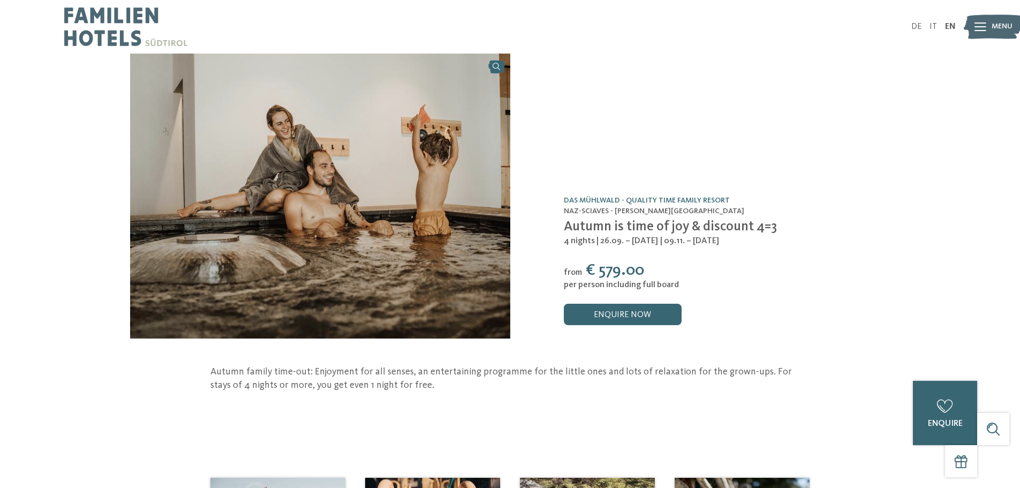
click at [595, 322] on link "enquire now" at bounding box center [623, 314] width 118 height 21
click at [597, 283] on span "per person including full board" at bounding box center [621, 285] width 115 height 9
copy div "per person including full board"
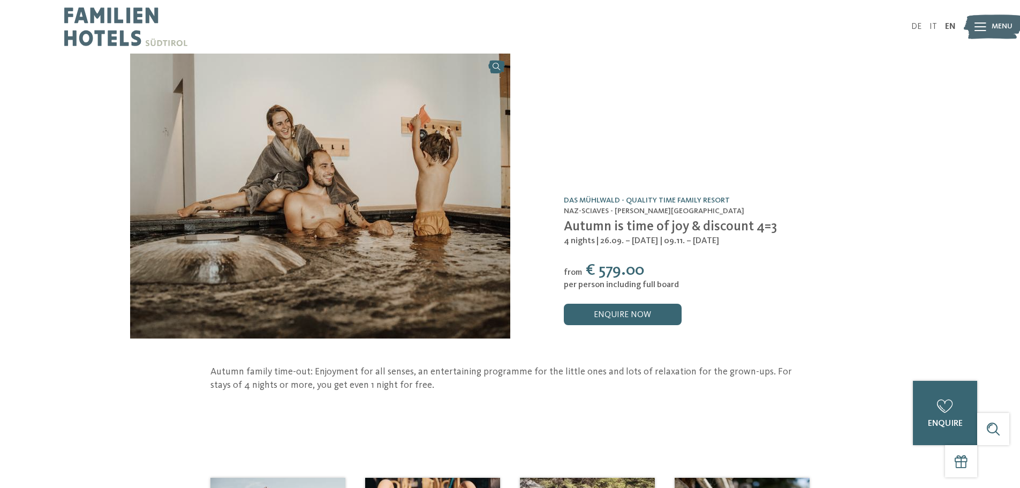
click at [754, 158] on div "Offer /0 Das Mühlwald - Quality Time Family Resort Naz-Sciaves - Valle Isarco A…" at bounding box center [701, 196] width 380 height 285
click at [738, 187] on div "Offer /0 Das Mühlwald - Quality Time Family Resort Naz-Sciaves - Valle Isarco A…" at bounding box center [701, 196] width 380 height 285
click at [749, 101] on div "Offer /0 Das Mühlwald - Quality Time Family Resort Naz-Sciaves - Valle Isarco A…" at bounding box center [701, 196] width 380 height 285
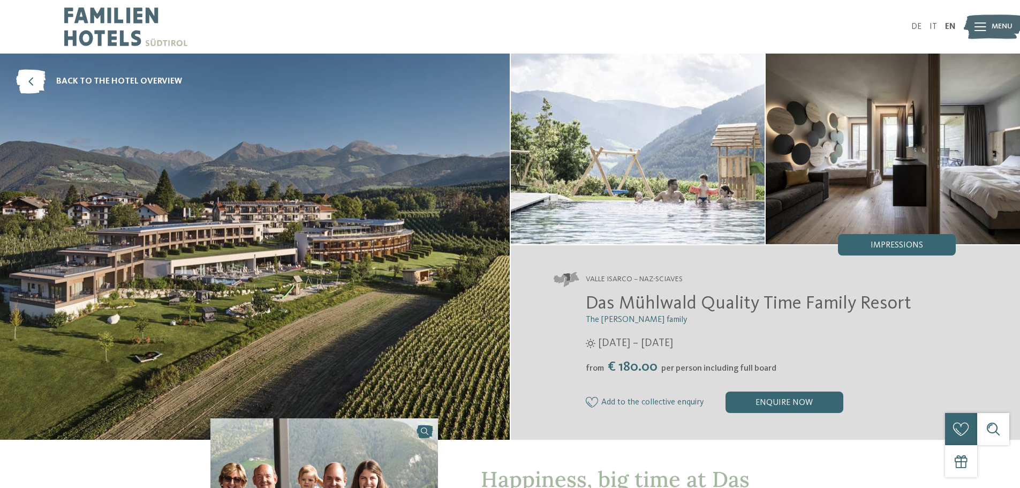
click at [626, 277] on span "Valle Isarco – Naz-Sciaves" at bounding box center [634, 279] width 97 height 11
copy div "Valle Isarco – Naz-Sciaves"
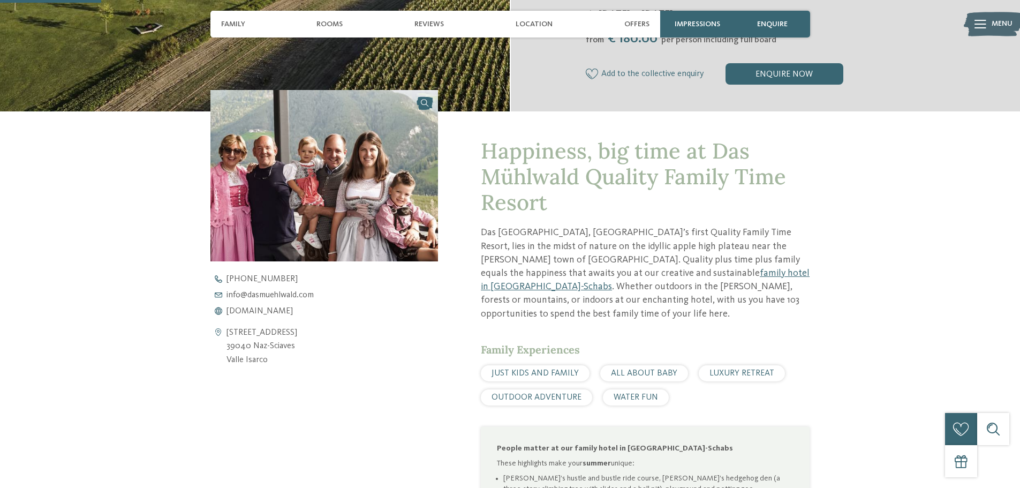
scroll to position [429, 0]
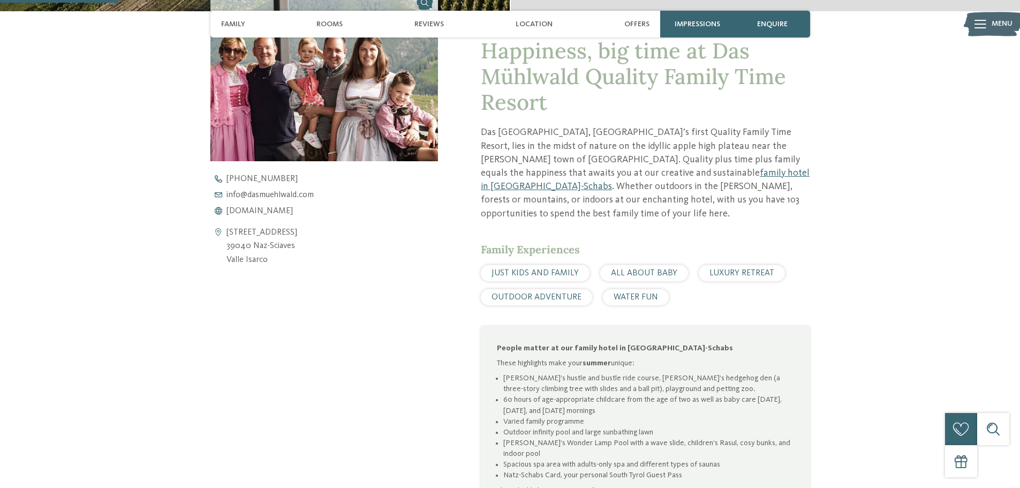
click at [529, 265] on div "JUST KIDS AND FAMILY" at bounding box center [535, 273] width 109 height 16
copy div "JUST KIDS AND FAMILY"
click at [845, 317] on div "Happiness, big time at Das Mühlwald Quality Family Time Resort Das Mühlwald, So…" at bounding box center [510, 347] width 729 height 672
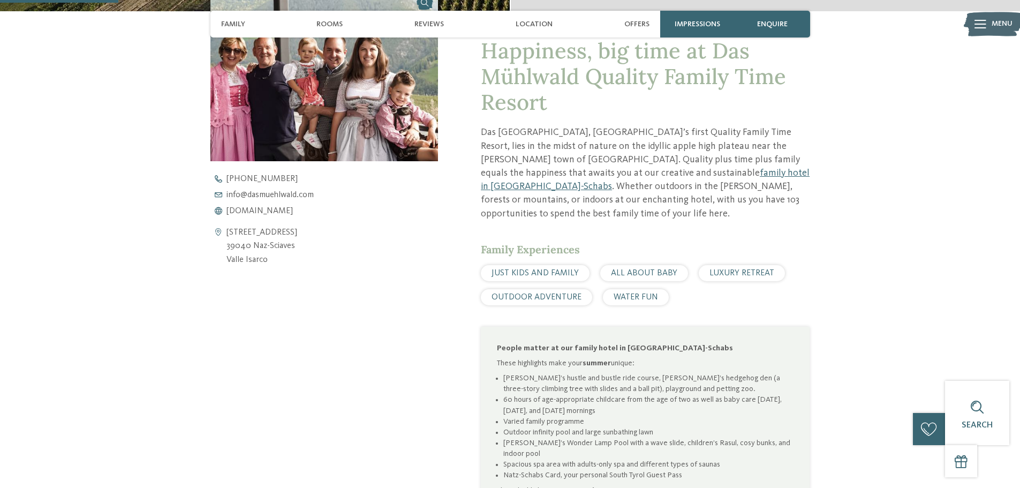
click at [635, 251] on div "Family Experiences JUST KIDS AND FAMILY ALL ABOUT BABY LUXURY RETREAT OUTDOOR A…" at bounding box center [645, 273] width 329 height 63
click at [636, 269] on span "ALL ABOUT BABY" at bounding box center [644, 273] width 66 height 9
copy div "ALL ABOUT BABY"
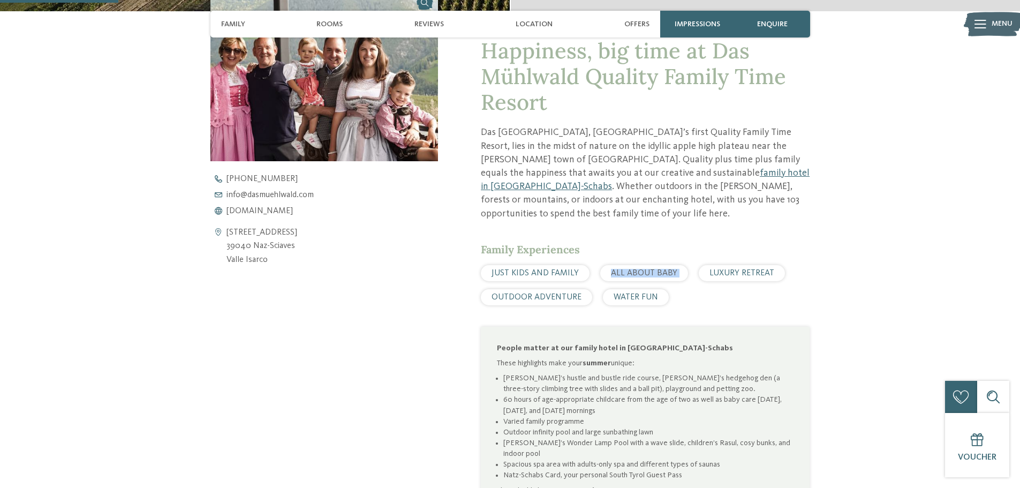
click at [710, 269] on span "LUXURY RETREAT" at bounding box center [742, 273] width 65 height 9
copy div "LUXURY RETREAT"
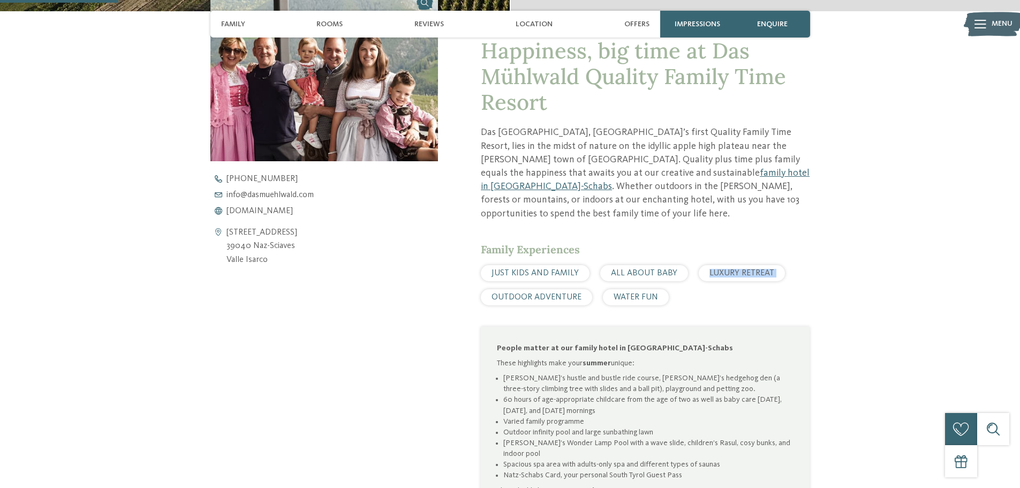
drag, startPoint x: 711, startPoint y: 338, endPoint x: 667, endPoint y: 312, distance: 50.4
click at [711, 343] on p "People matter at our family hotel in Natz-Schabs" at bounding box center [645, 348] width 297 height 11
click at [515, 293] on div "Happiness, big time at Das Mühlwald Quality Family Time Resort Das Mühlwald, So…" at bounding box center [645, 361] width 329 height 646
click at [517, 289] on div "OUTDOOR ADVENTURE" at bounding box center [536, 297] width 111 height 16
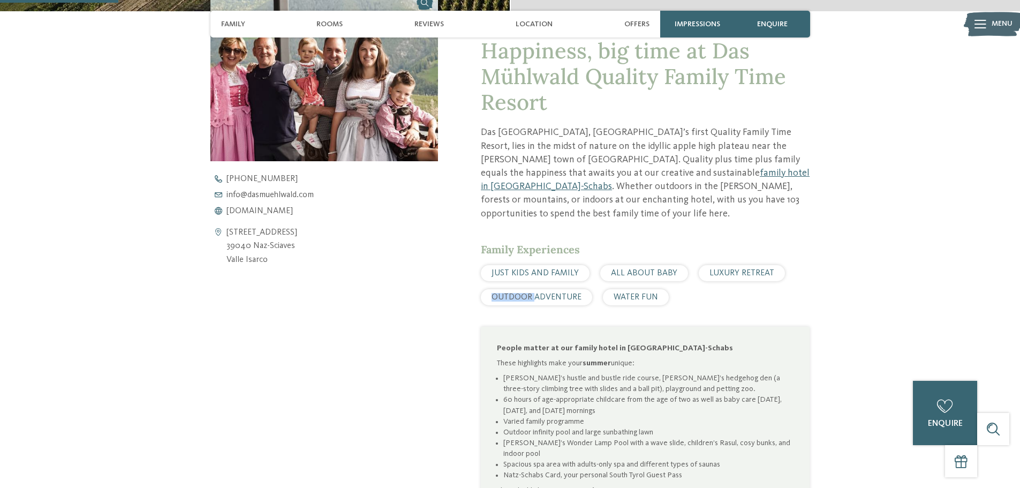
click at [517, 293] on span "OUTDOOR ADVENTURE" at bounding box center [537, 297] width 90 height 9
copy div "OUTDOOR ADVENTURE"
click at [572, 303] on div "Happiness, big time at Das Mühlwald Quality Family Time Resort Das Mühlwald, So…" at bounding box center [645, 361] width 329 height 646
click at [631, 293] on span "WATER FUN" at bounding box center [636, 297] width 44 height 9
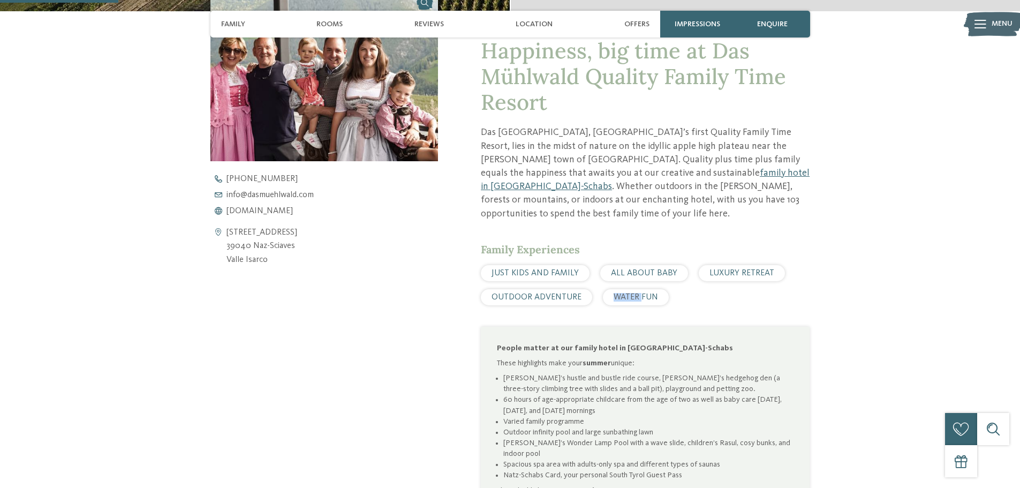
click at [631, 293] on span "WATER FUN" at bounding box center [636, 297] width 44 height 9
copy div "WATER FUN"
click at [603, 275] on div "JUST KIDS AND FAMILY ALL ABOUT BABY LUXURY RETREAT WATER FUN" at bounding box center [645, 285] width 329 height 40
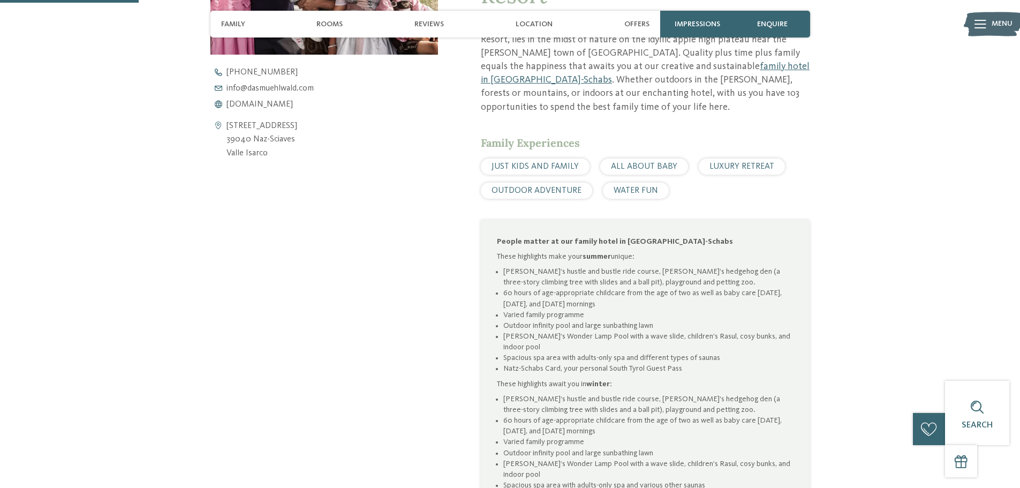
scroll to position [536, 0]
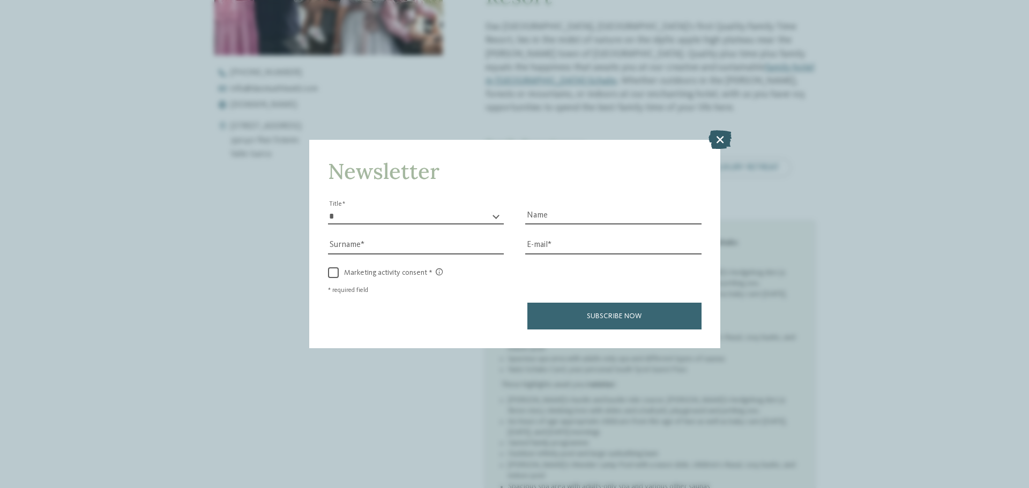
click at [711, 142] on icon at bounding box center [719, 139] width 23 height 19
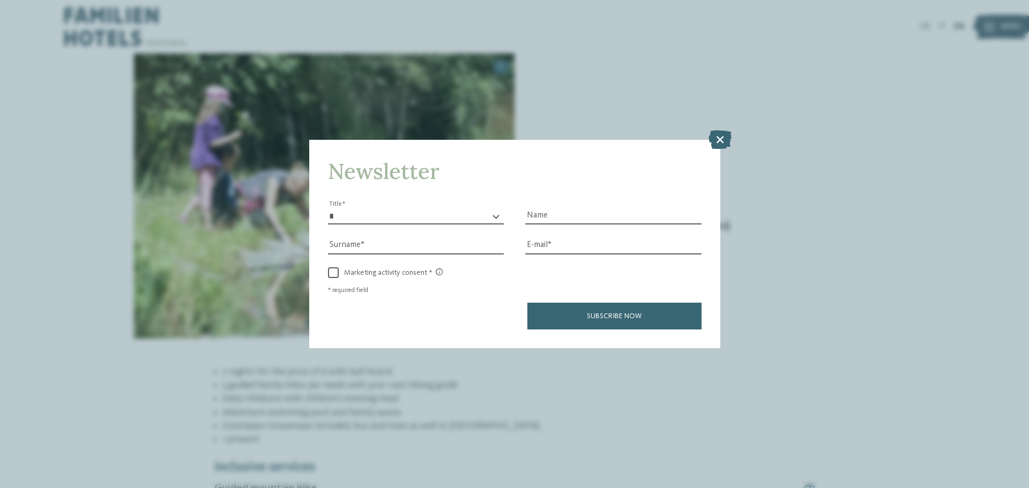
drag, startPoint x: 739, startPoint y: 319, endPoint x: 730, endPoint y: 190, distance: 130.0
click at [739, 319] on div "Newsletter * ** ** ****** ** Title Name Surname E-mail link link" at bounding box center [514, 244] width 1029 height 488
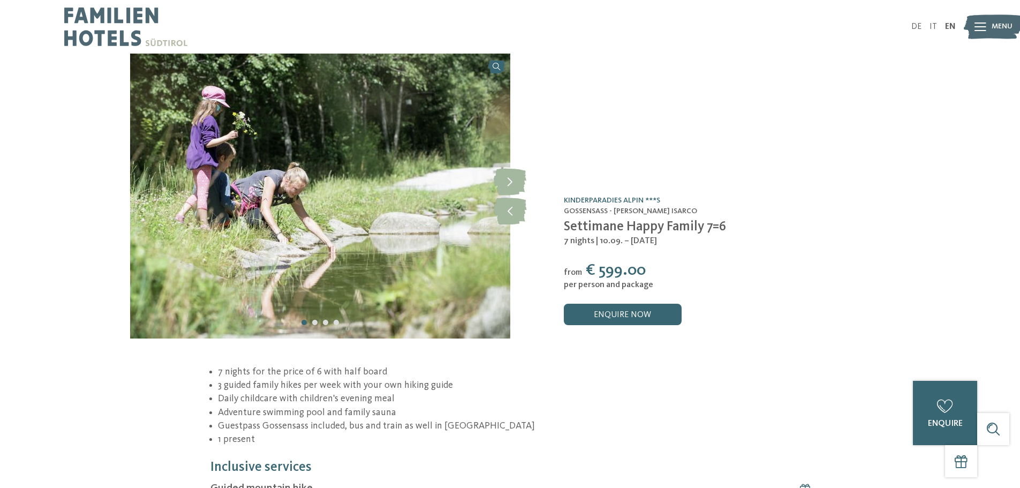
click at [665, 228] on span "Settimane Happy Family 7=6" at bounding box center [645, 226] width 162 height 13
copy div "Settimane Happy Family 7=6"
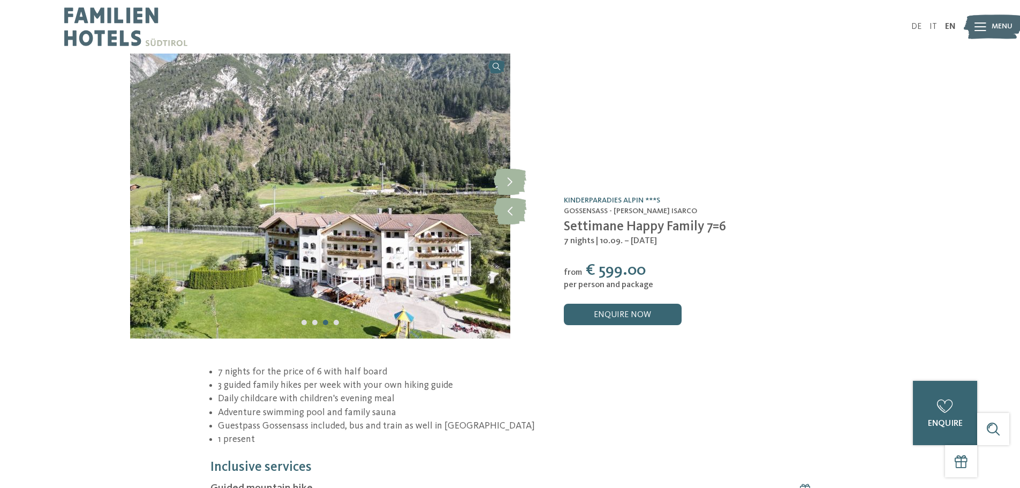
click at [769, 281] on div "per person and package" at bounding box center [727, 285] width 327 height 10
drag, startPoint x: 598, startPoint y: 265, endPoint x: 625, endPoint y: 264, distance: 26.8
click at [625, 264] on span "€ 599.00" at bounding box center [616, 270] width 60 height 16
copy span "599."
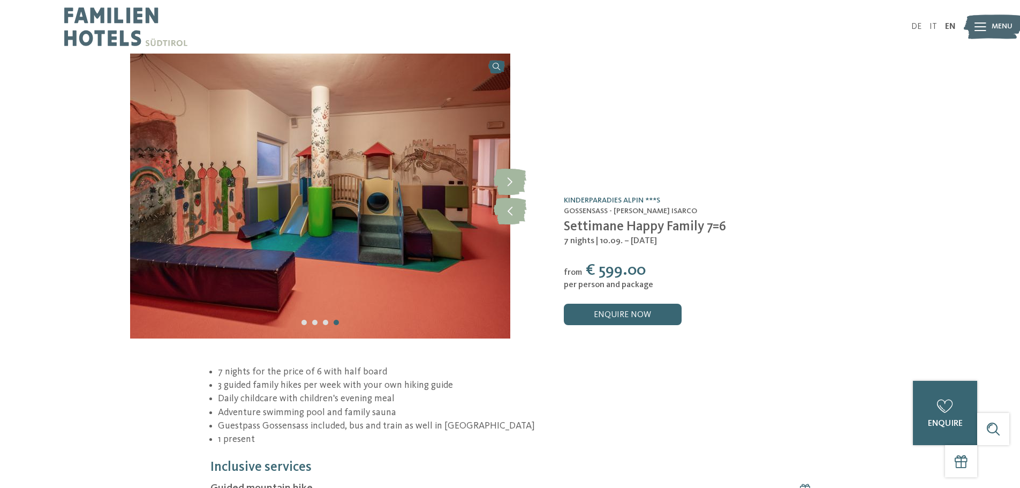
click at [631, 282] on span "per person and package" at bounding box center [608, 285] width 89 height 9
copy div "per person and package"
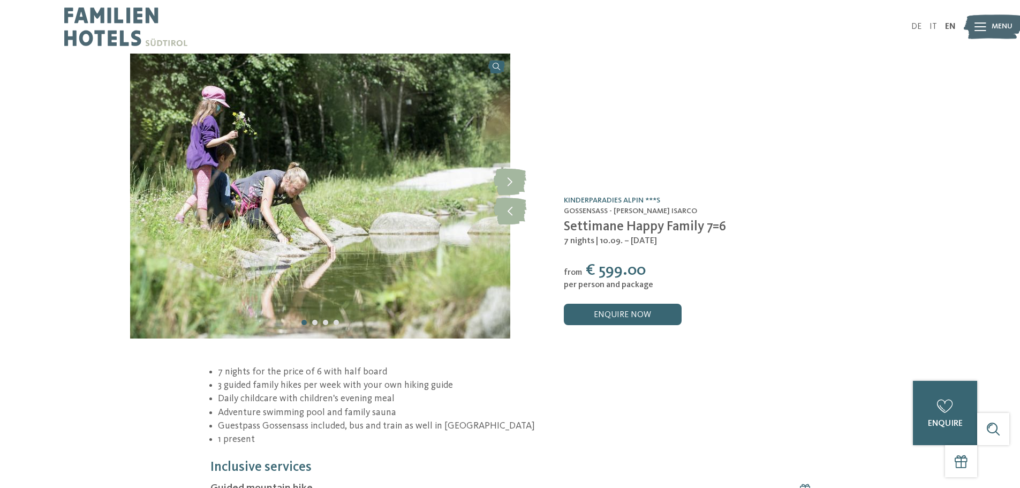
click at [579, 240] on span "7 nights" at bounding box center [579, 241] width 31 height 9
copy div "7 nights | 10.09. – 27.10.2025"
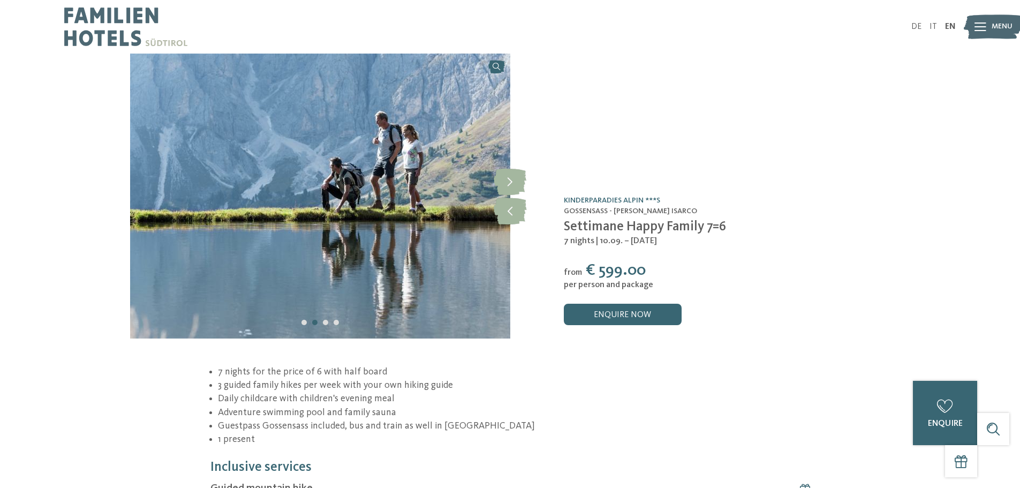
click at [785, 268] on div "from € 599.00" at bounding box center [727, 270] width 327 height 19
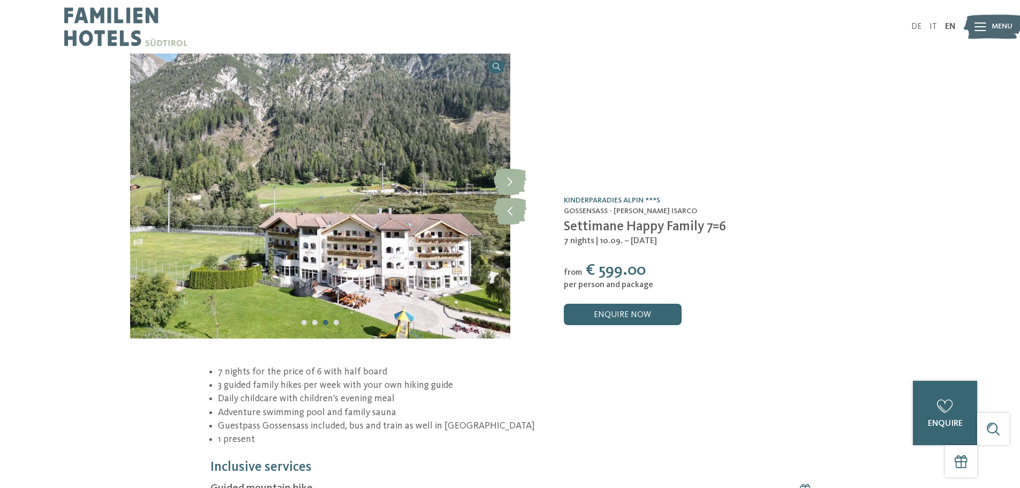
click at [414, 271] on img at bounding box center [320, 196] width 380 height 285
